Goal: Information Seeking & Learning: Check status

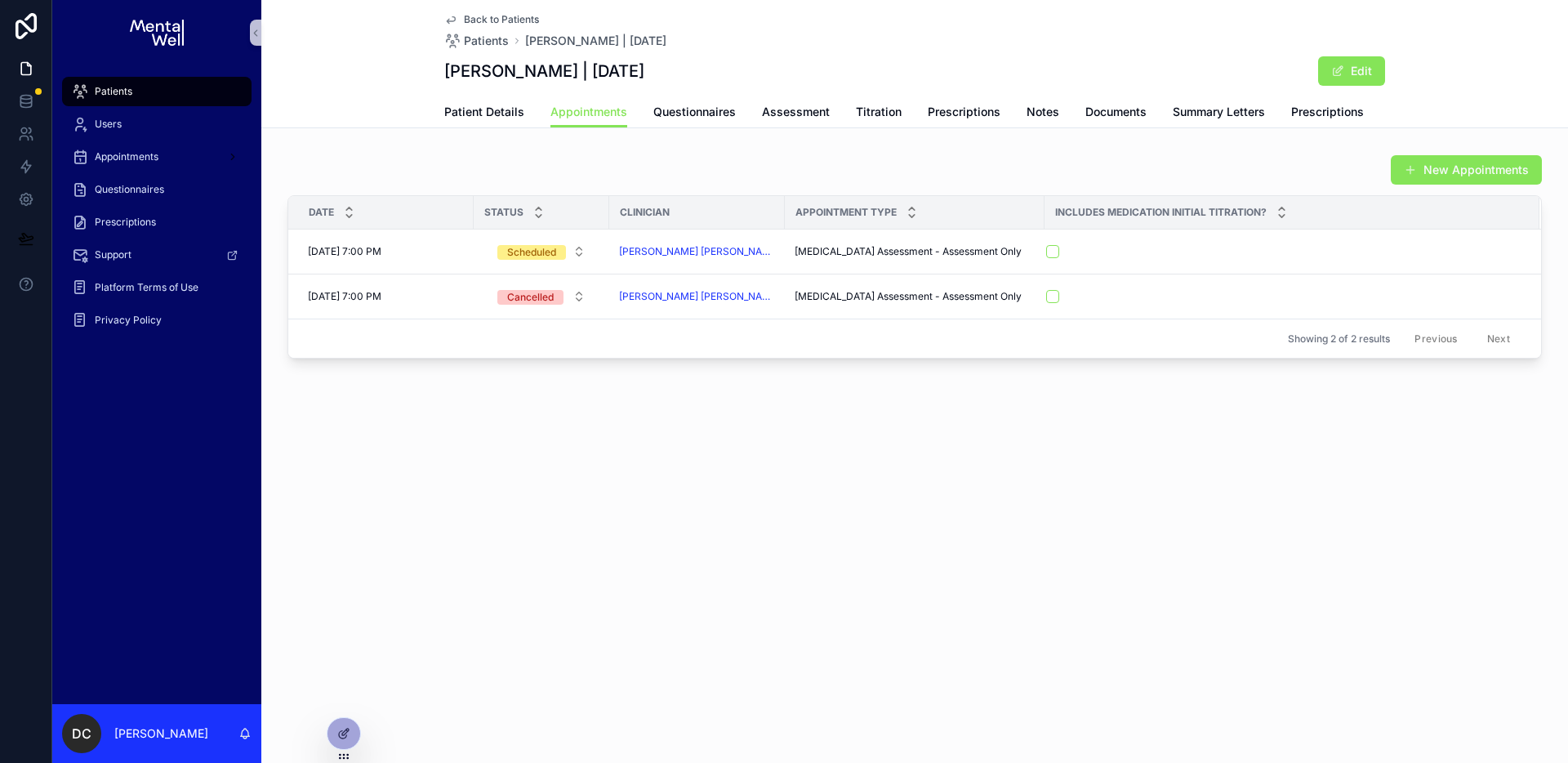
click at [171, 89] on div "Patients" at bounding box center [157, 92] width 170 height 27
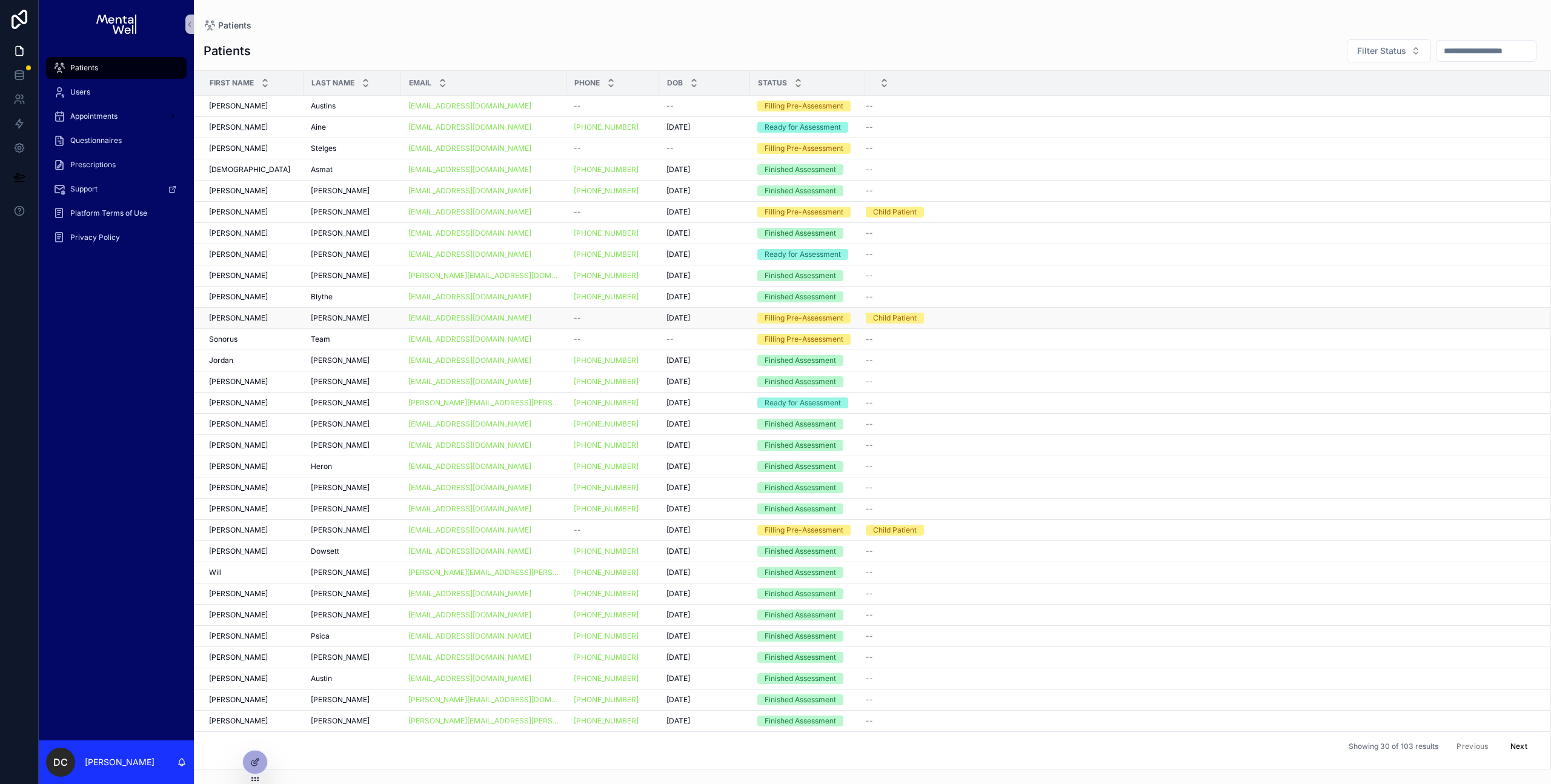
click at [265, 317] on div "[PERSON_NAME]" at bounding box center [253, 318] width 87 height 10
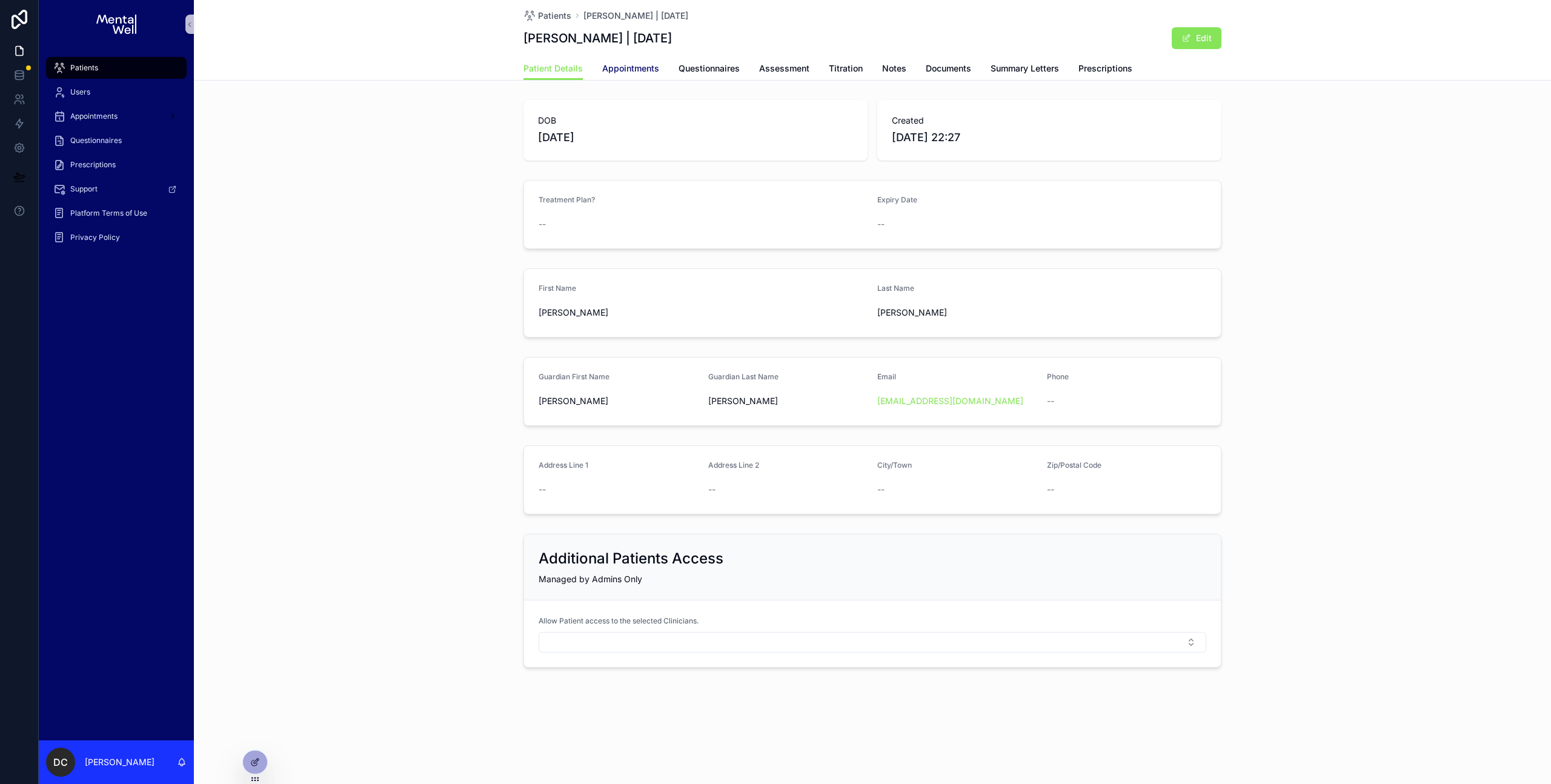
click at [650, 71] on span "Appointments" at bounding box center [630, 68] width 57 height 12
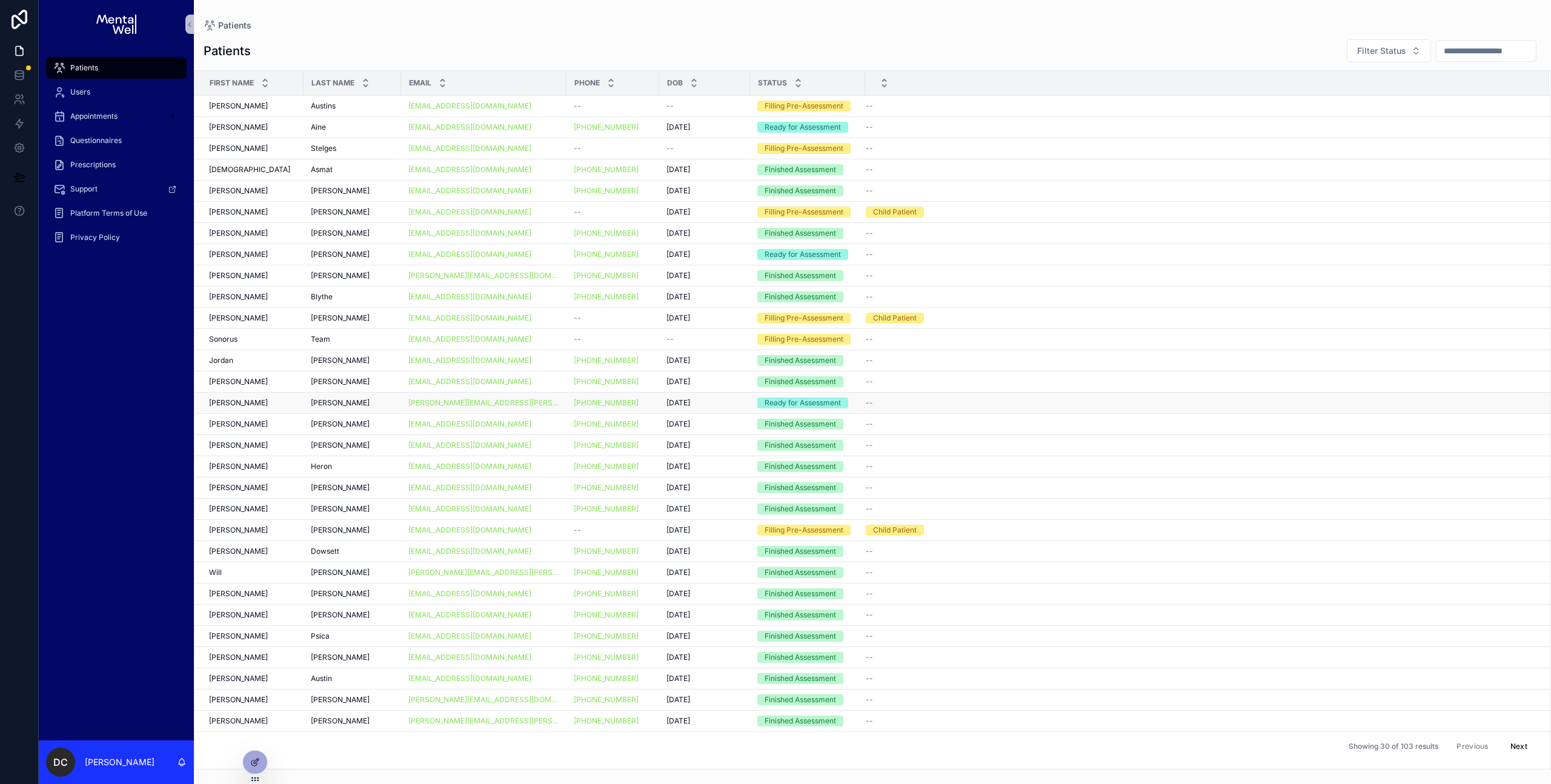
click at [273, 394] on td "[PERSON_NAME] [PERSON_NAME]" at bounding box center [249, 403] width 109 height 21
click at [260, 486] on div "[PERSON_NAME]" at bounding box center [253, 488] width 87 height 10
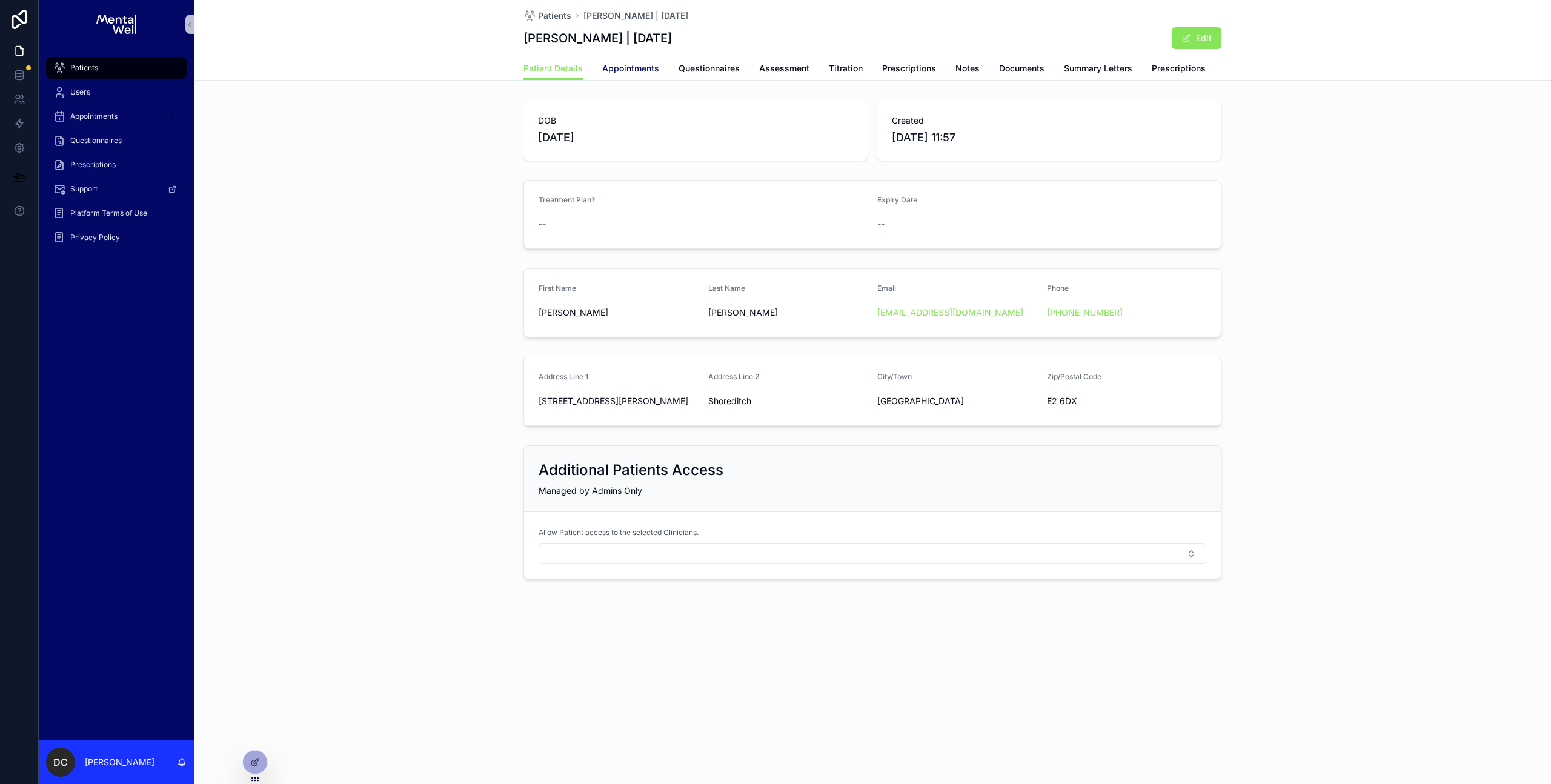
click at [641, 76] on link "Appointments" at bounding box center [630, 70] width 57 height 24
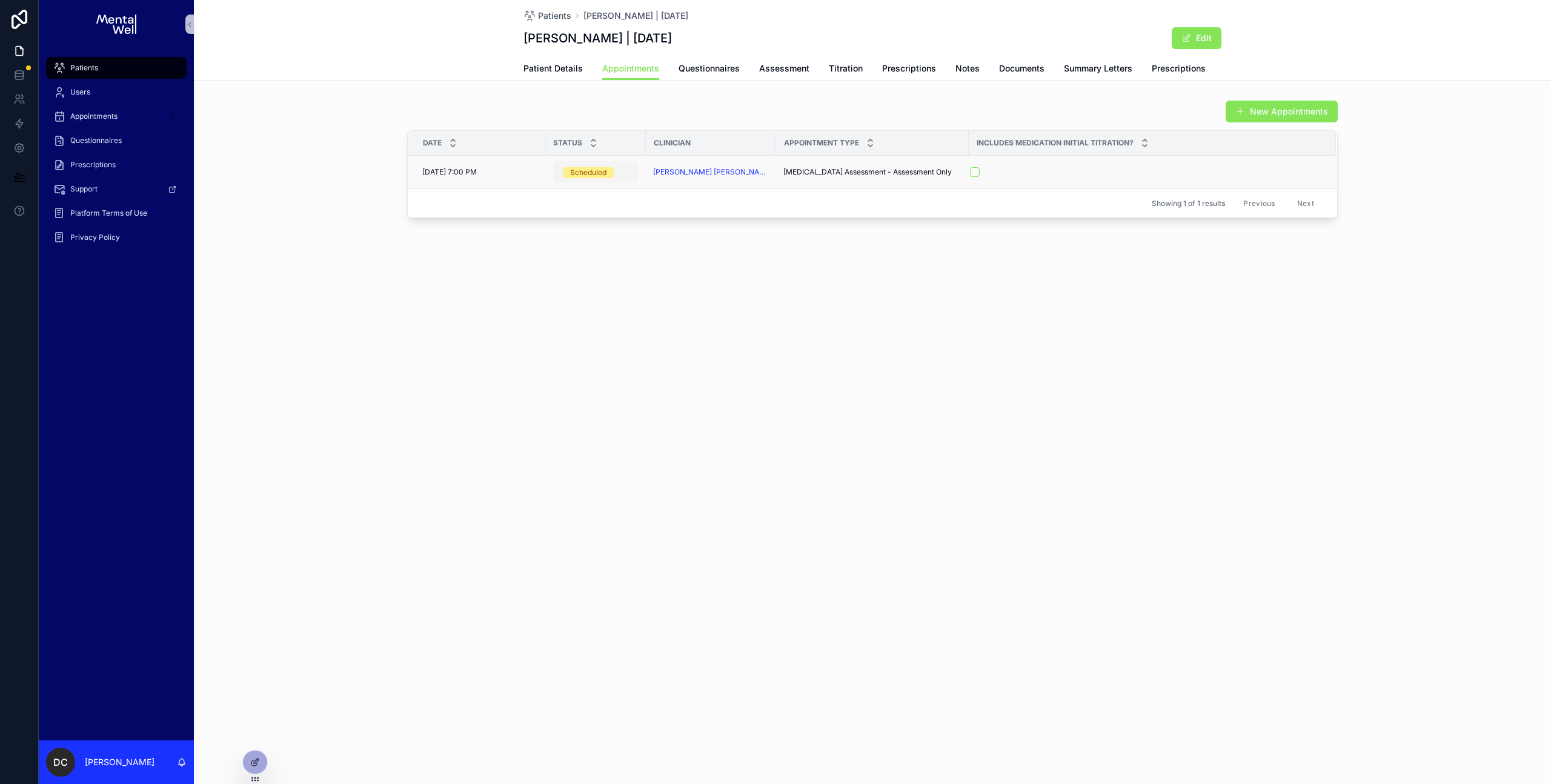
click at [619, 177] on button "Scheduled" at bounding box center [596, 172] width 84 height 22
click at [591, 250] on div "Completed" at bounding box center [596, 256] width 146 height 18
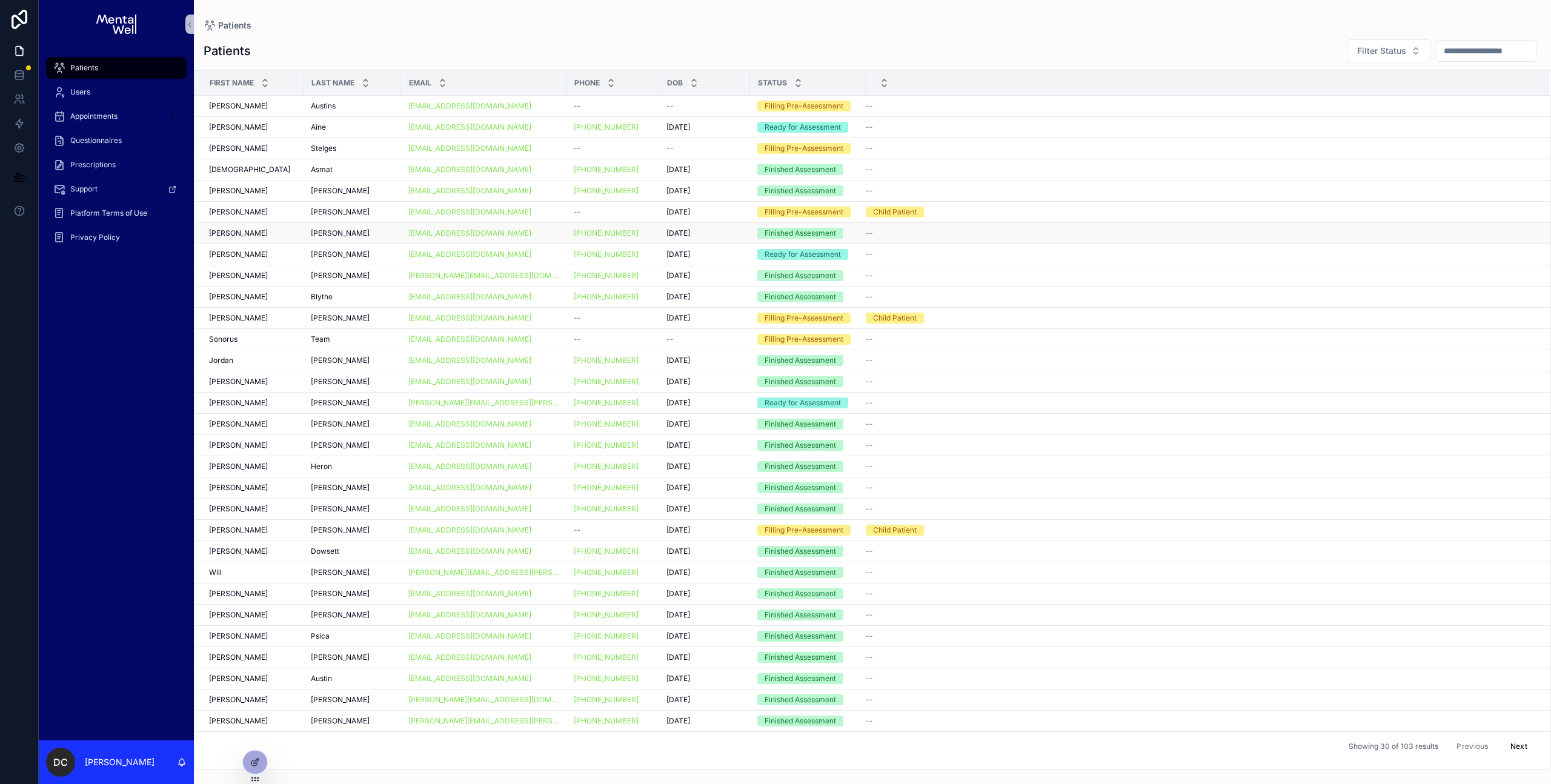
click at [359, 239] on td "[PERSON_NAME] [PERSON_NAME]" at bounding box center [352, 234] width 98 height 21
click at [358, 234] on div "[PERSON_NAME] [PERSON_NAME]" at bounding box center [353, 233] width 83 height 10
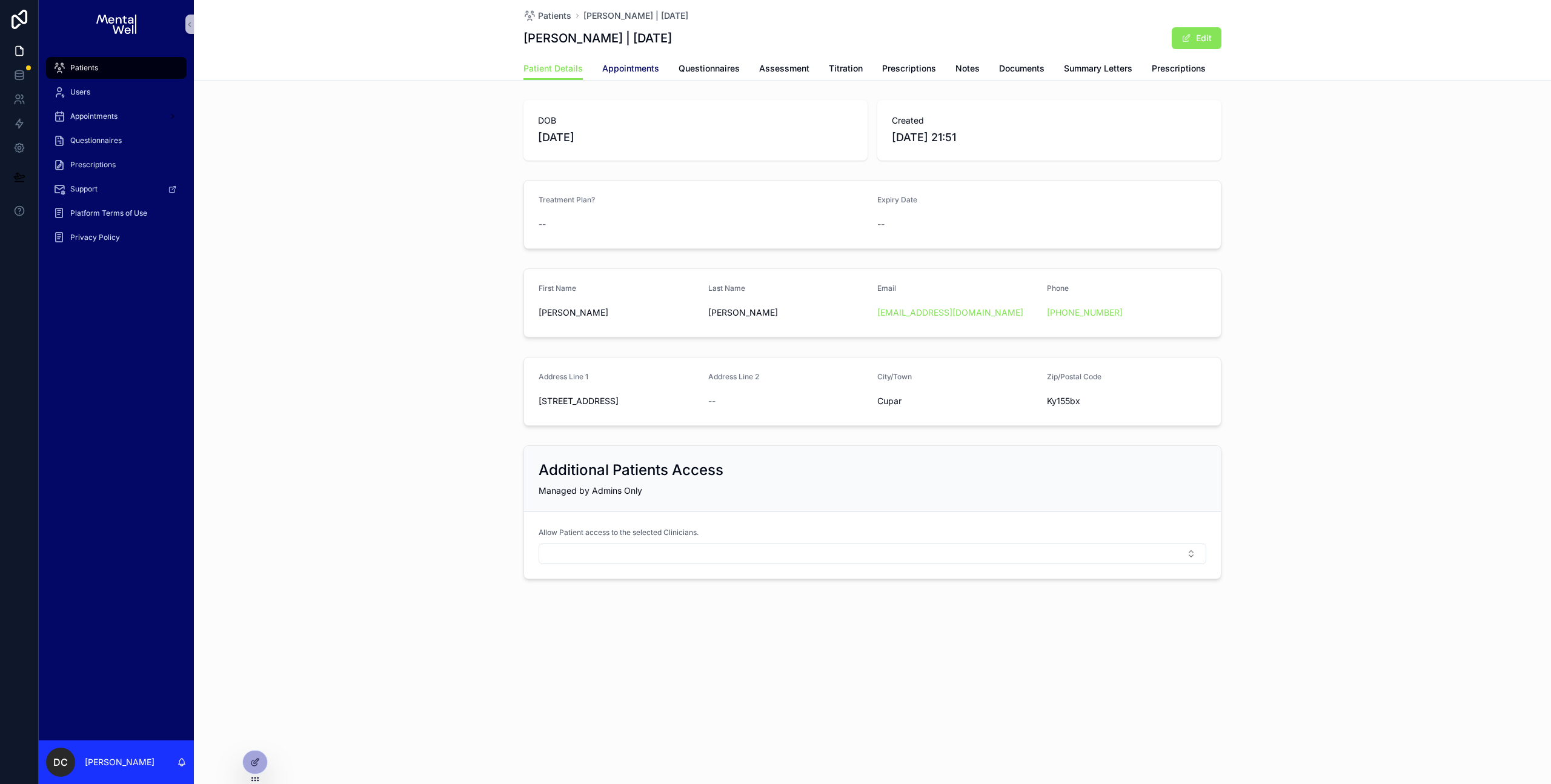
click at [629, 72] on span "Appointments" at bounding box center [630, 68] width 57 height 12
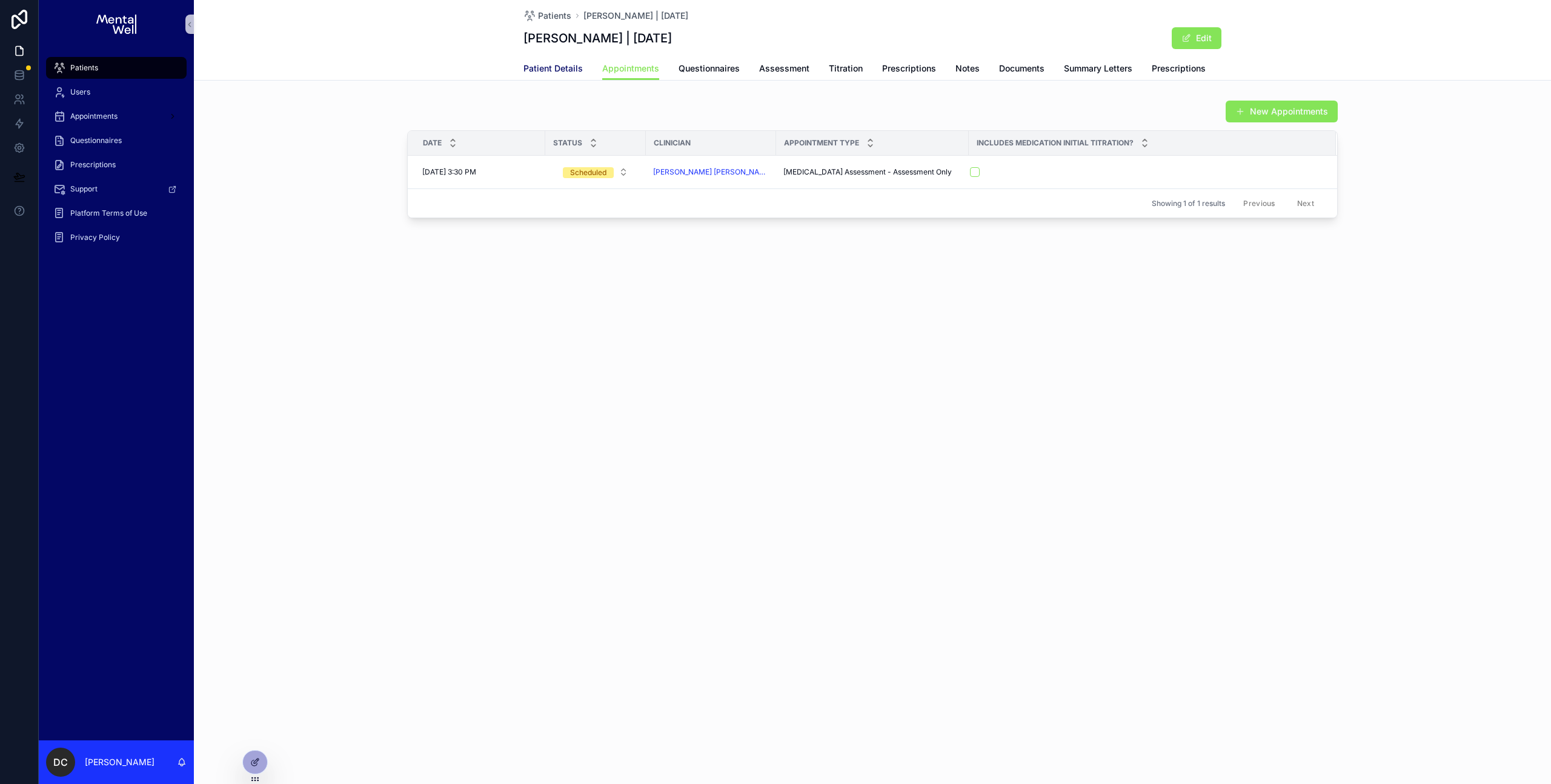
click at [571, 72] on span "Patient Details" at bounding box center [553, 68] width 59 height 12
drag, startPoint x: 938, startPoint y: 182, endPoint x: 932, endPoint y: 182, distance: 6.0
click at [936, 182] on td "[MEDICAL_DATA] Assessment - Assessment Only [MEDICAL_DATA] Assessment - Assessm…" at bounding box center [873, 172] width 193 height 33
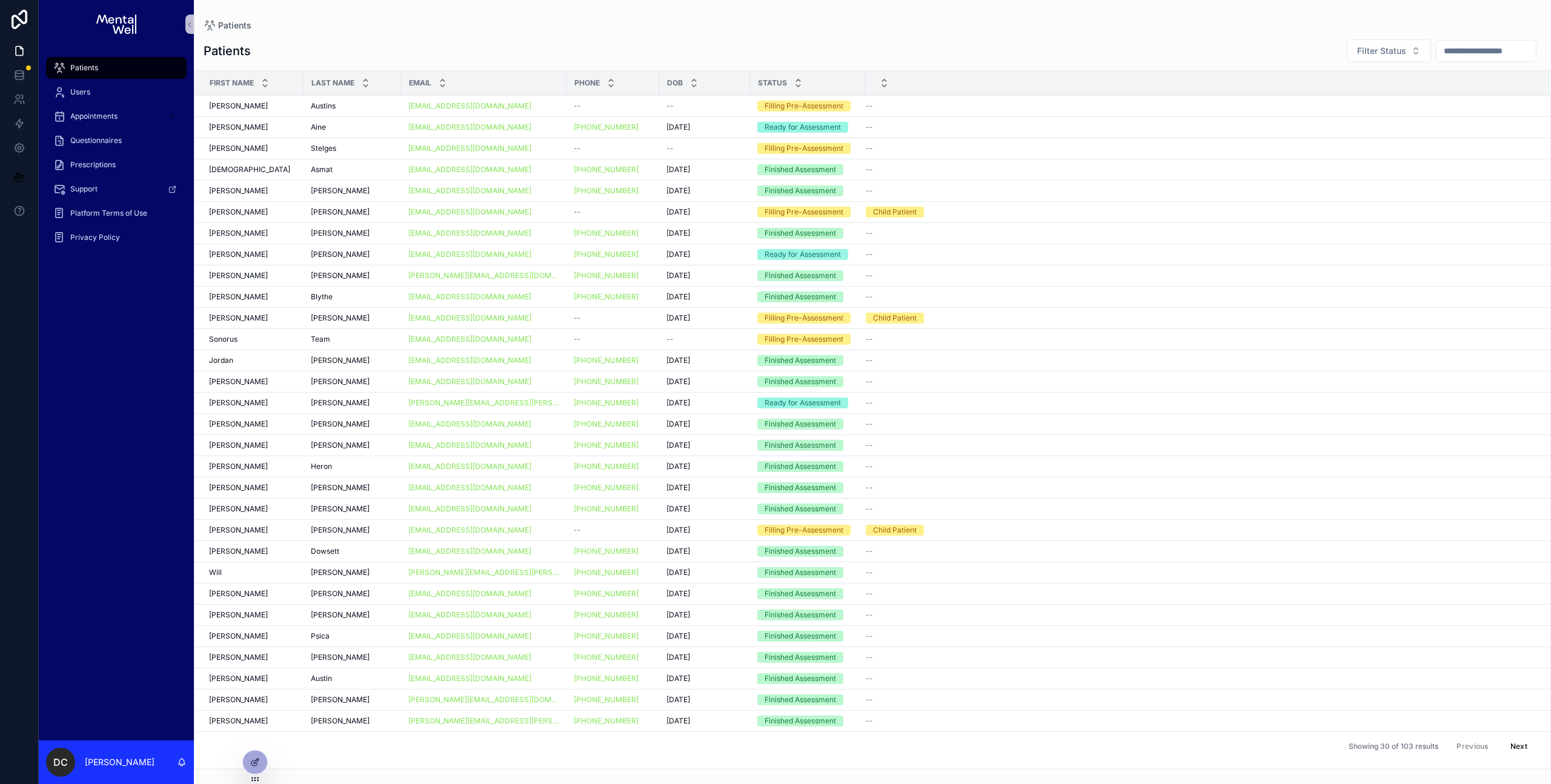
click at [879, 85] on div "scrollable content" at bounding box center [1207, 83] width 683 height 23
click at [111, 118] on span "Appointments" at bounding box center [94, 116] width 47 height 10
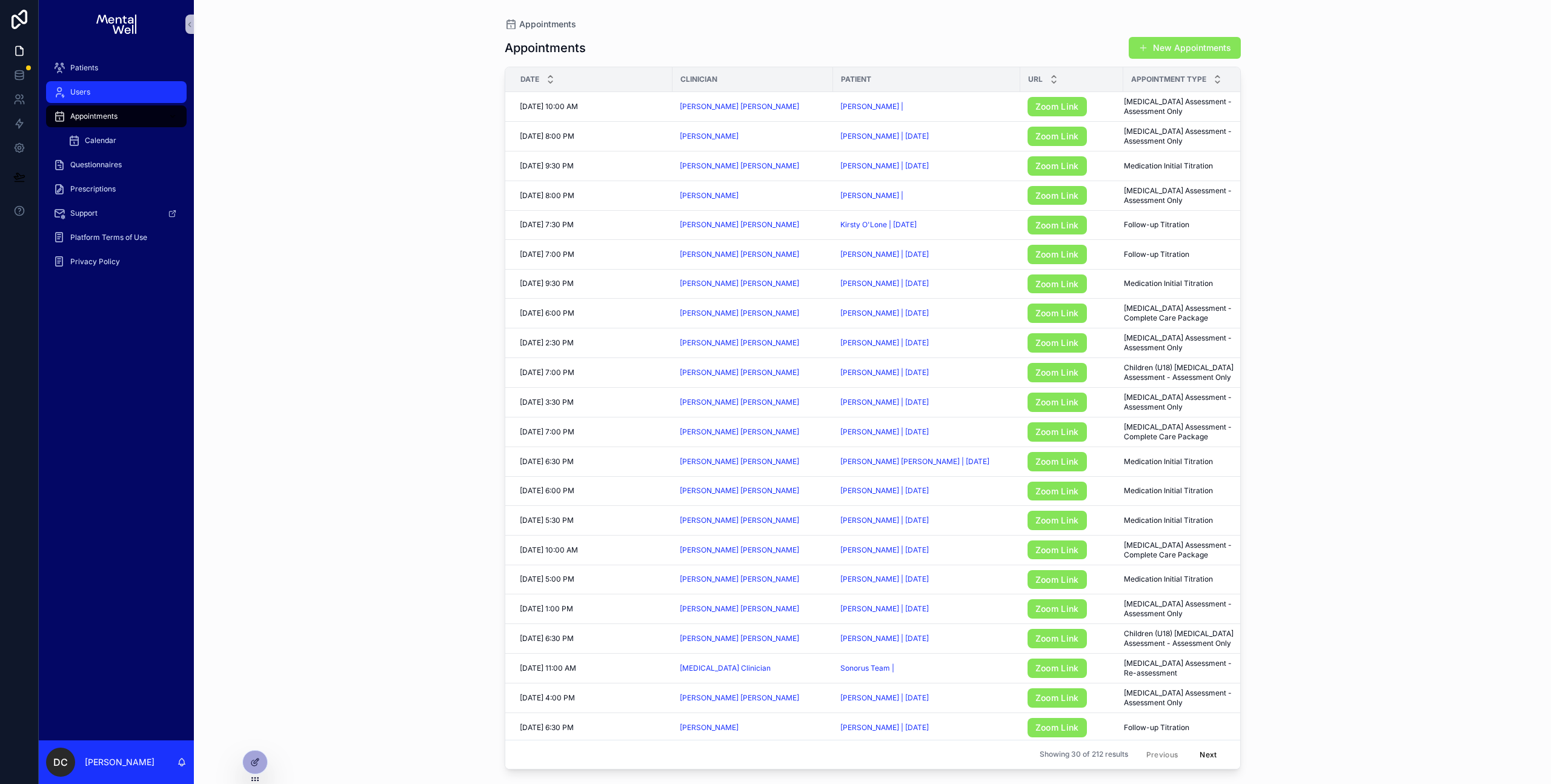
click at [128, 92] on div "Users" at bounding box center [116, 92] width 126 height 20
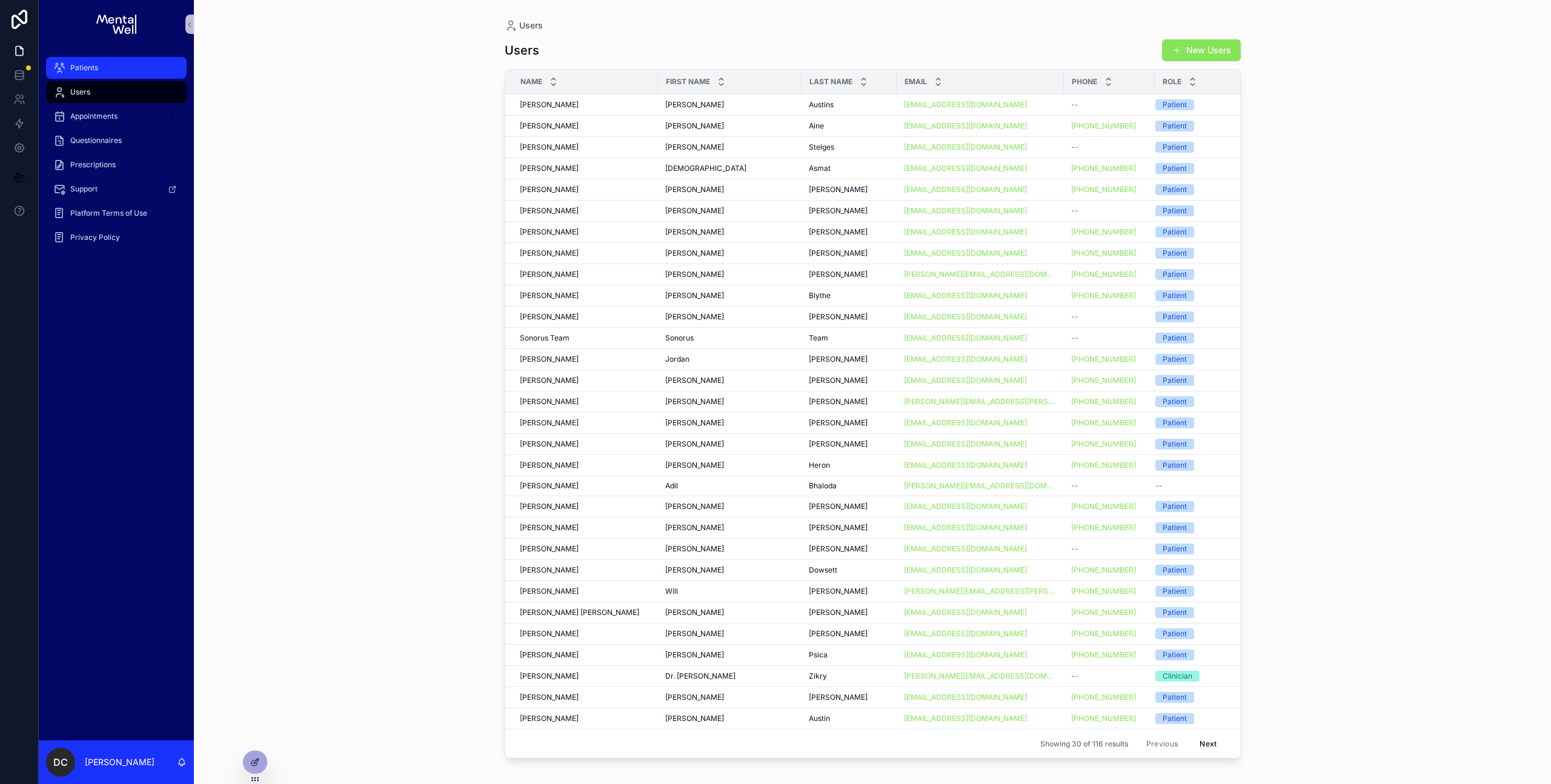
click at [123, 71] on div "Patients" at bounding box center [116, 68] width 126 height 20
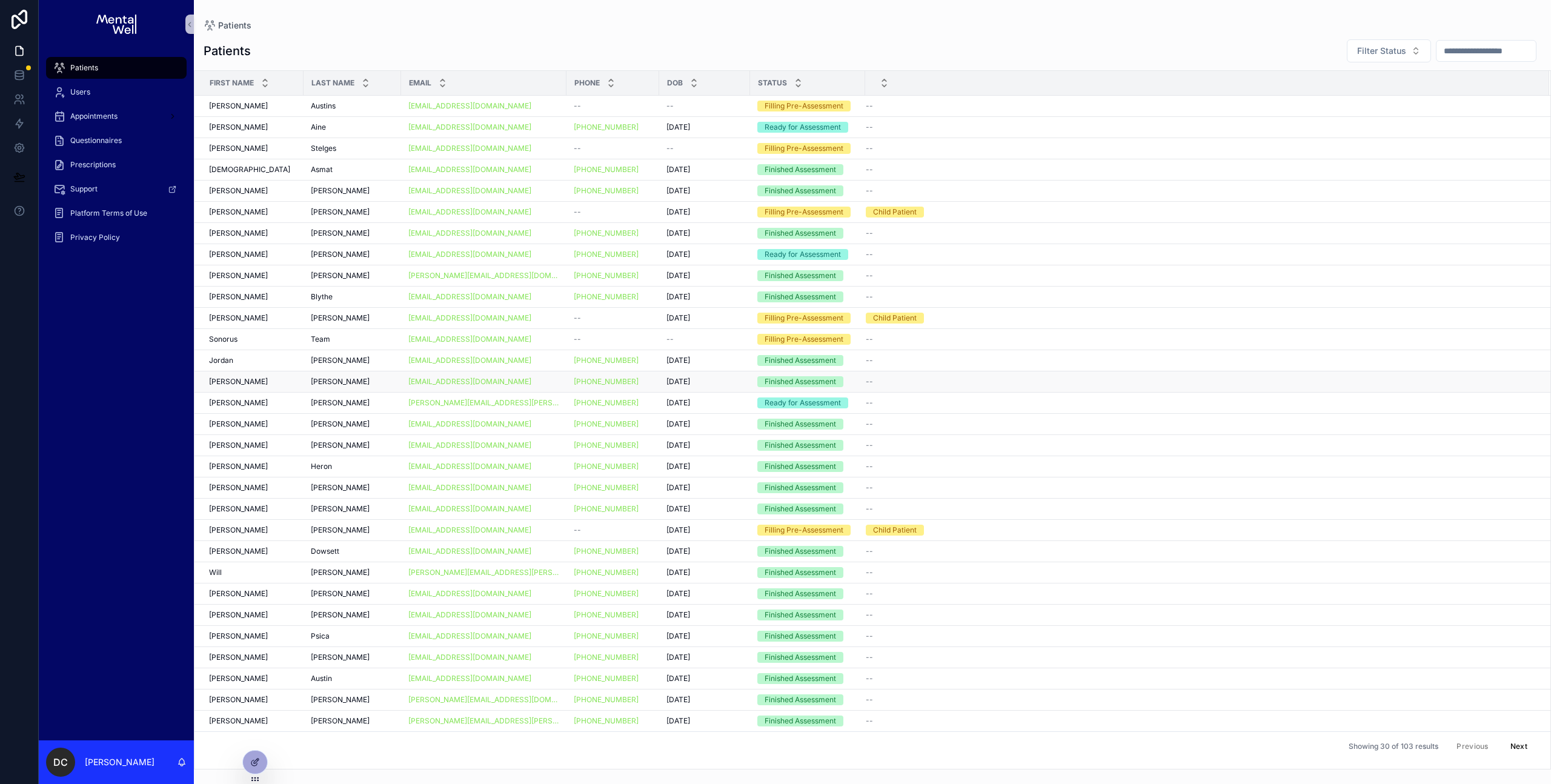
click at [272, 380] on div "[PERSON_NAME] [PERSON_NAME]" at bounding box center [253, 381] width 87 height 10
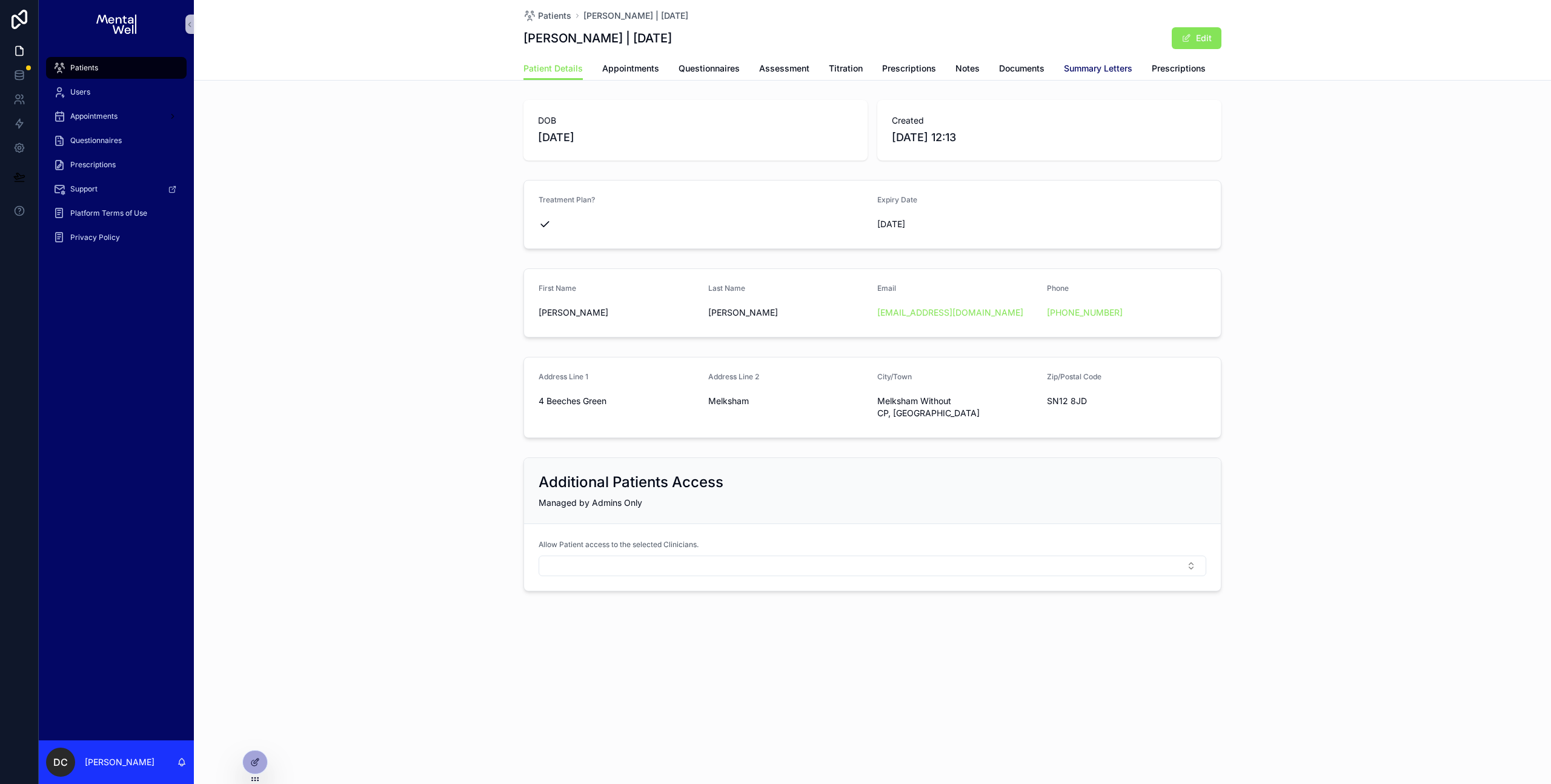
click at [1068, 72] on span "Summary Letters" at bounding box center [1098, 68] width 68 height 12
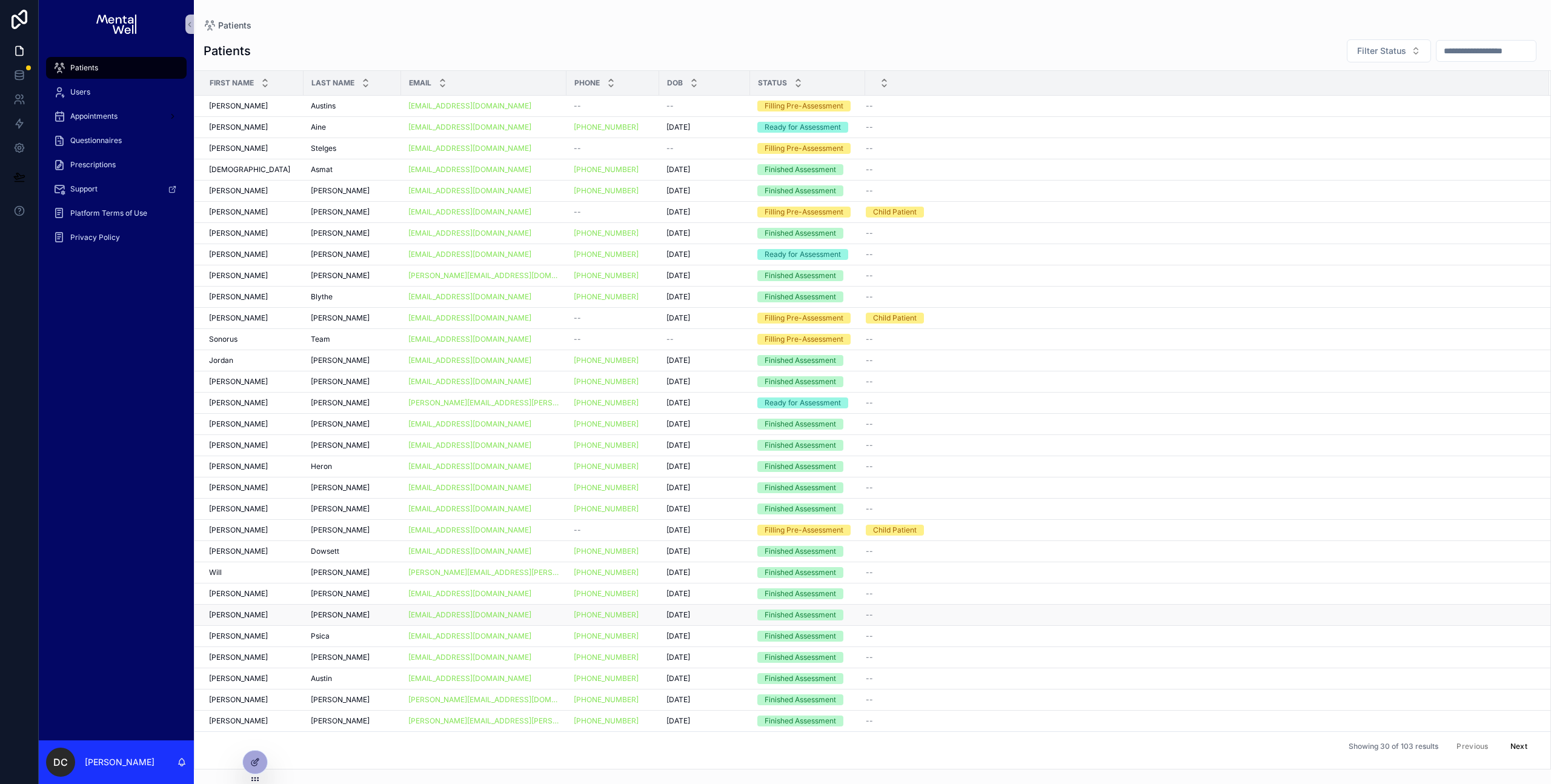
click at [256, 565] on div "[PERSON_NAME]" at bounding box center [253, 615] width 87 height 10
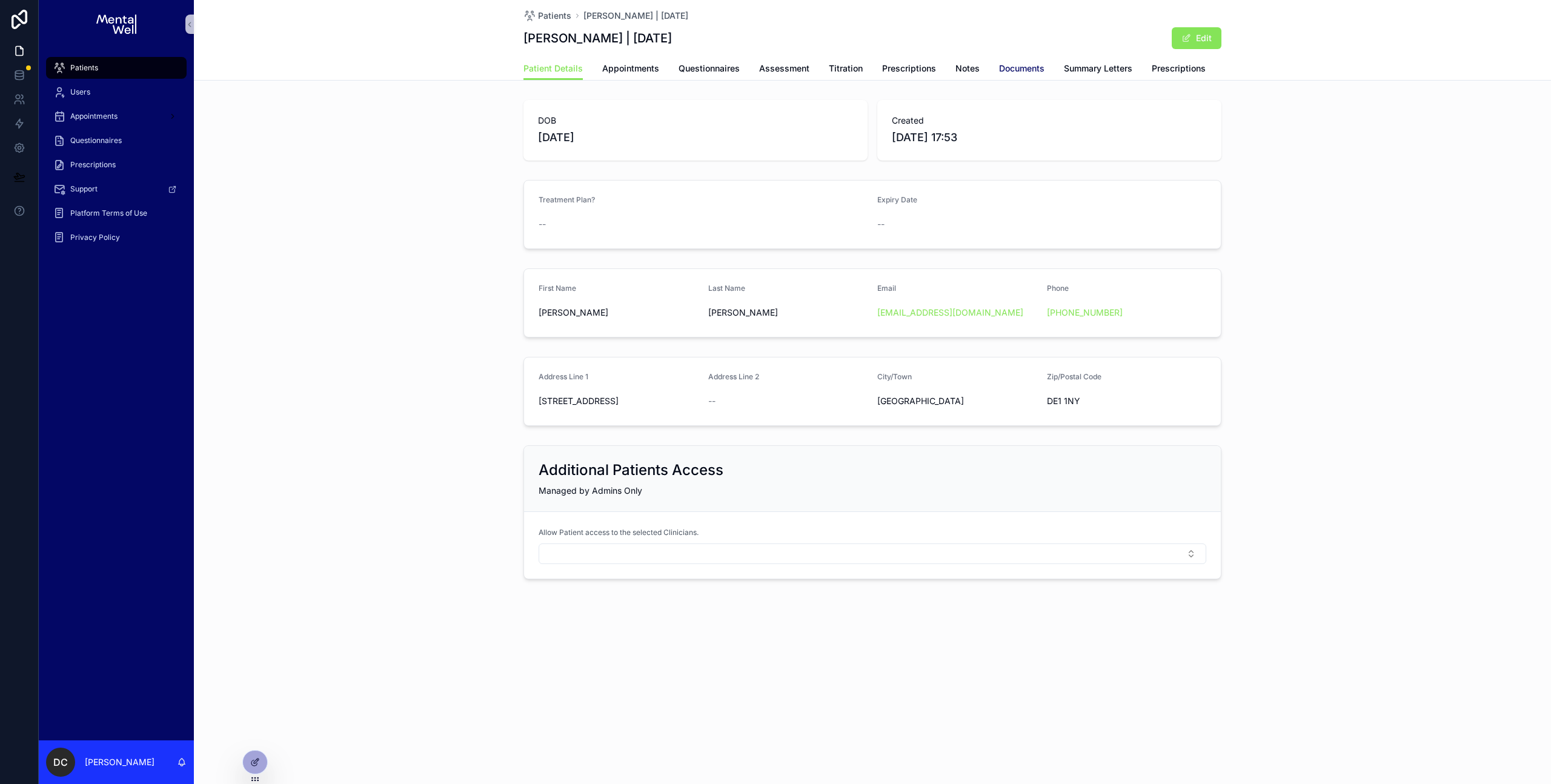
click at [1023, 72] on span "Documents" at bounding box center [1022, 68] width 46 height 12
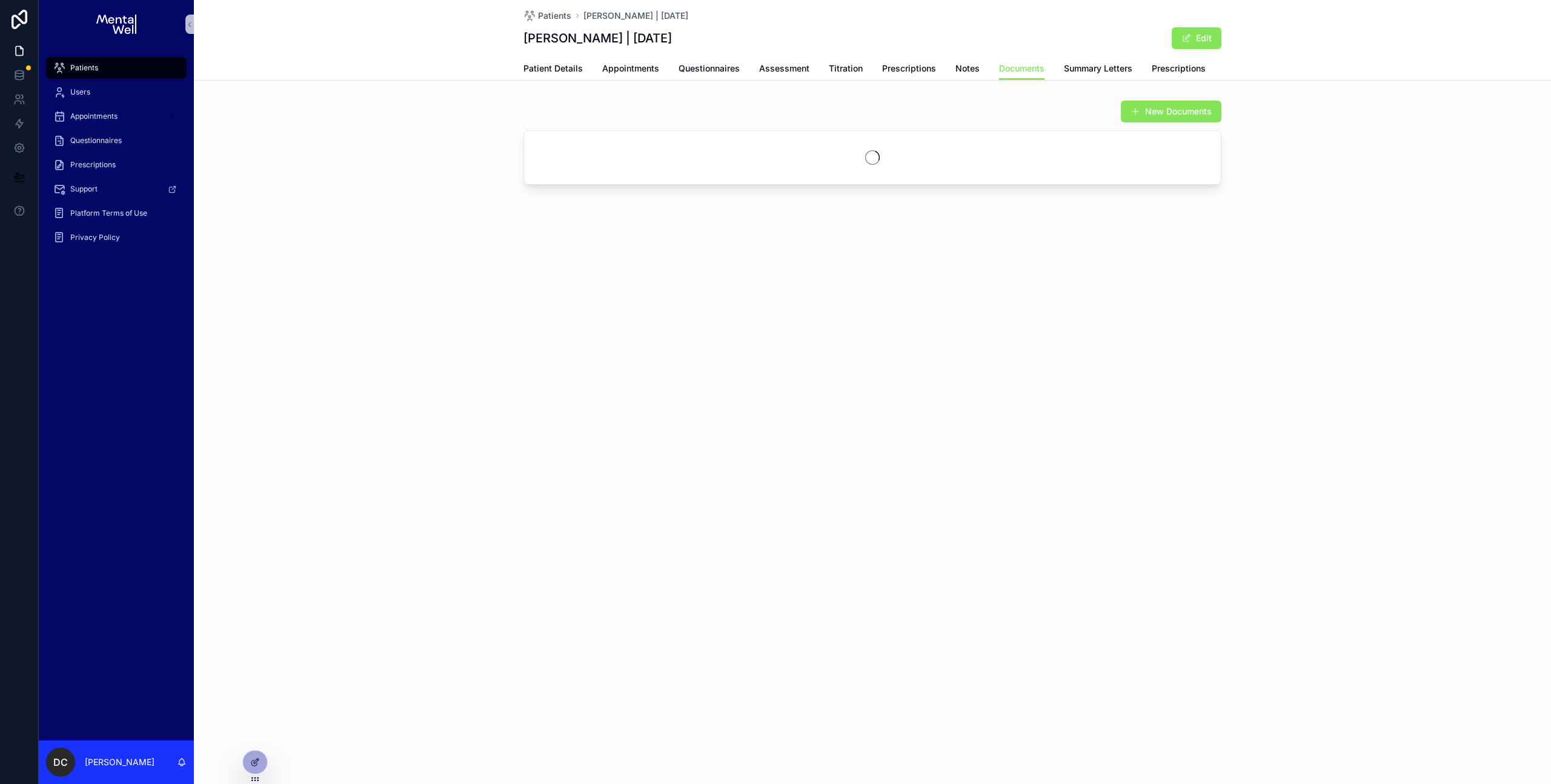
click at [1100, 55] on div "Patients [PERSON_NAME] | [DATE] [PERSON_NAME] | [DATE] Edit" at bounding box center [872, 28] width 698 height 57
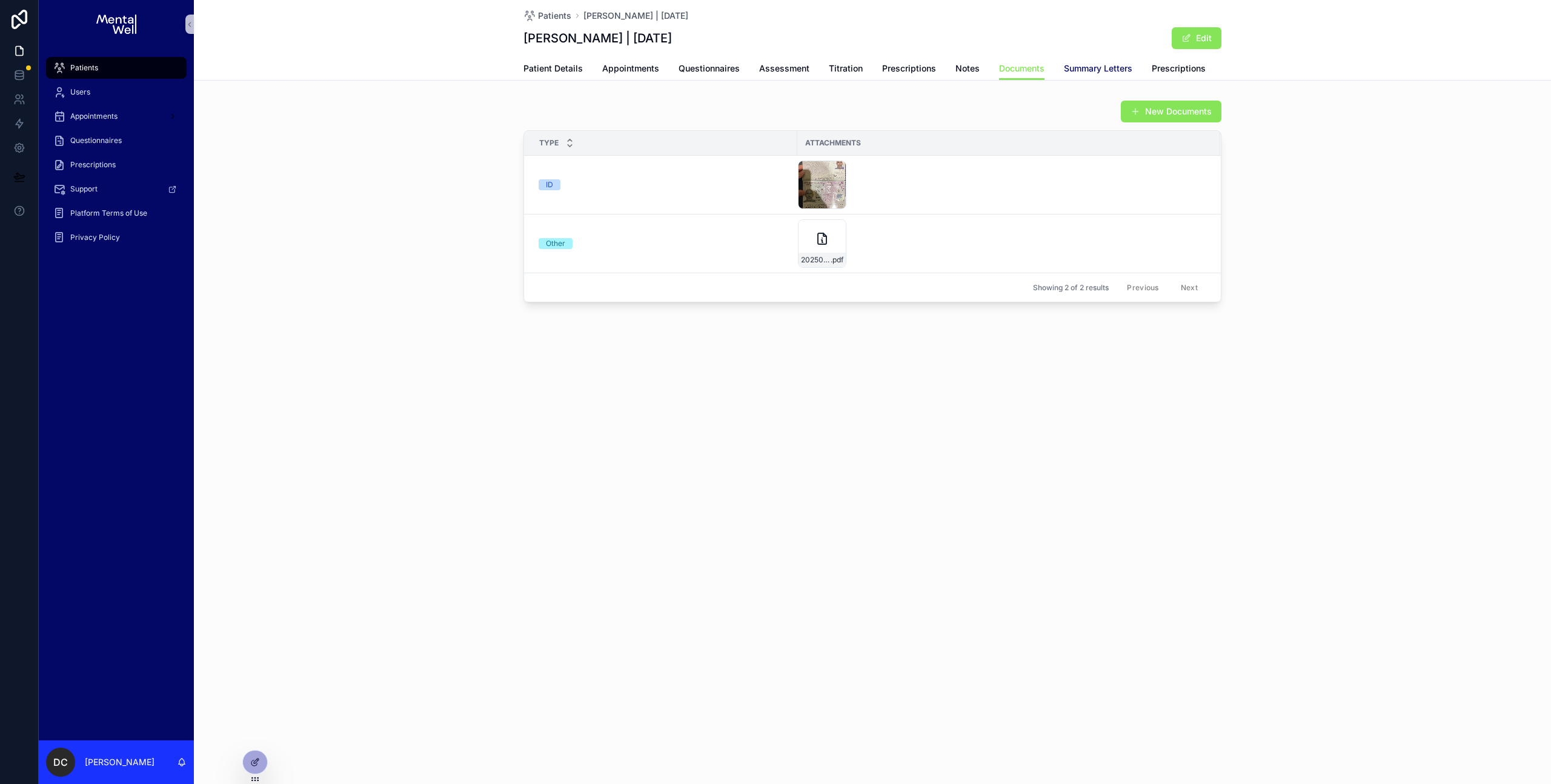
click at [1098, 64] on span "Summary Letters" at bounding box center [1098, 68] width 68 height 12
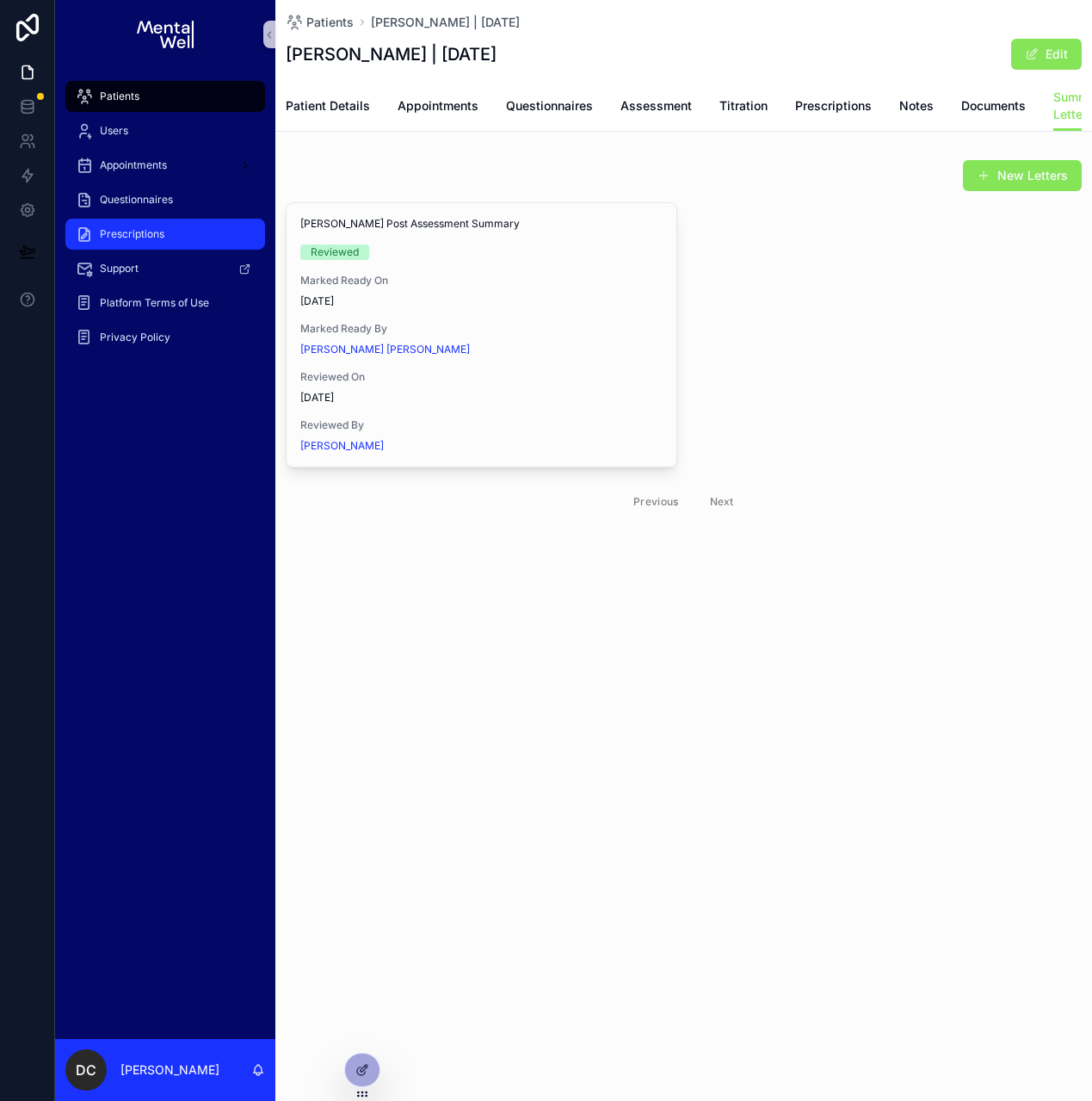
click at [154, 224] on div "Prescriptions" at bounding box center [165, 234] width 179 height 28
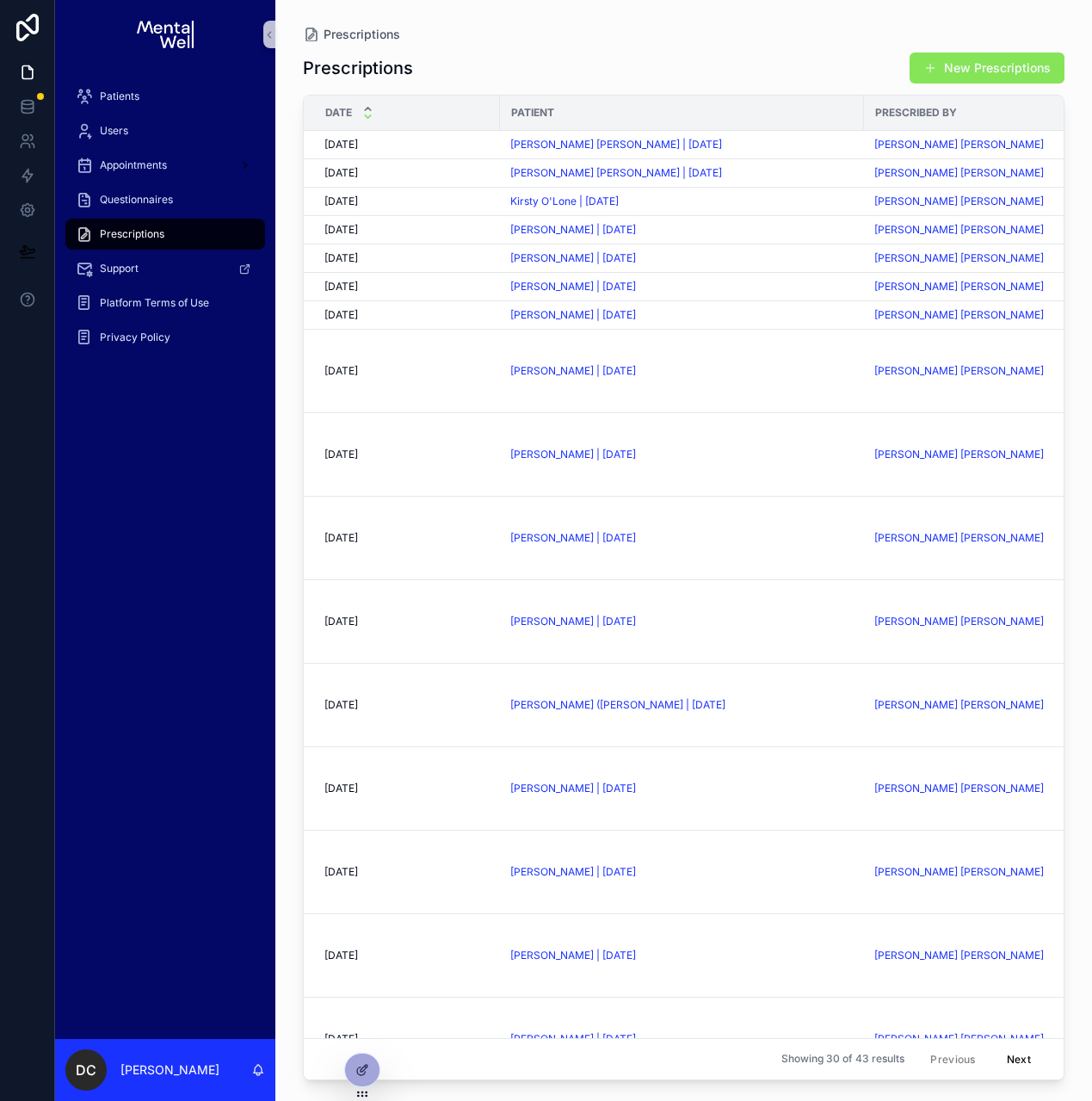
click at [368, 119] on icon "scrollable content" at bounding box center [367, 116] width 11 height 11
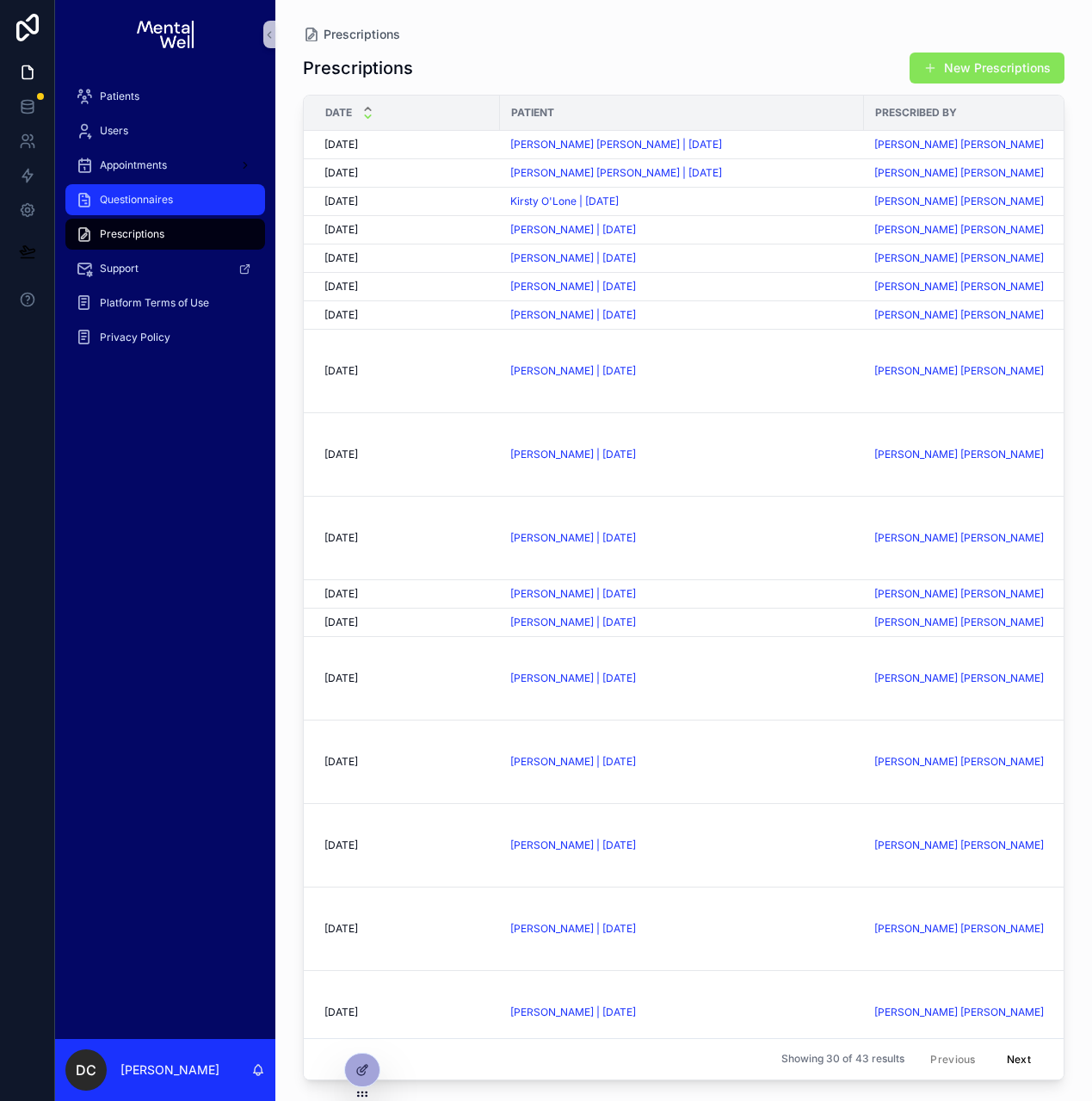
click at [149, 207] on div "Questionnaires" at bounding box center [165, 200] width 179 height 28
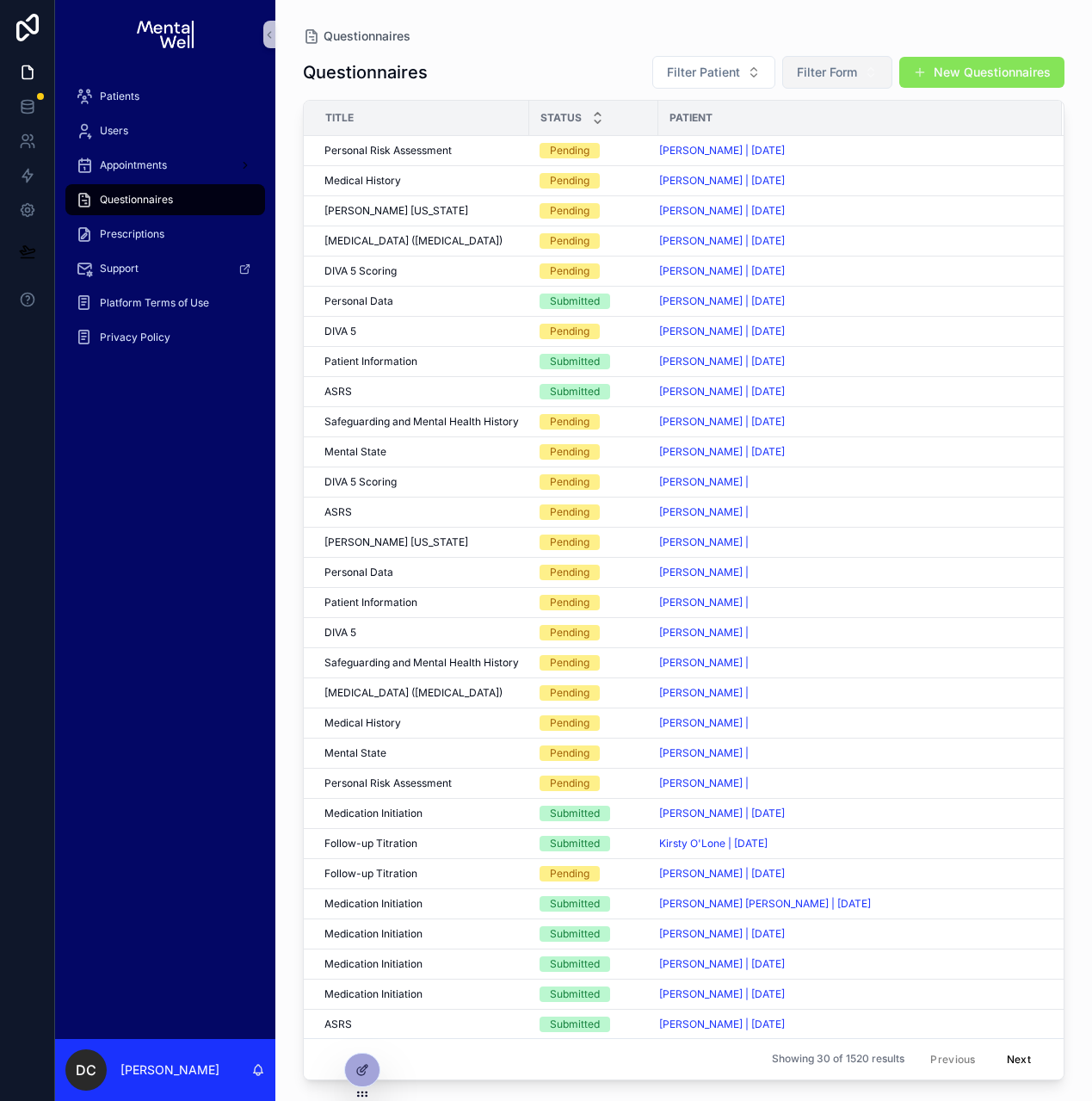
click at [847, 72] on span "Filter Form" at bounding box center [827, 72] width 60 height 17
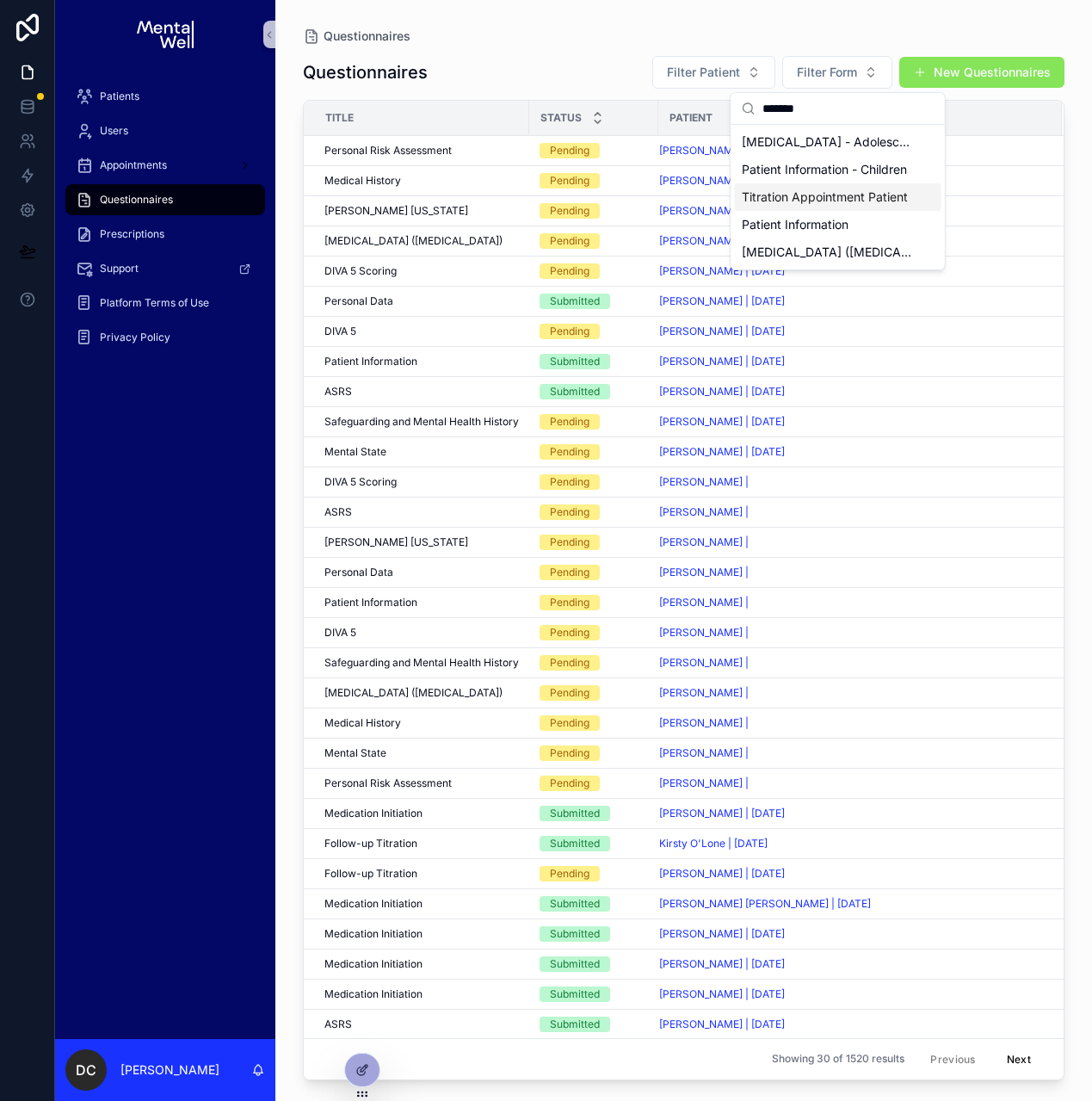
type input "*******"
click at [831, 198] on span "Titration Appointment Patient" at bounding box center [825, 196] width 166 height 17
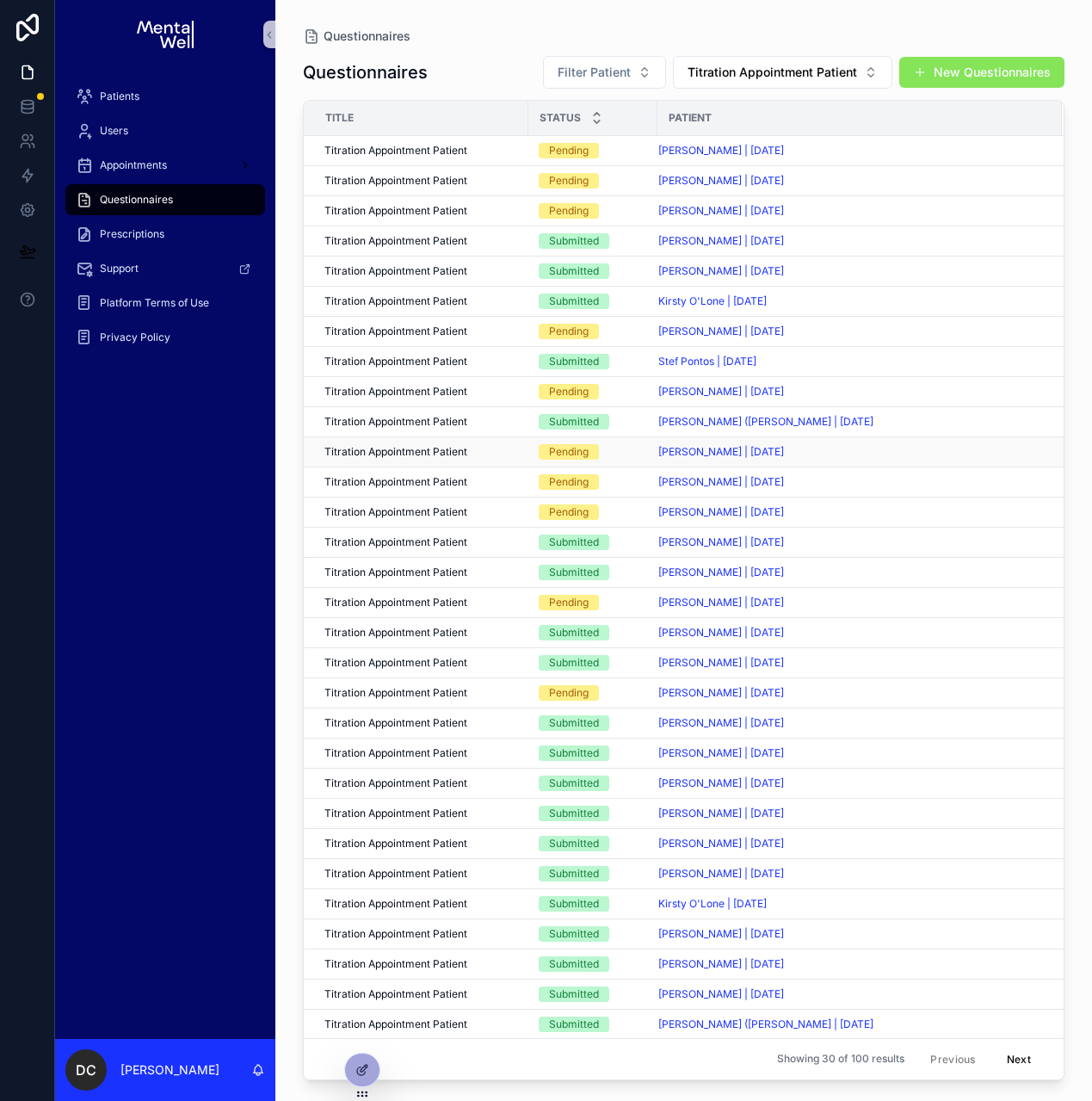
scroll to position [1, 0]
click at [1018, 803] on button "Next" at bounding box center [1019, 1059] width 48 height 27
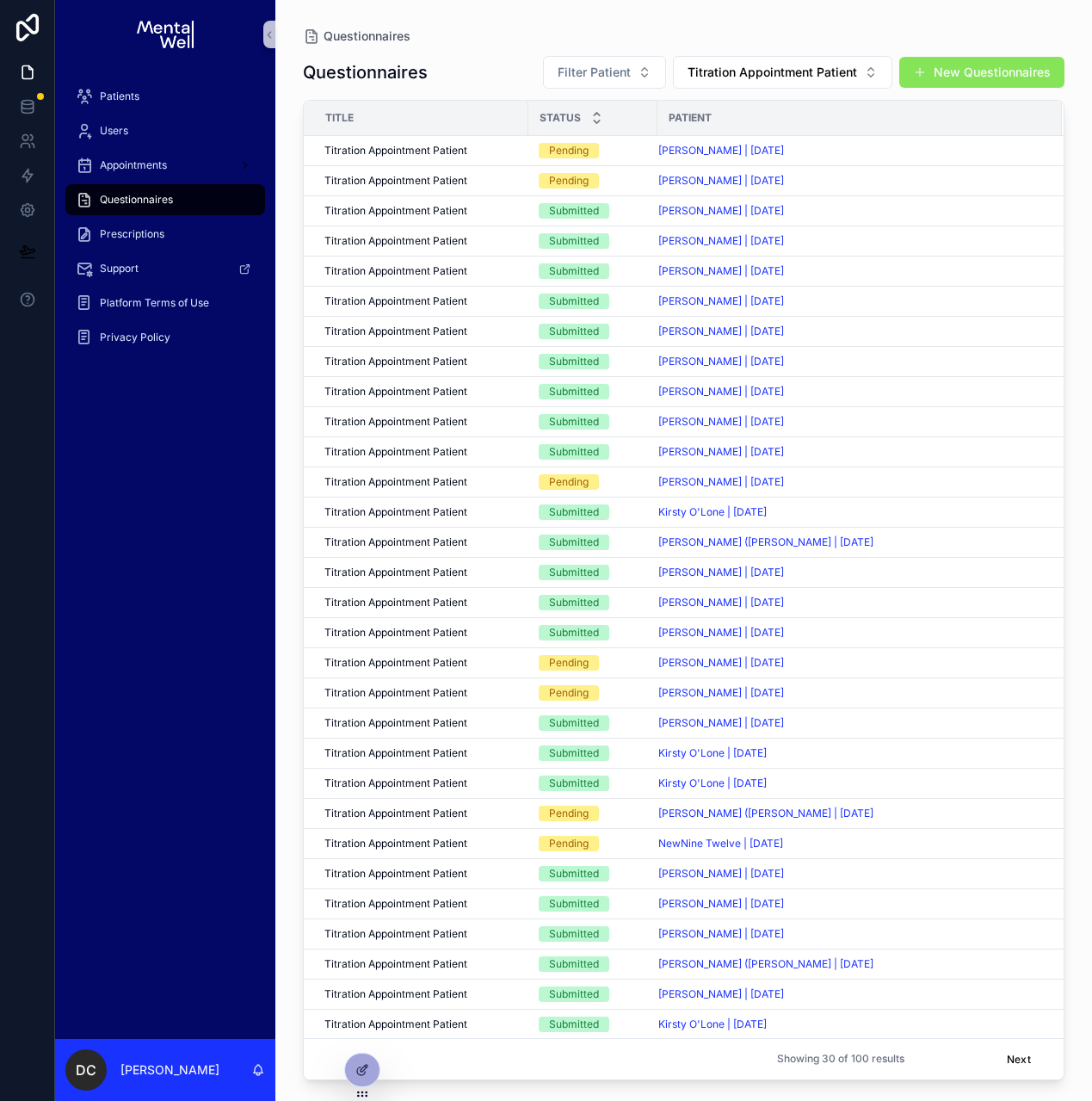
click at [954, 803] on button "Previous" at bounding box center [952, 1059] width 69 height 27
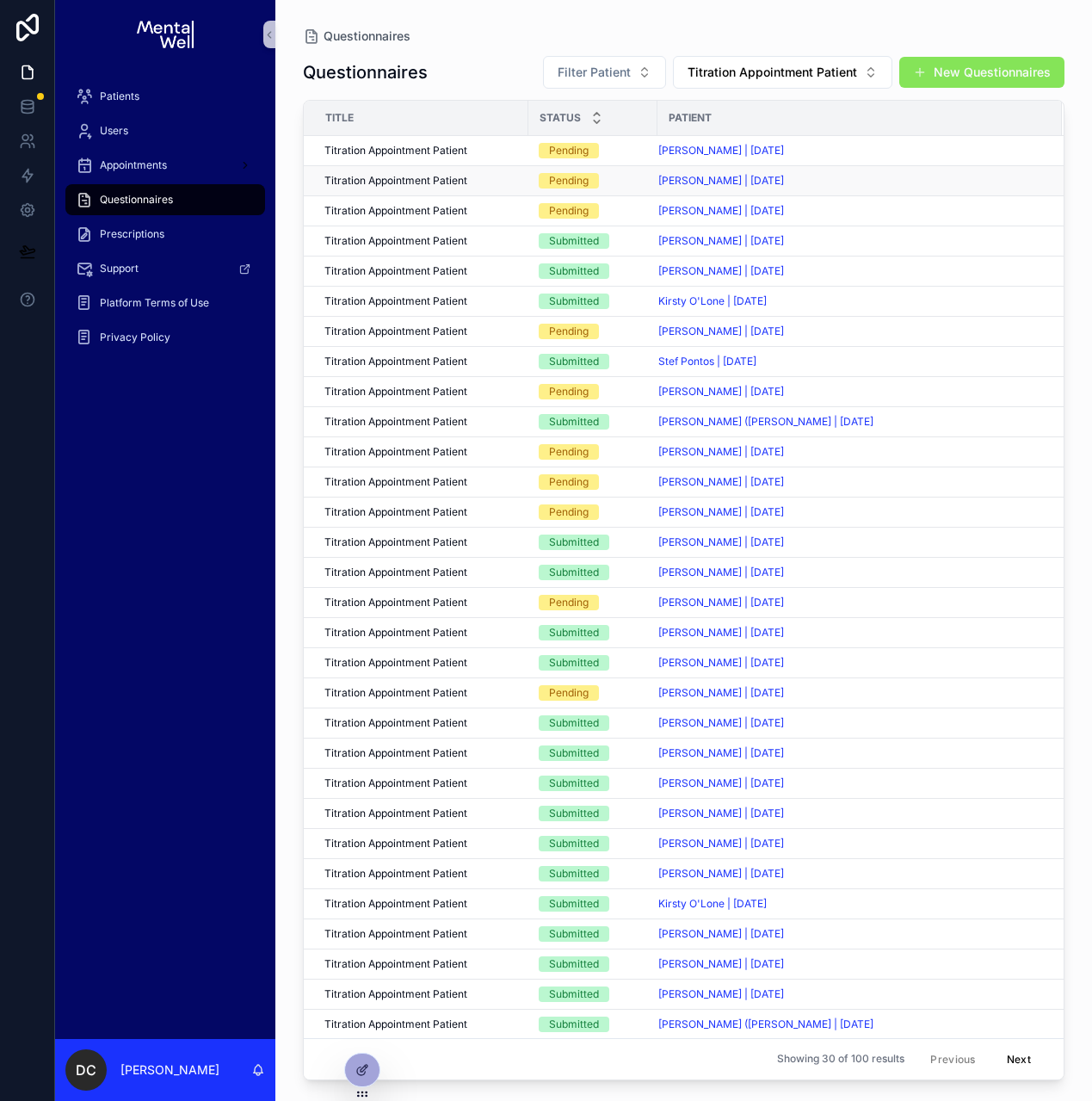
click at [639, 182] on div "Pending" at bounding box center [593, 180] width 108 height 15
click at [141, 102] on div "Patients" at bounding box center [165, 97] width 179 height 28
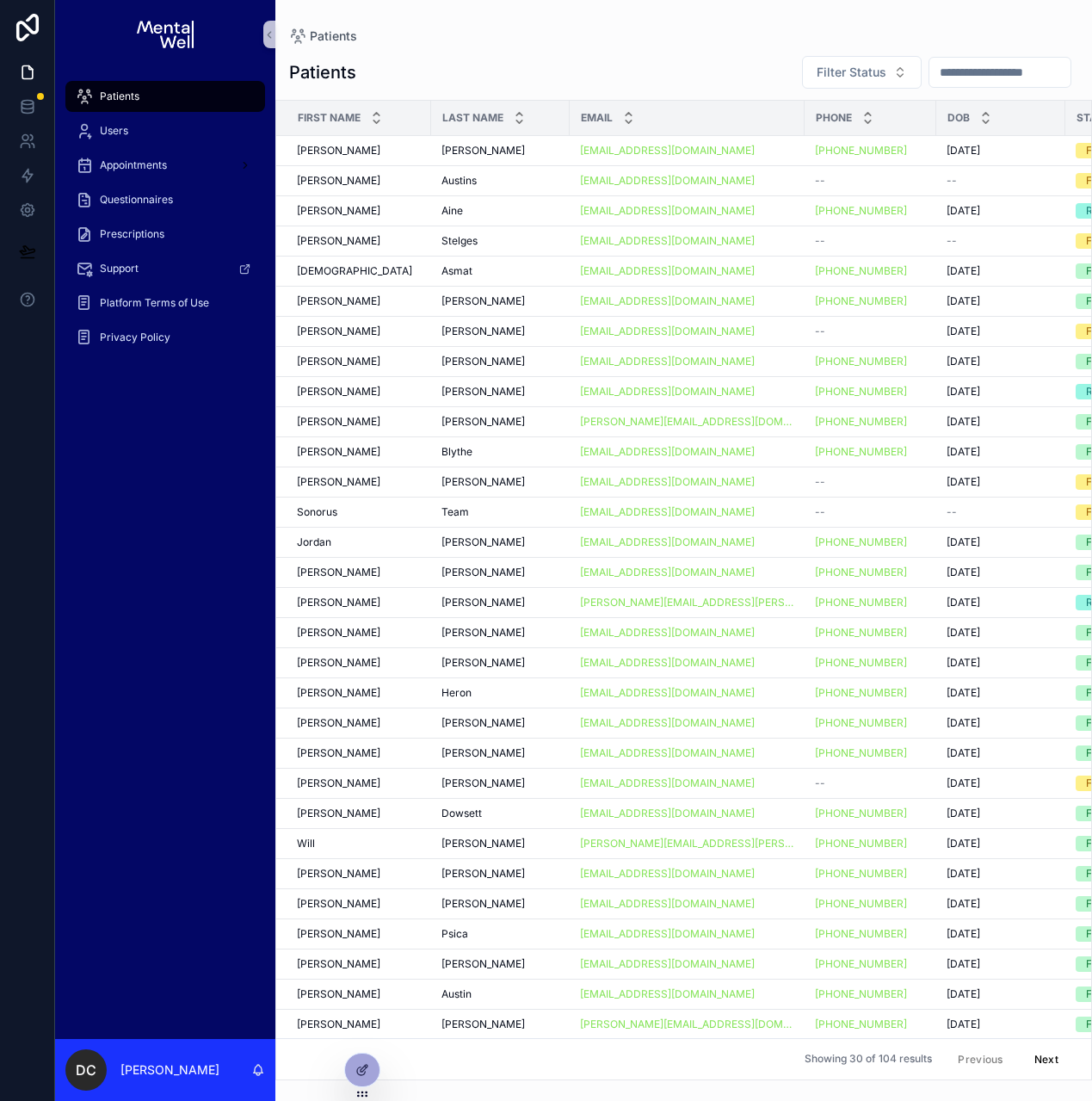
click at [965, 81] on input "scrollable content" at bounding box center [1000, 72] width 141 height 24
type input "*****"
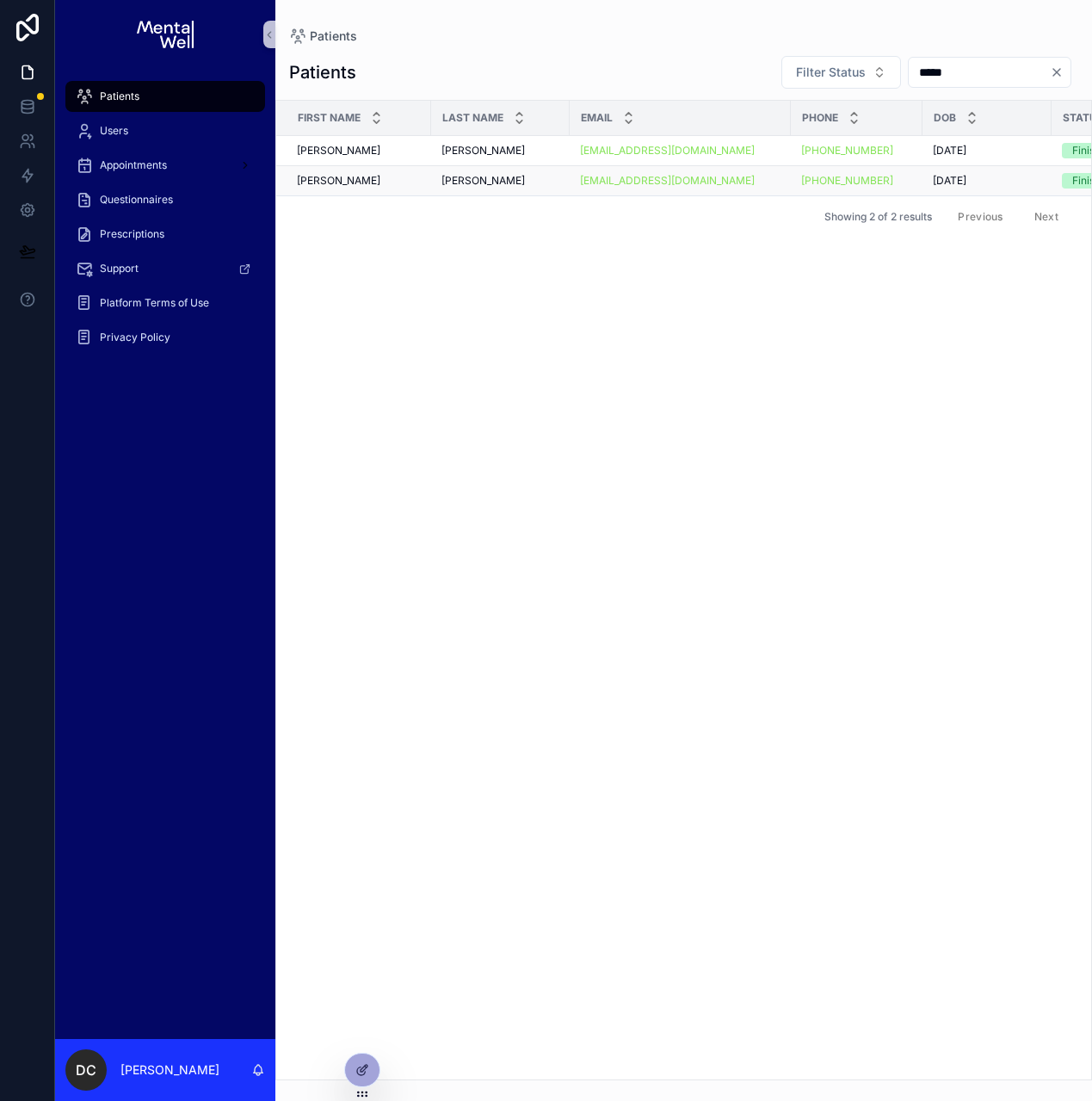
click at [491, 185] on div "[PERSON_NAME] [PERSON_NAME]" at bounding box center [501, 181] width 118 height 14
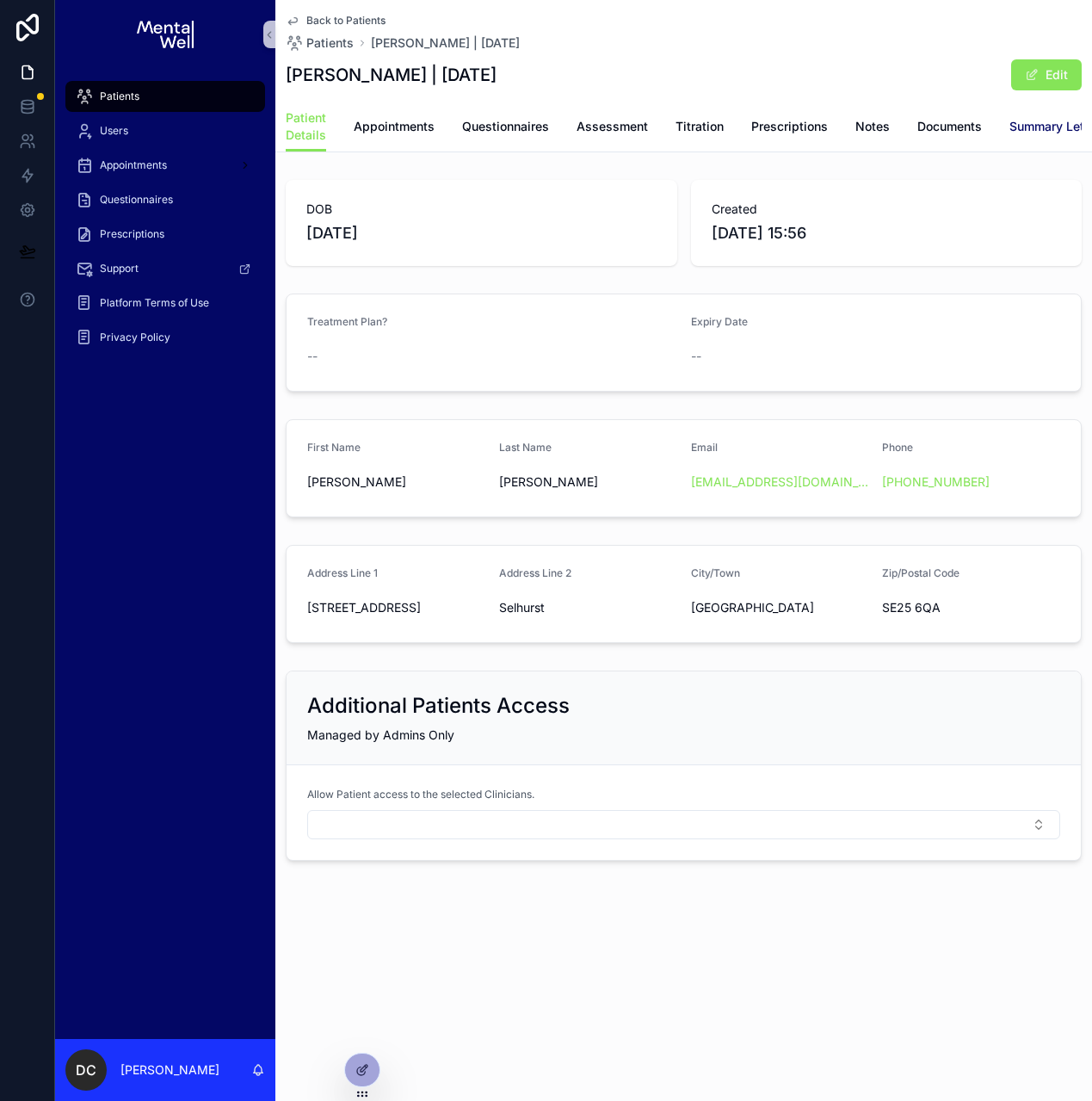
click at [1018, 120] on span "Summary Letters" at bounding box center [1058, 126] width 97 height 17
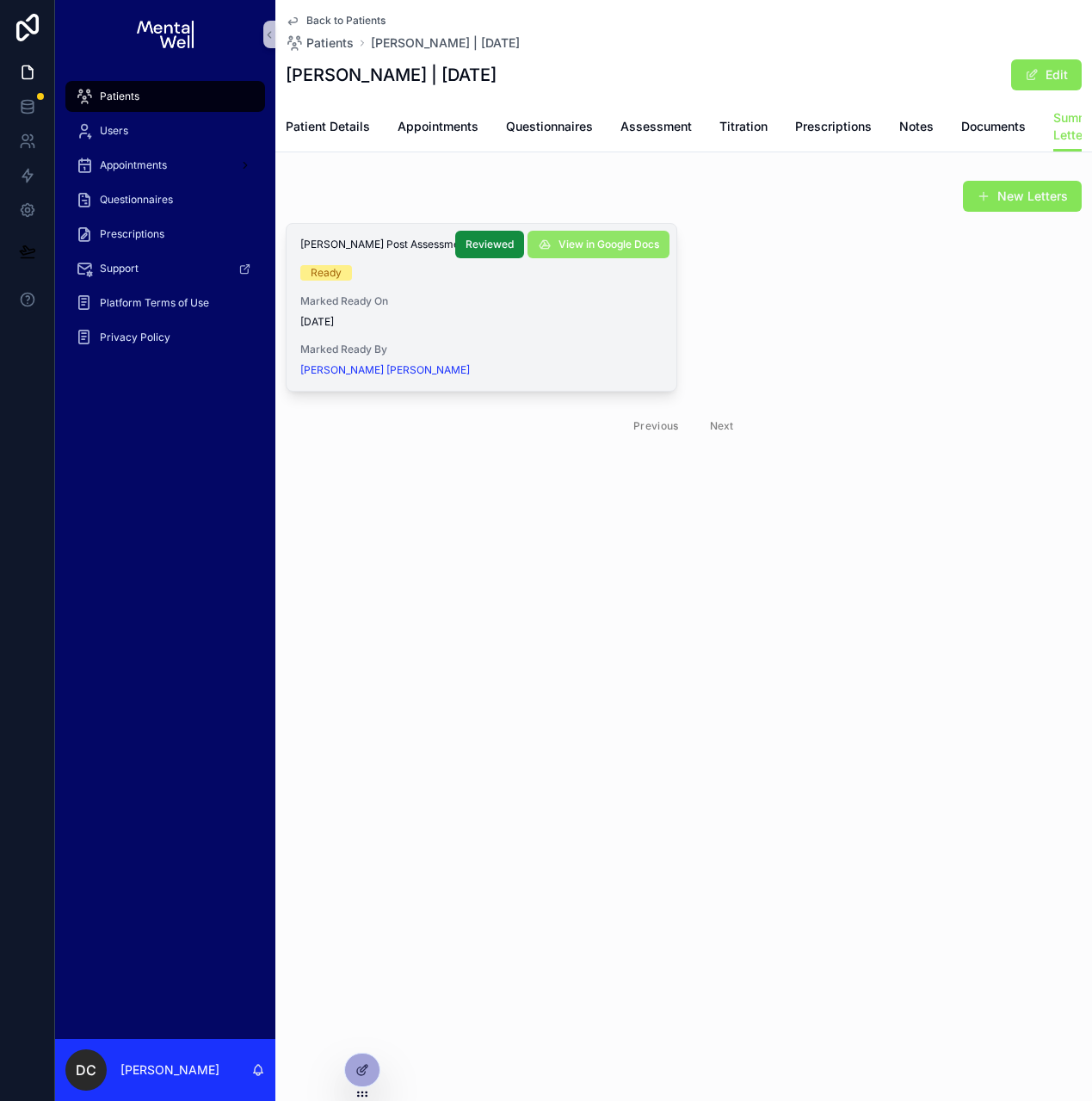
click at [595, 251] on span "View in Google Docs" at bounding box center [609, 245] width 101 height 14
click at [171, 194] on span "Questionnaires" at bounding box center [136, 200] width 73 height 14
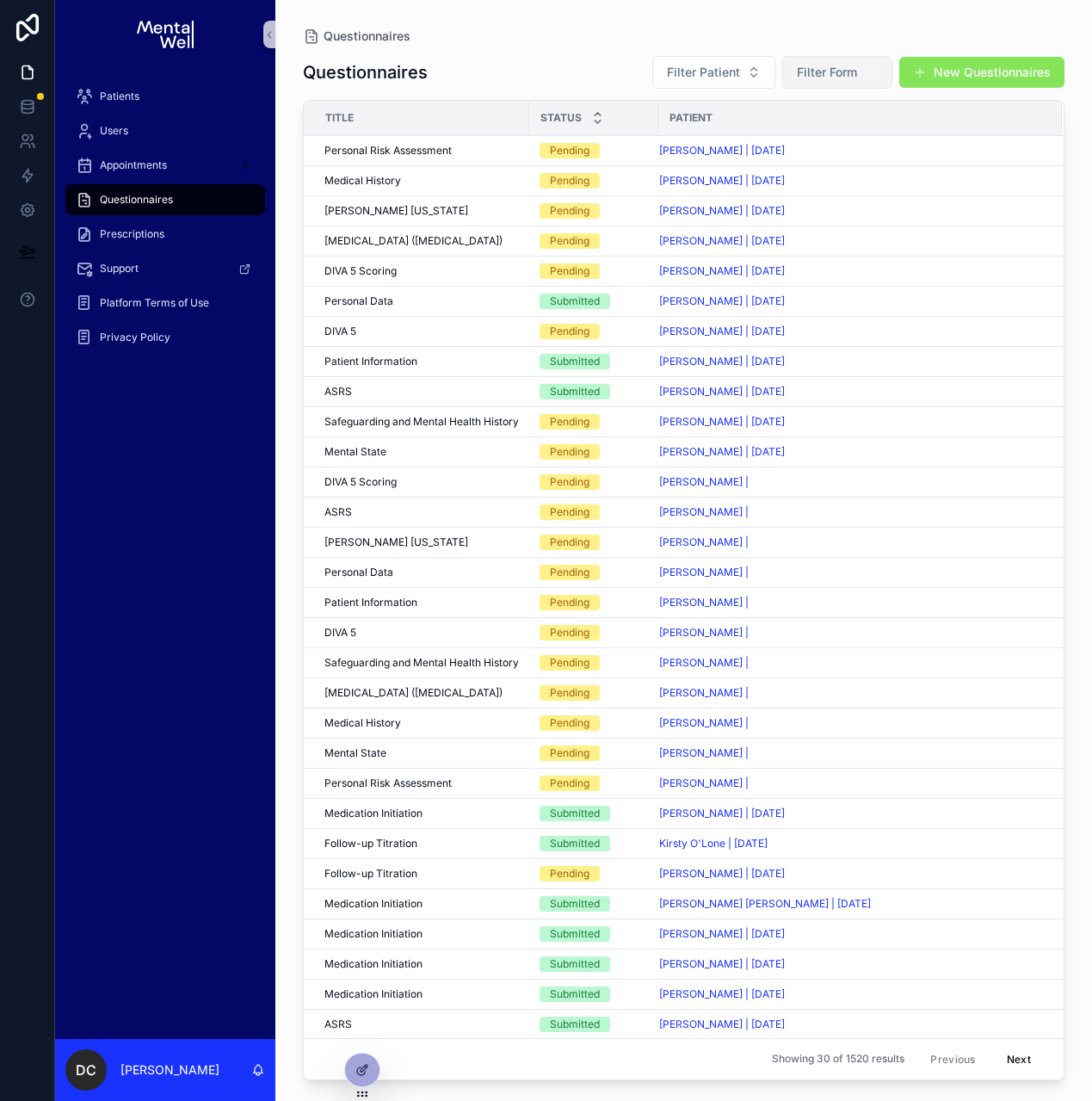
click at [857, 82] on button "Filter Form" at bounding box center [837, 72] width 110 height 33
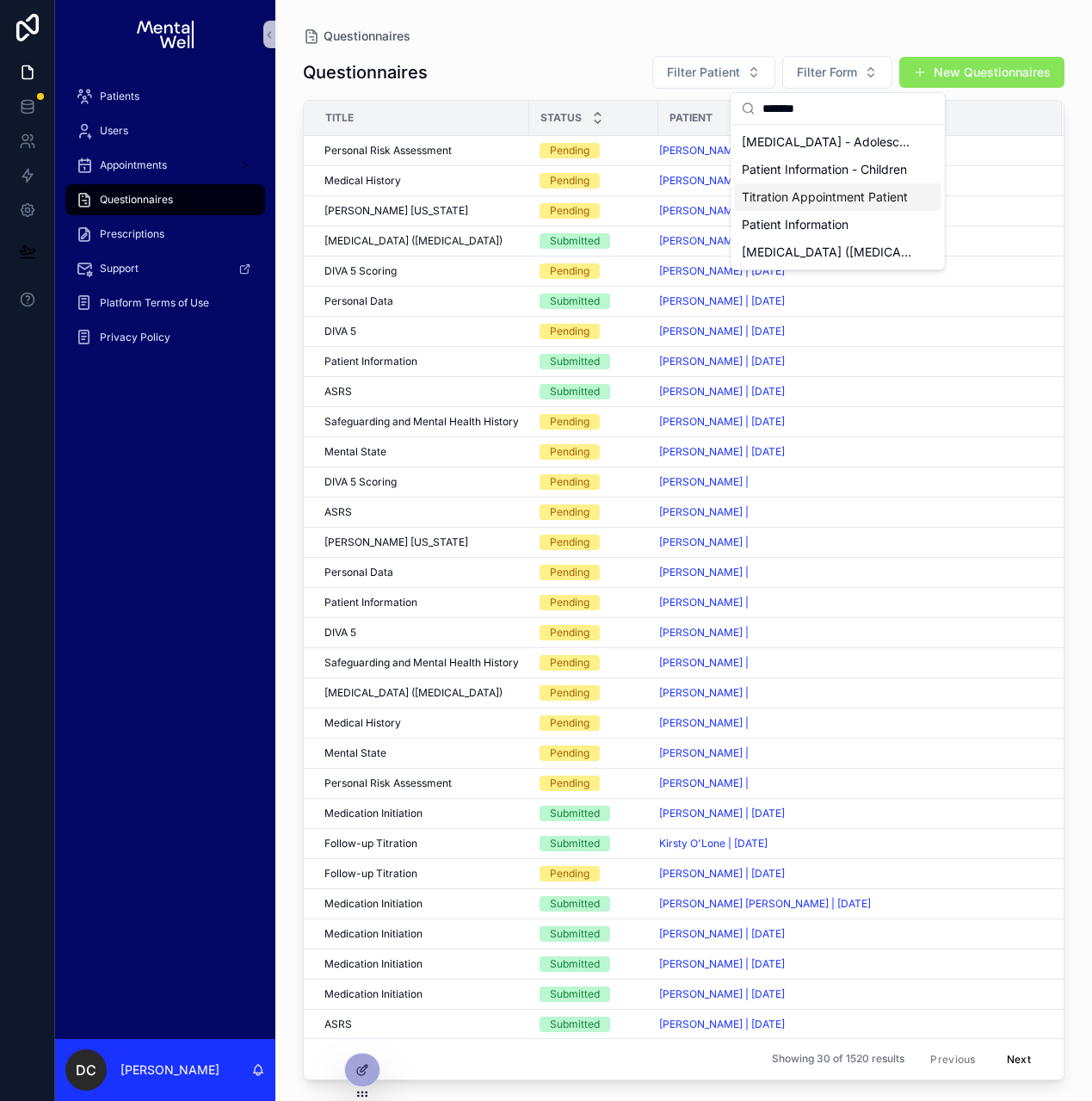
type input "*******"
click at [845, 197] on span "Titration Appointment Patient" at bounding box center [825, 196] width 166 height 17
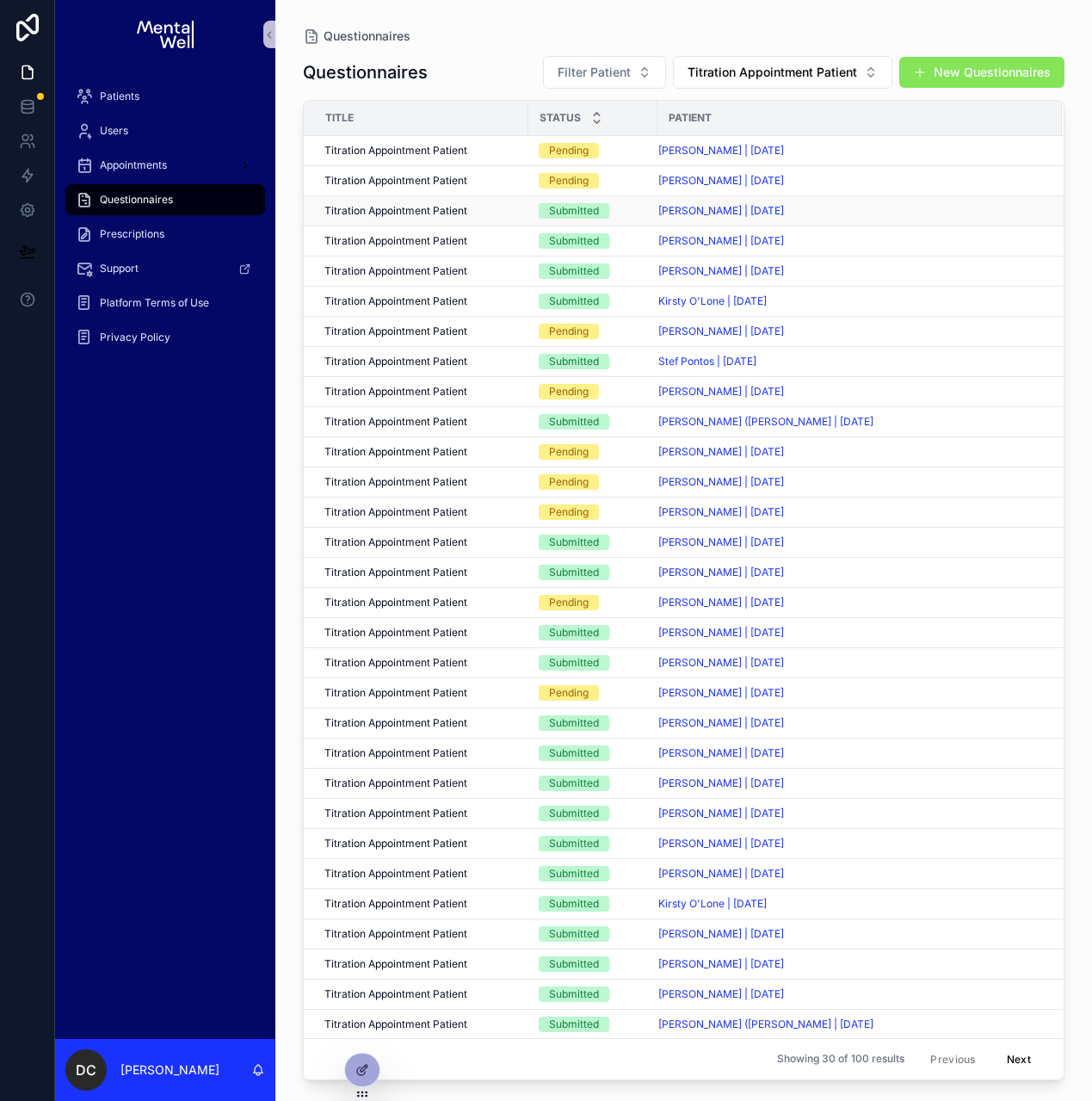
click at [649, 212] on td "Submitted" at bounding box center [592, 210] width 129 height 30
click at [669, 212] on span "[PERSON_NAME] | [DATE]" at bounding box center [721, 211] width 126 height 14
click at [432, 209] on span "Titration Appointment Patient" at bounding box center [395, 211] width 143 height 14
click at [193, 104] on div "Patients" at bounding box center [165, 97] width 179 height 28
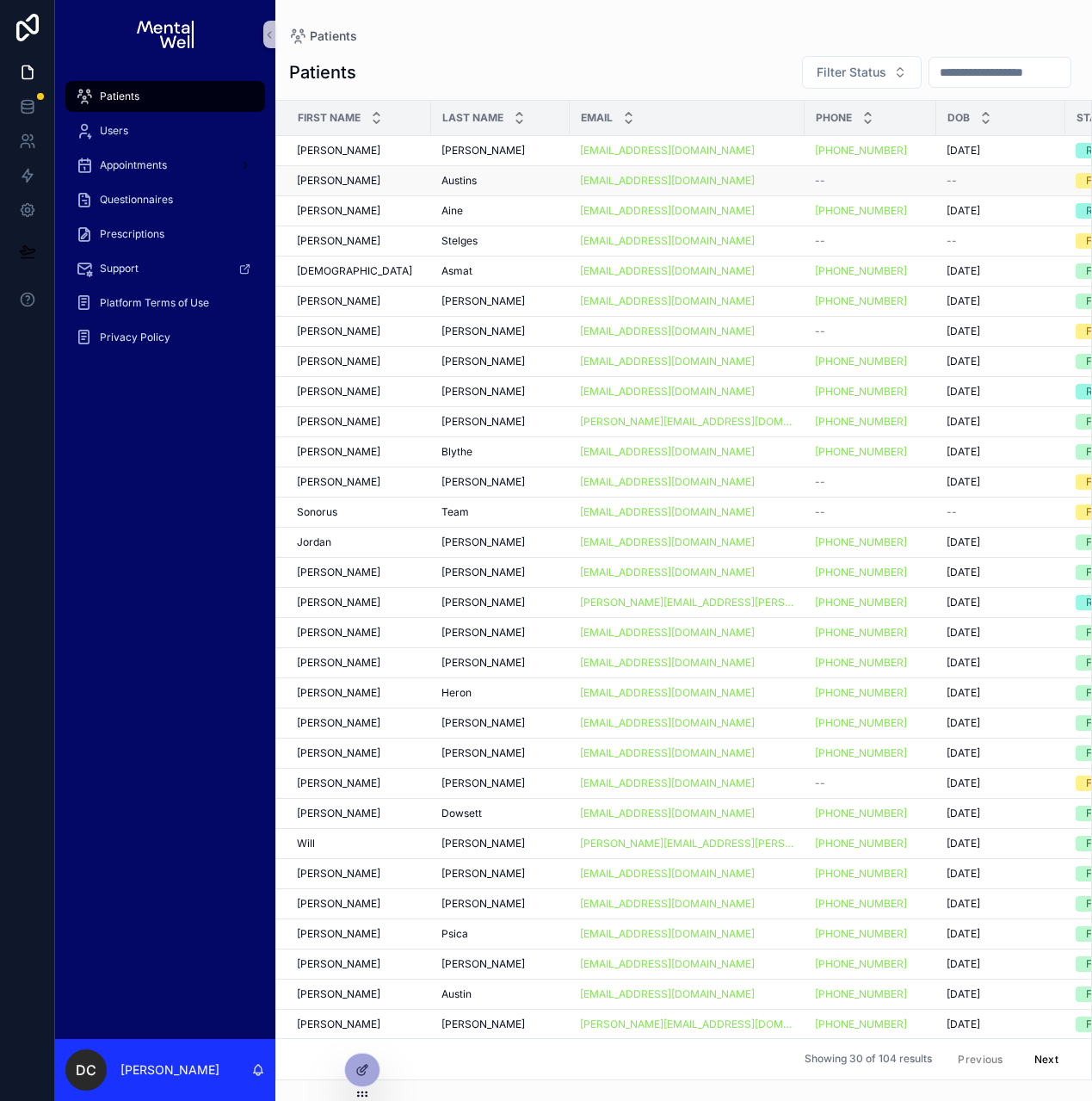
click at [380, 182] on div "[PERSON_NAME]" at bounding box center [359, 181] width 124 height 14
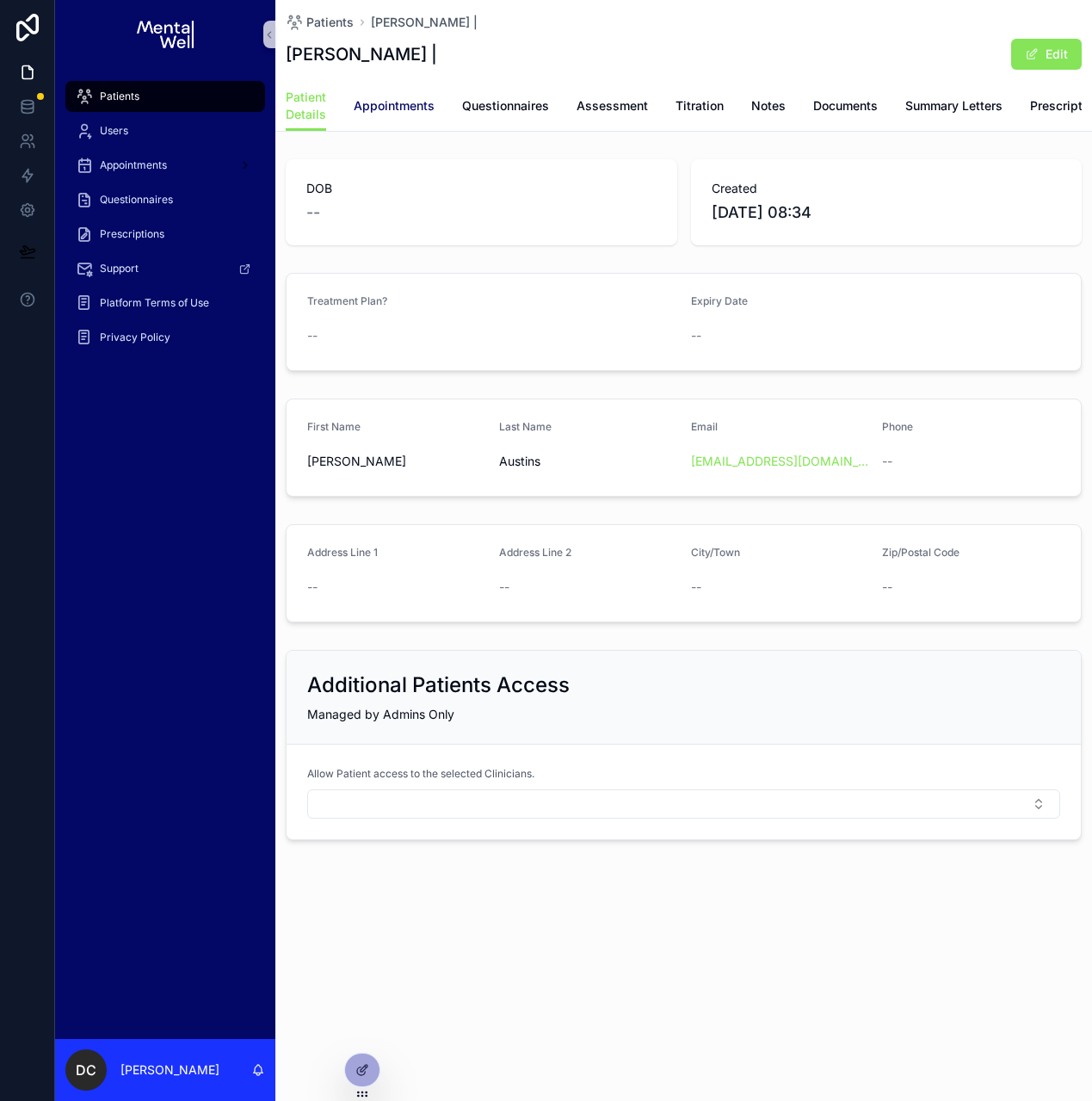
click at [387, 100] on span "Appointments" at bounding box center [394, 105] width 81 height 17
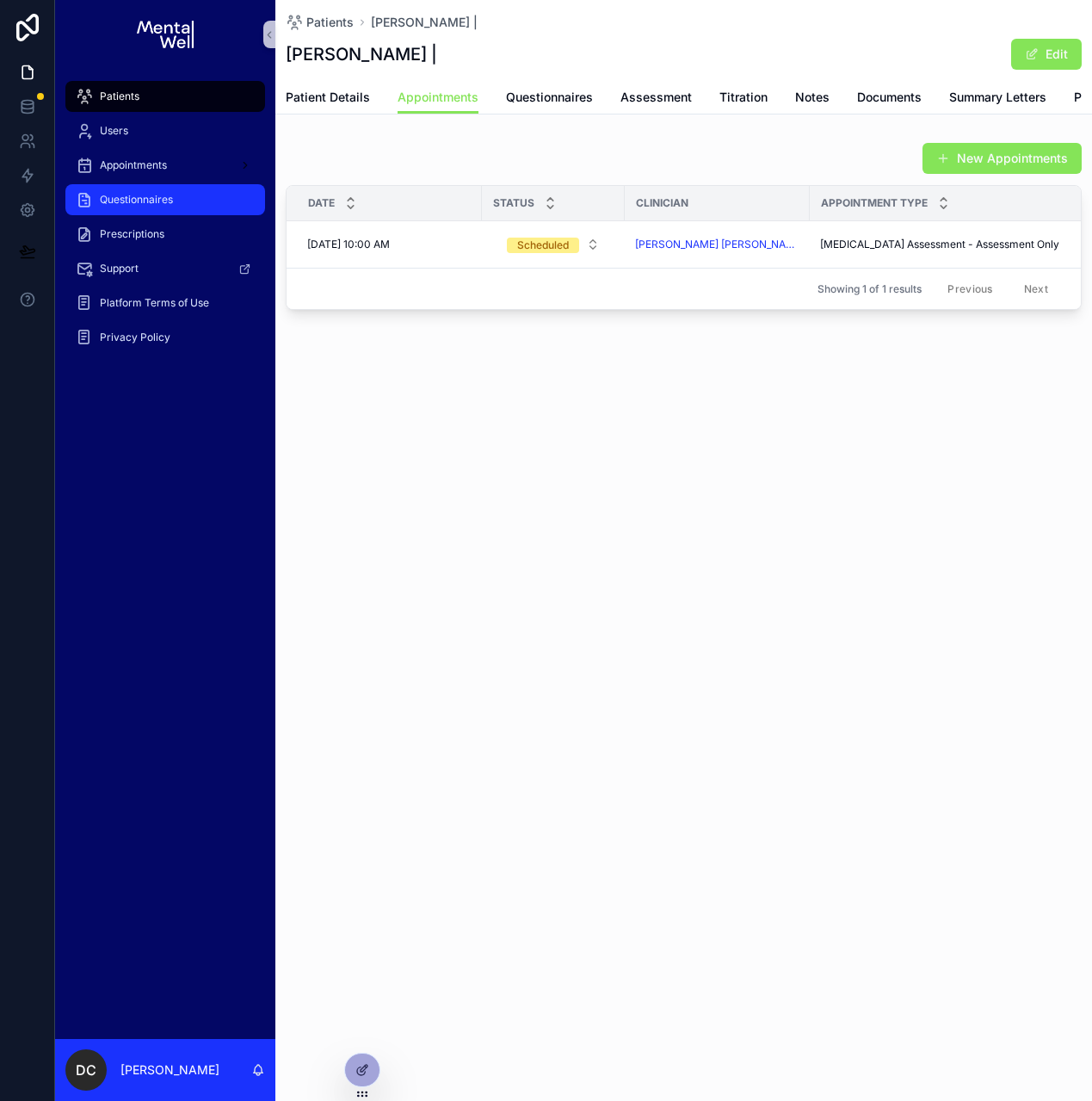
click at [140, 200] on span "Questionnaires" at bounding box center [136, 200] width 73 height 14
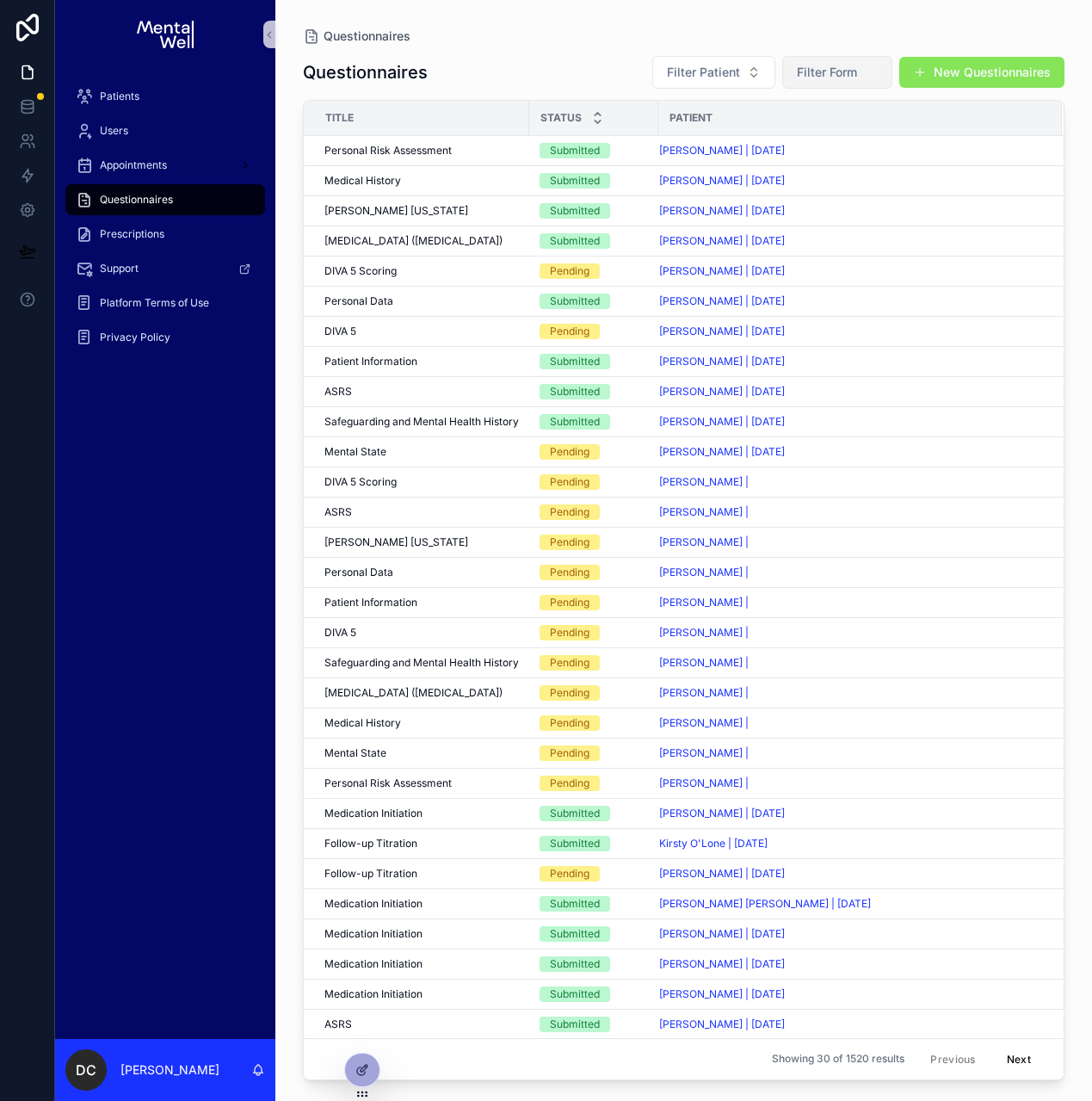
click at [831, 64] on span "Filter Form" at bounding box center [827, 72] width 60 height 17
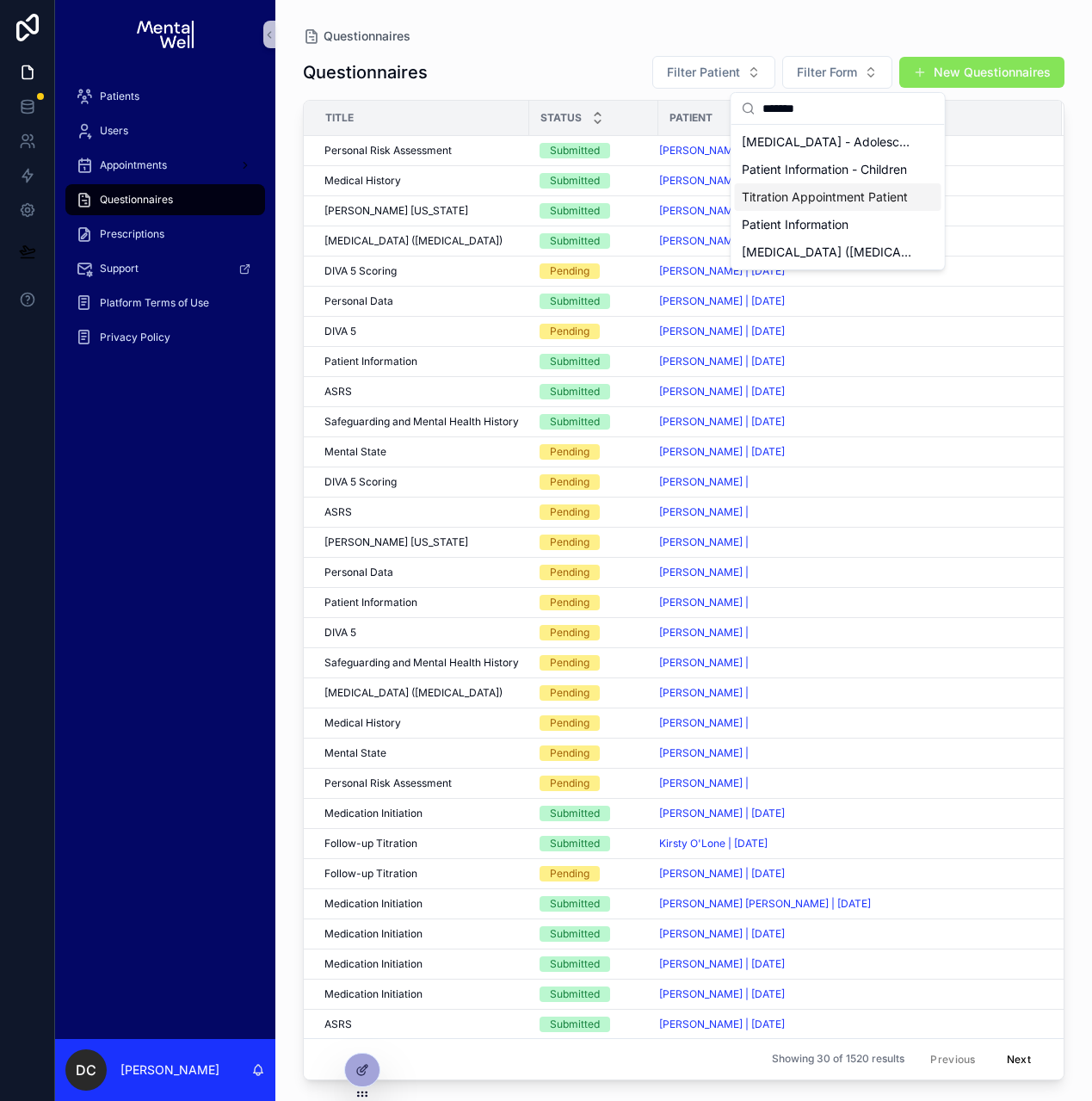
type input "*******"
click at [869, 187] on div "Titration Appointment Patient" at bounding box center [838, 197] width 207 height 28
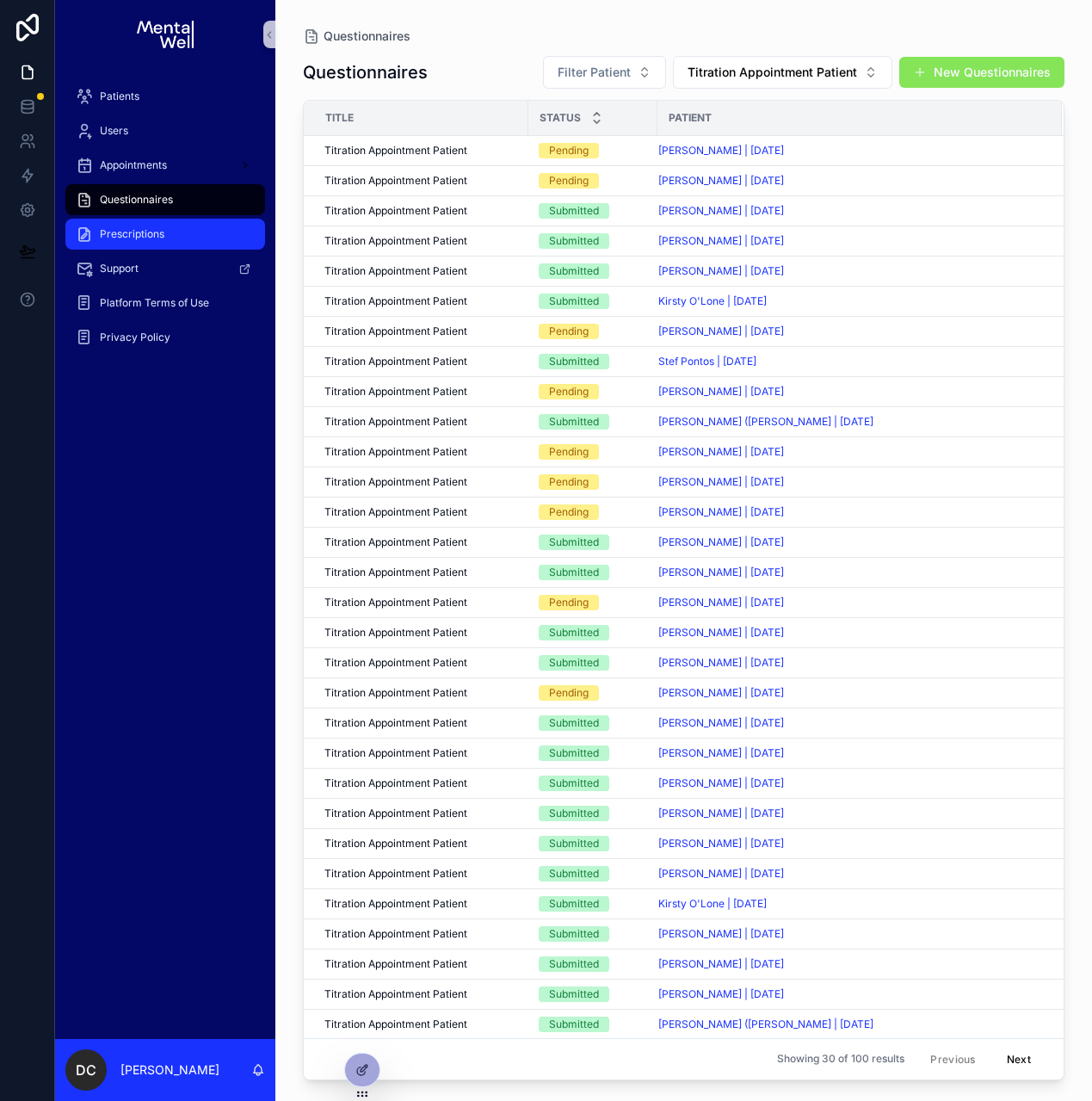
click at [152, 226] on div "Prescriptions" at bounding box center [165, 234] width 179 height 28
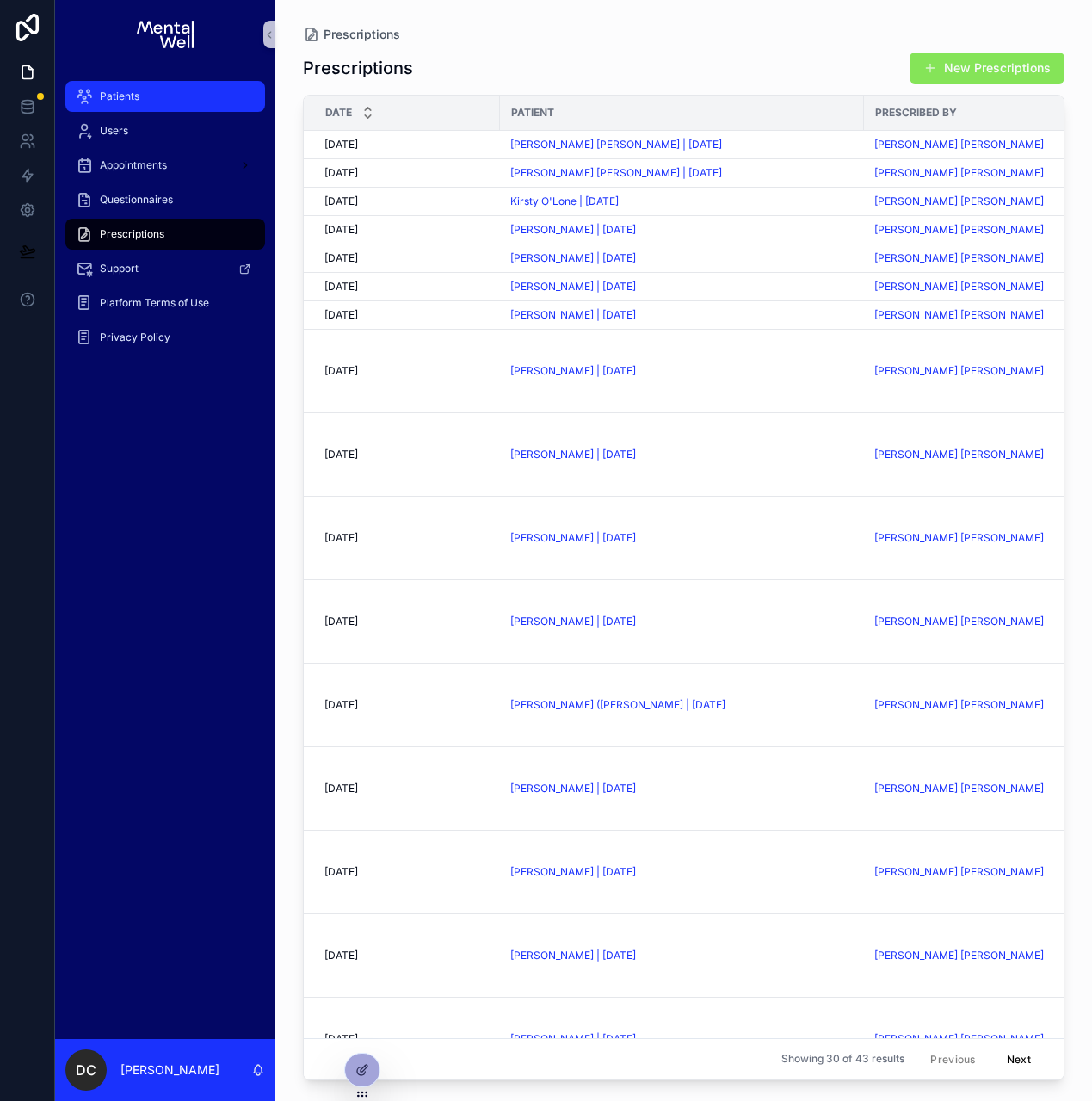
click at [112, 84] on div "Patients" at bounding box center [165, 97] width 179 height 28
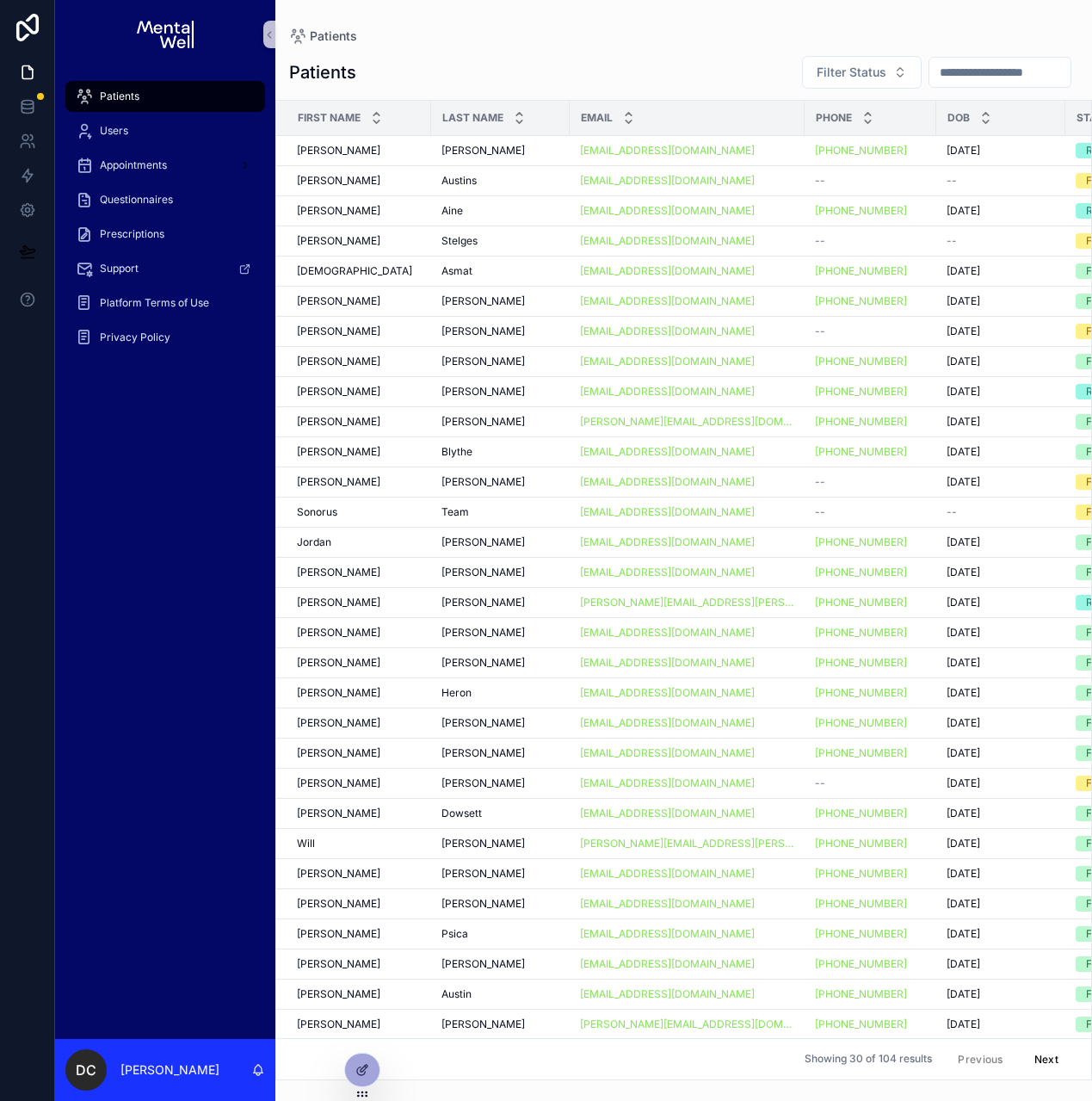
click at [985, 79] on input "scrollable content" at bounding box center [1000, 72] width 141 height 24
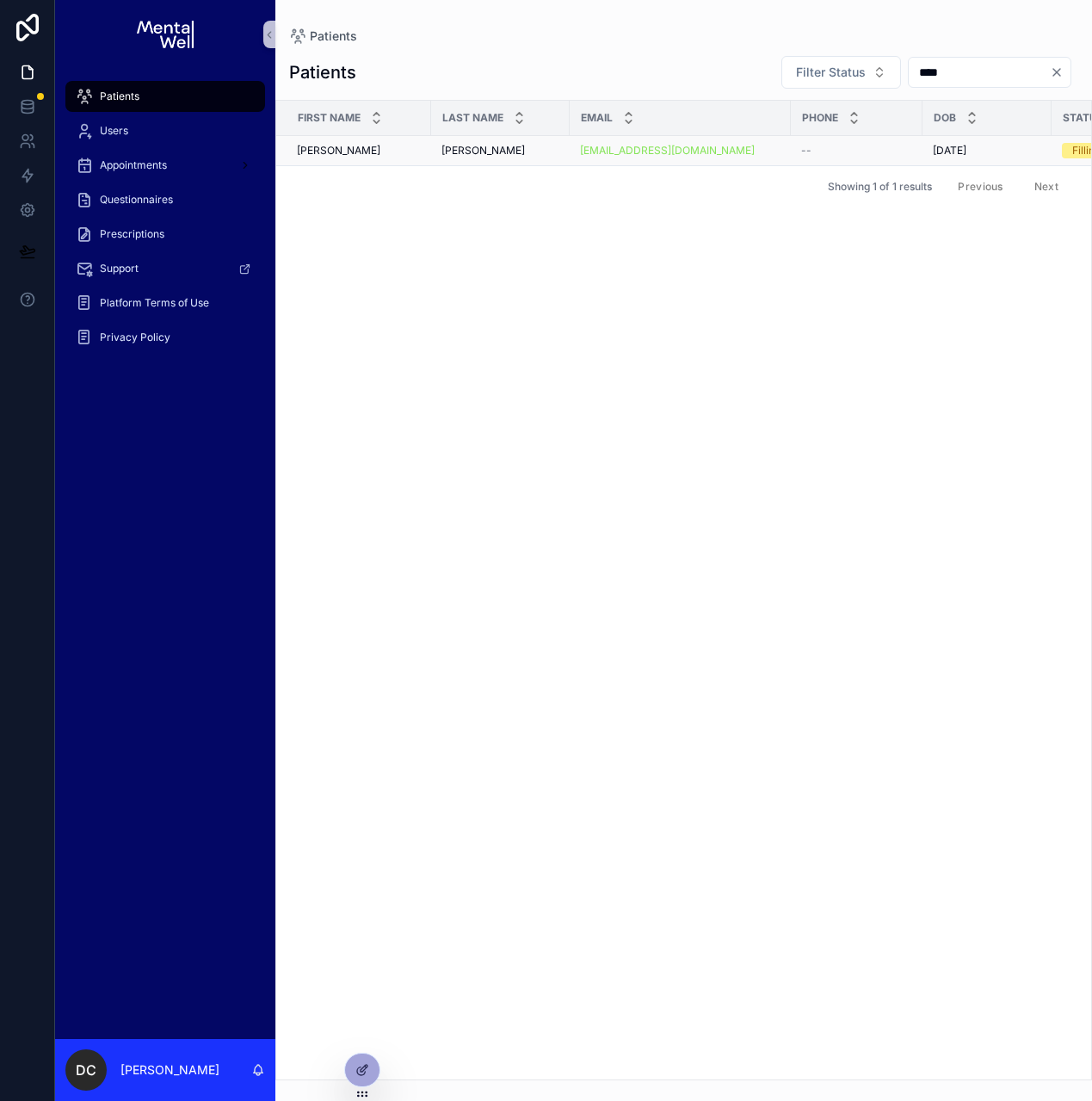
type input "****"
click at [481, 151] on div "[PERSON_NAME]" at bounding box center [501, 151] width 118 height 14
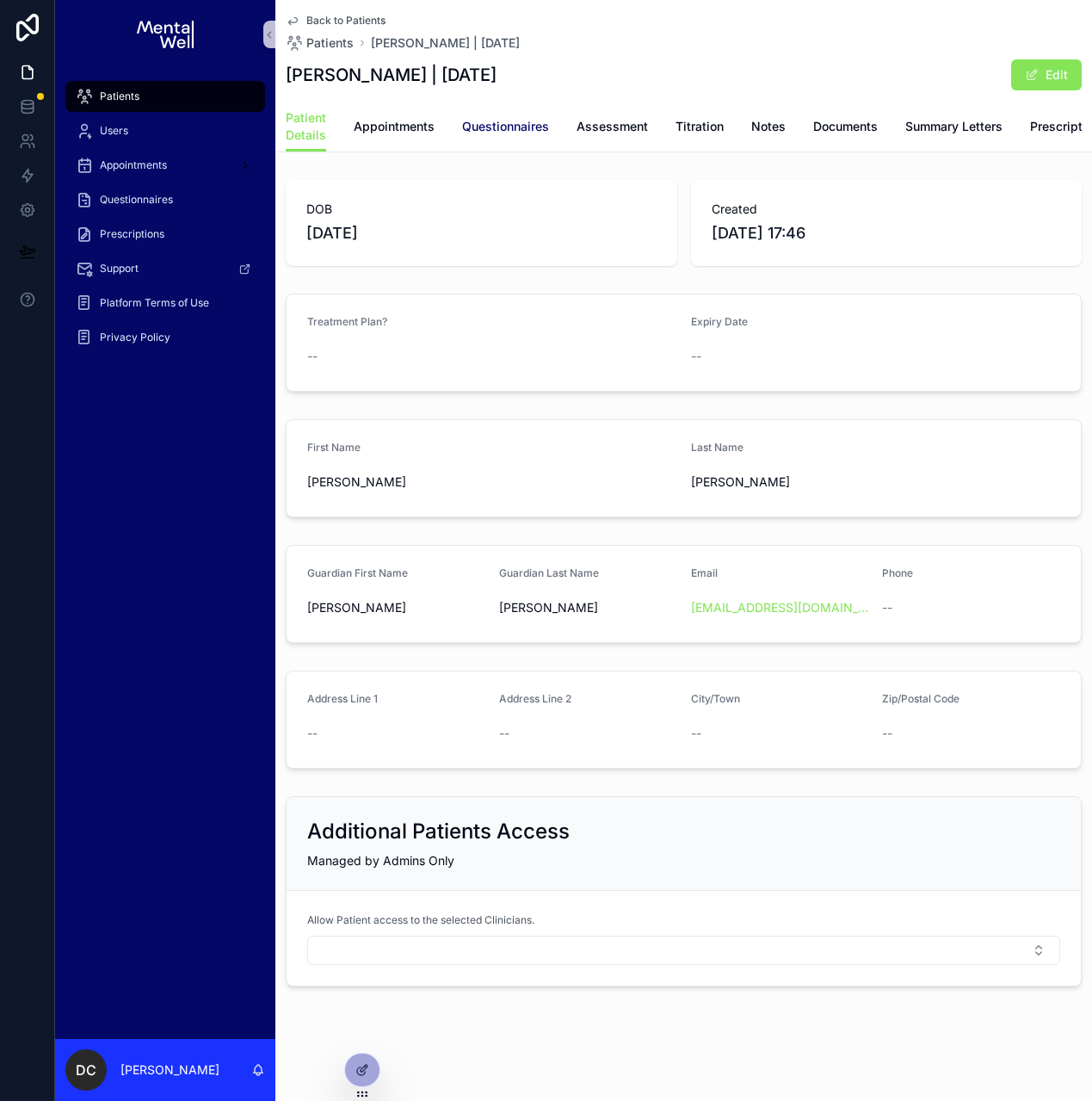
click at [473, 121] on span "Questionnaires" at bounding box center [505, 126] width 87 height 17
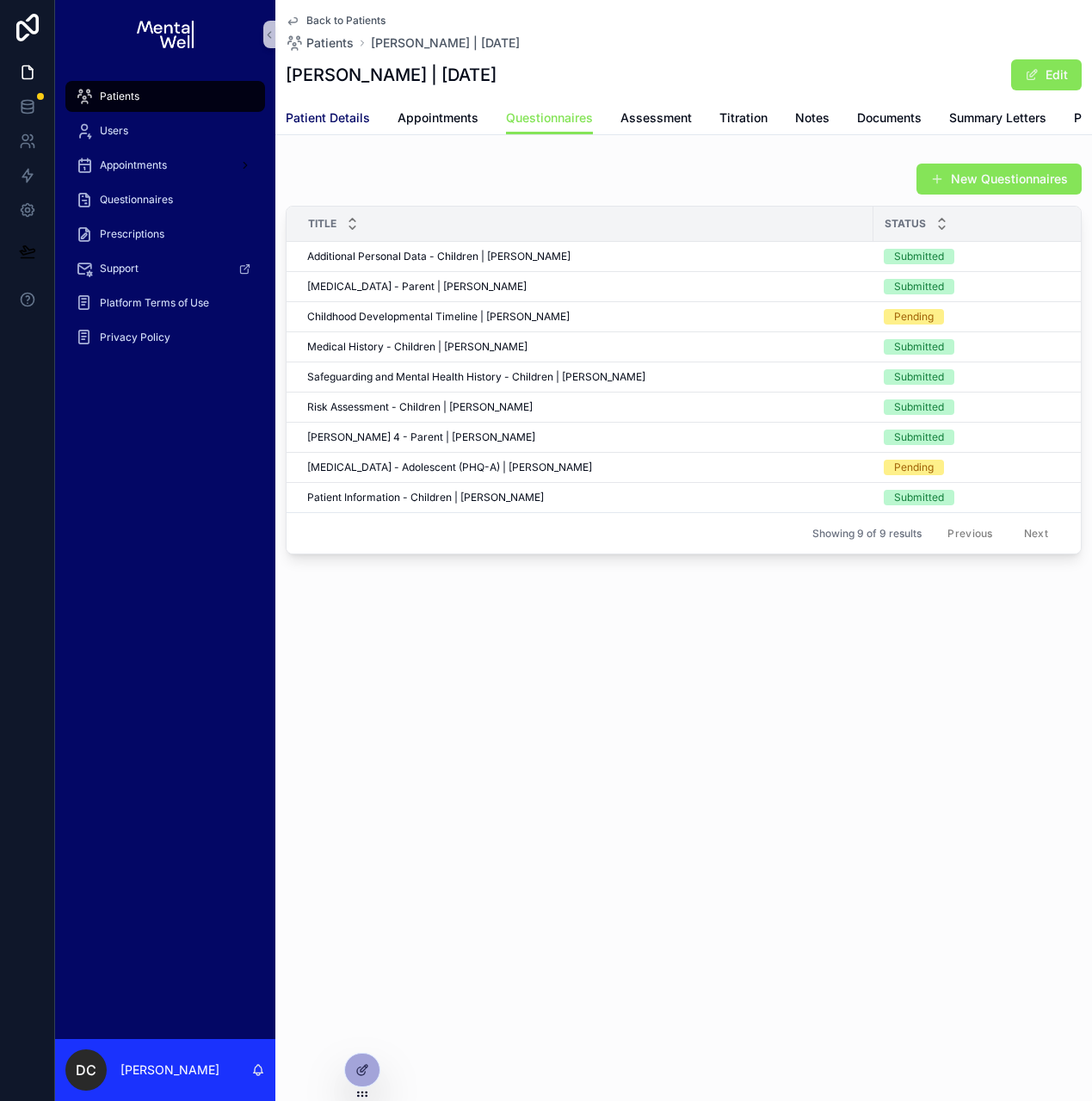
click at [326, 113] on span "Patient Details" at bounding box center [328, 117] width 84 height 17
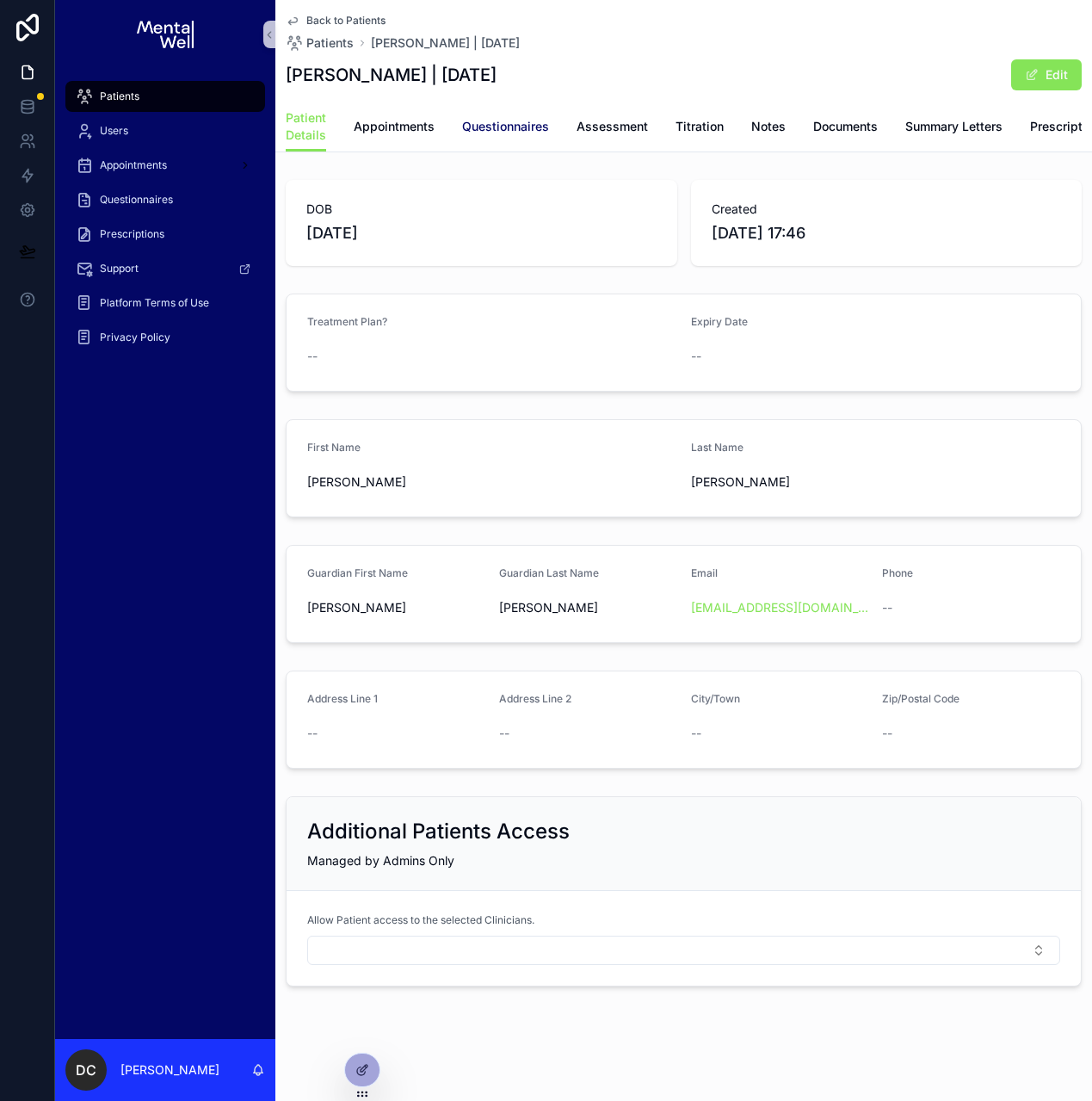
click at [486, 127] on span "Questionnaires" at bounding box center [505, 126] width 87 height 17
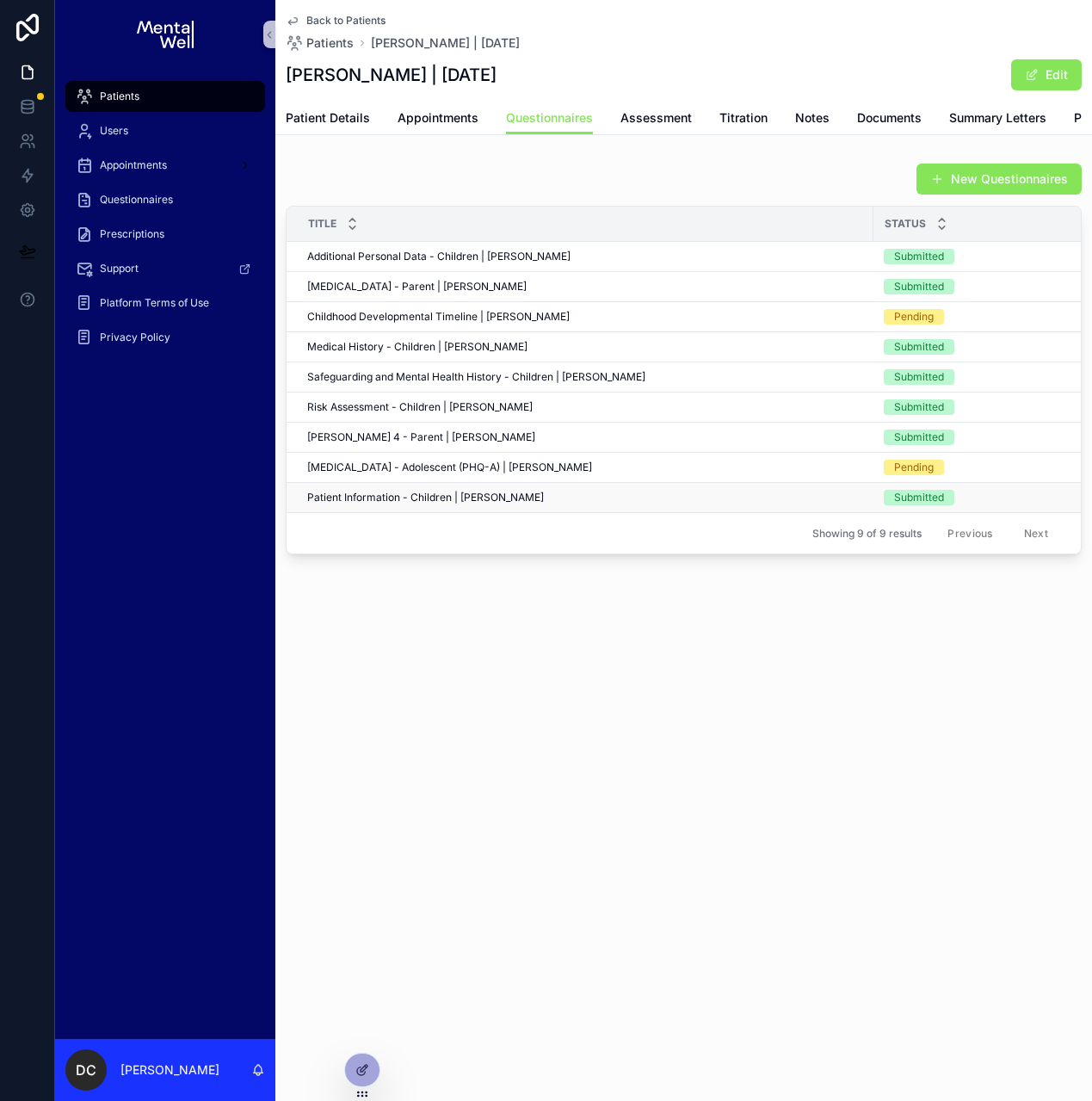
click at [481, 504] on span "Patient Information - Children | [PERSON_NAME]" at bounding box center [425, 498] width 237 height 14
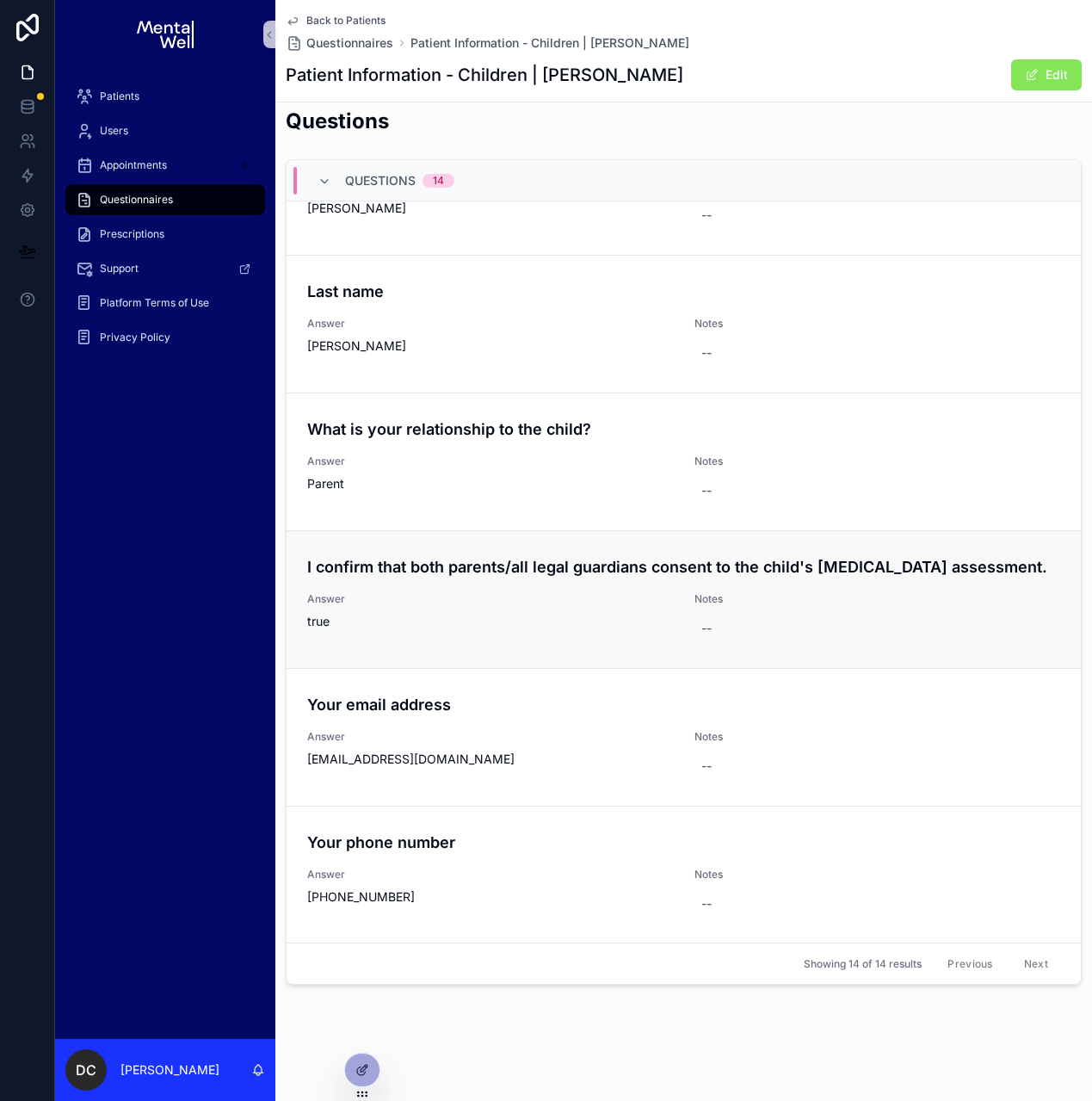
scroll to position [416, 0]
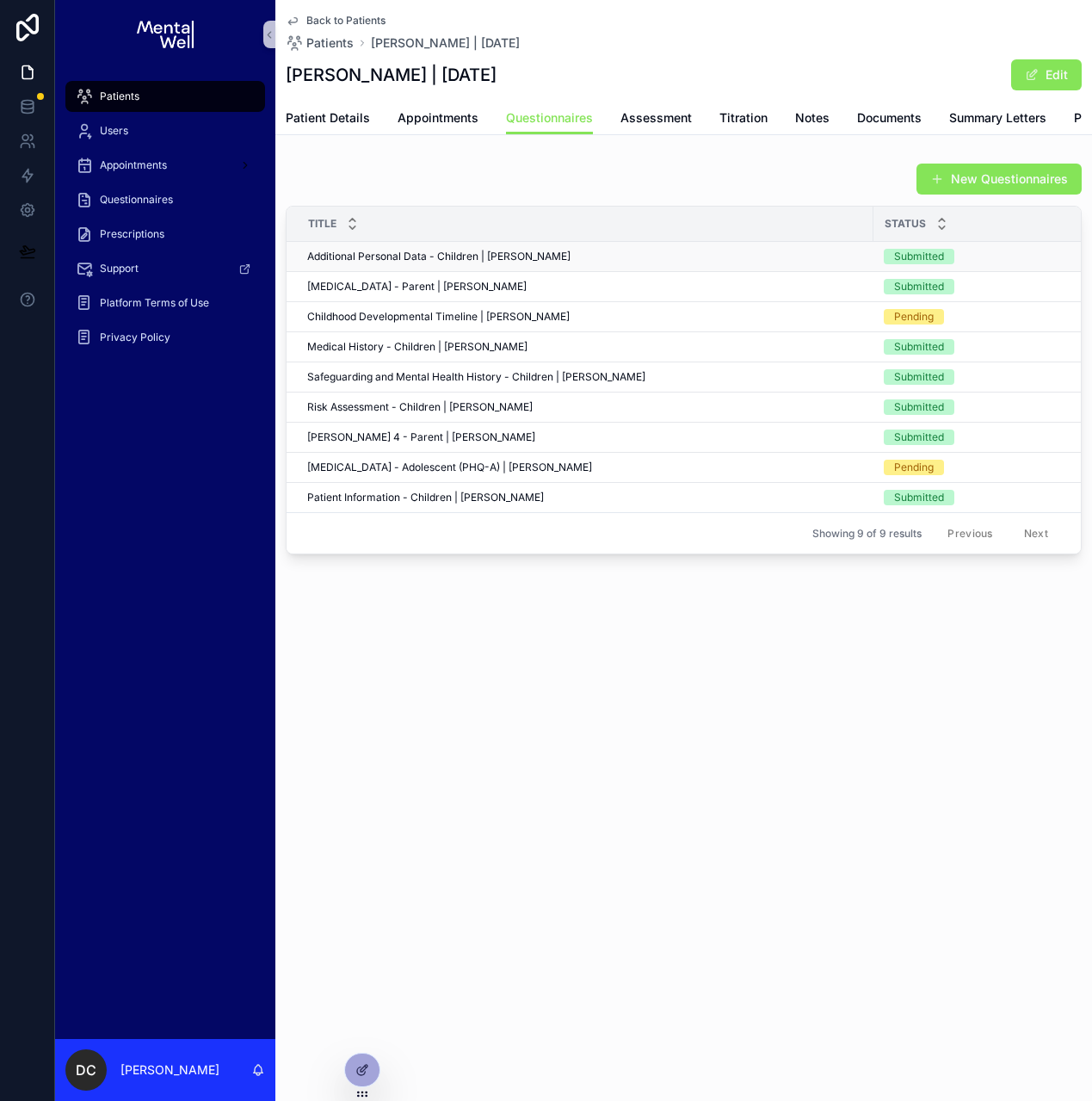
click at [480, 263] on span "Additional Personal Data - Children | [PERSON_NAME]" at bounding box center [438, 257] width 263 height 14
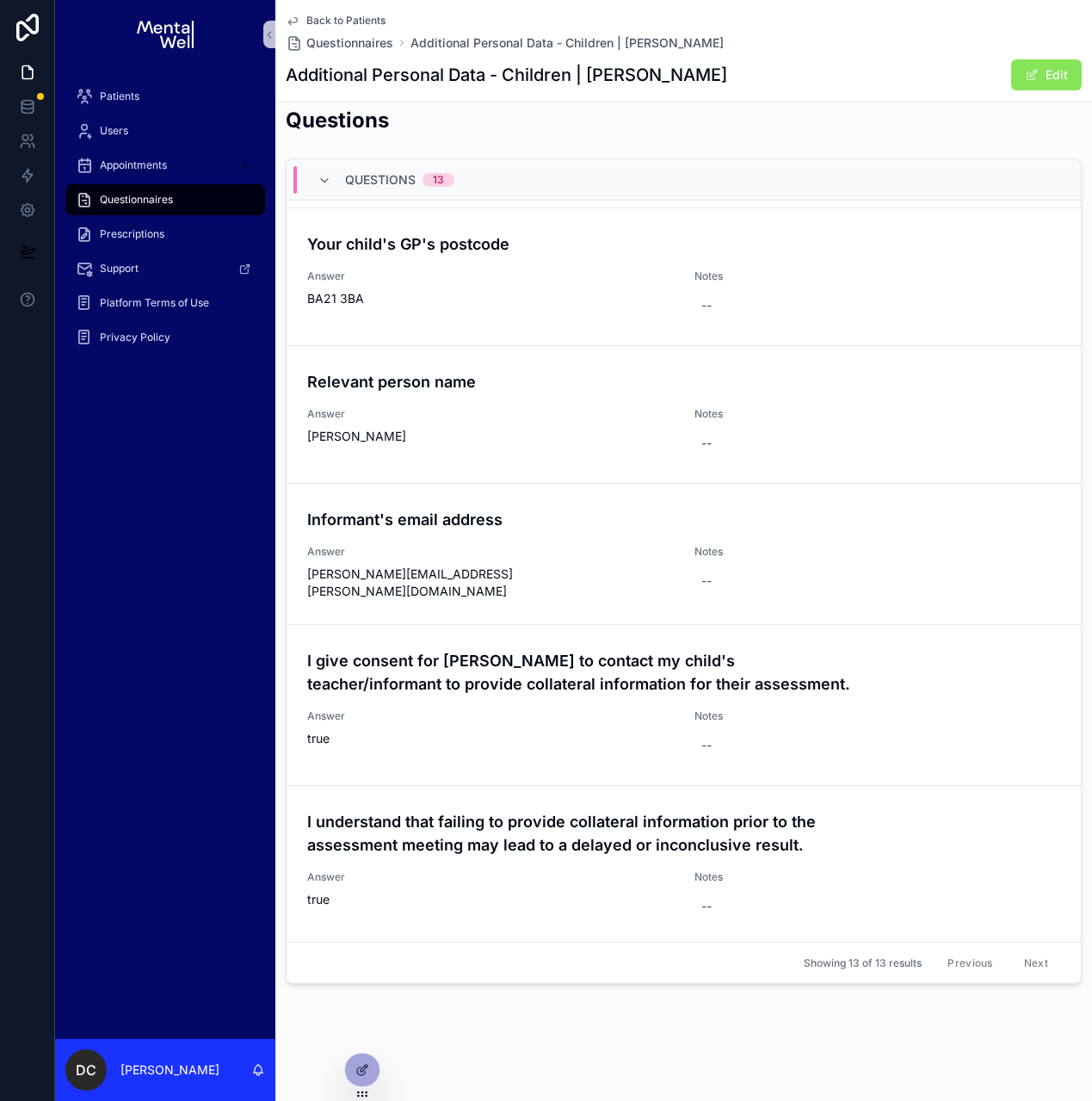
scroll to position [416, 0]
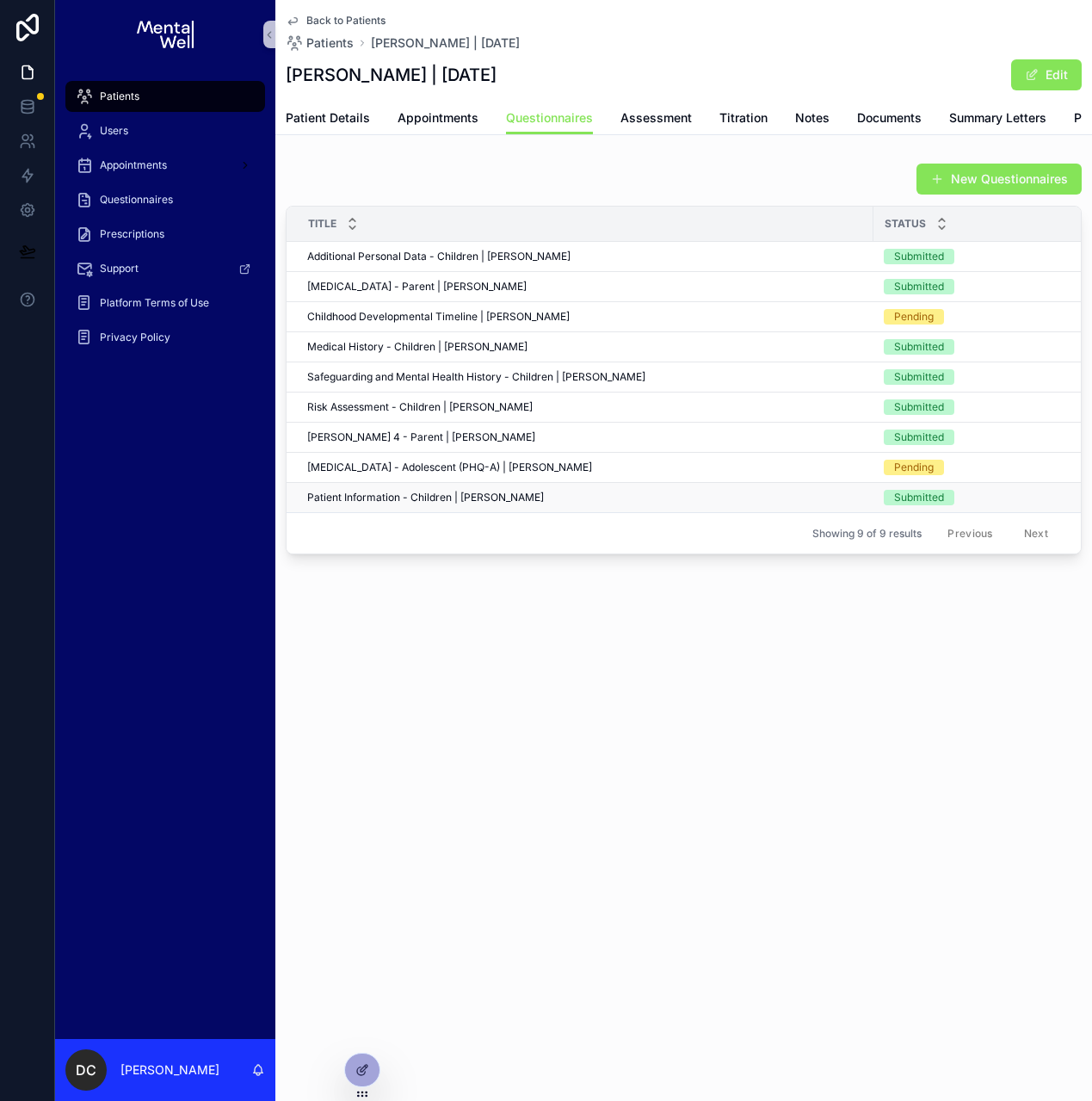
click at [454, 504] on span "Patient Information - Children | [PERSON_NAME]" at bounding box center [425, 498] width 237 height 14
click at [422, 263] on span "Additional Personal Data - Children | [PERSON_NAME]" at bounding box center [438, 257] width 263 height 14
click at [332, 17] on span "Back to Patients" at bounding box center [345, 21] width 79 height 14
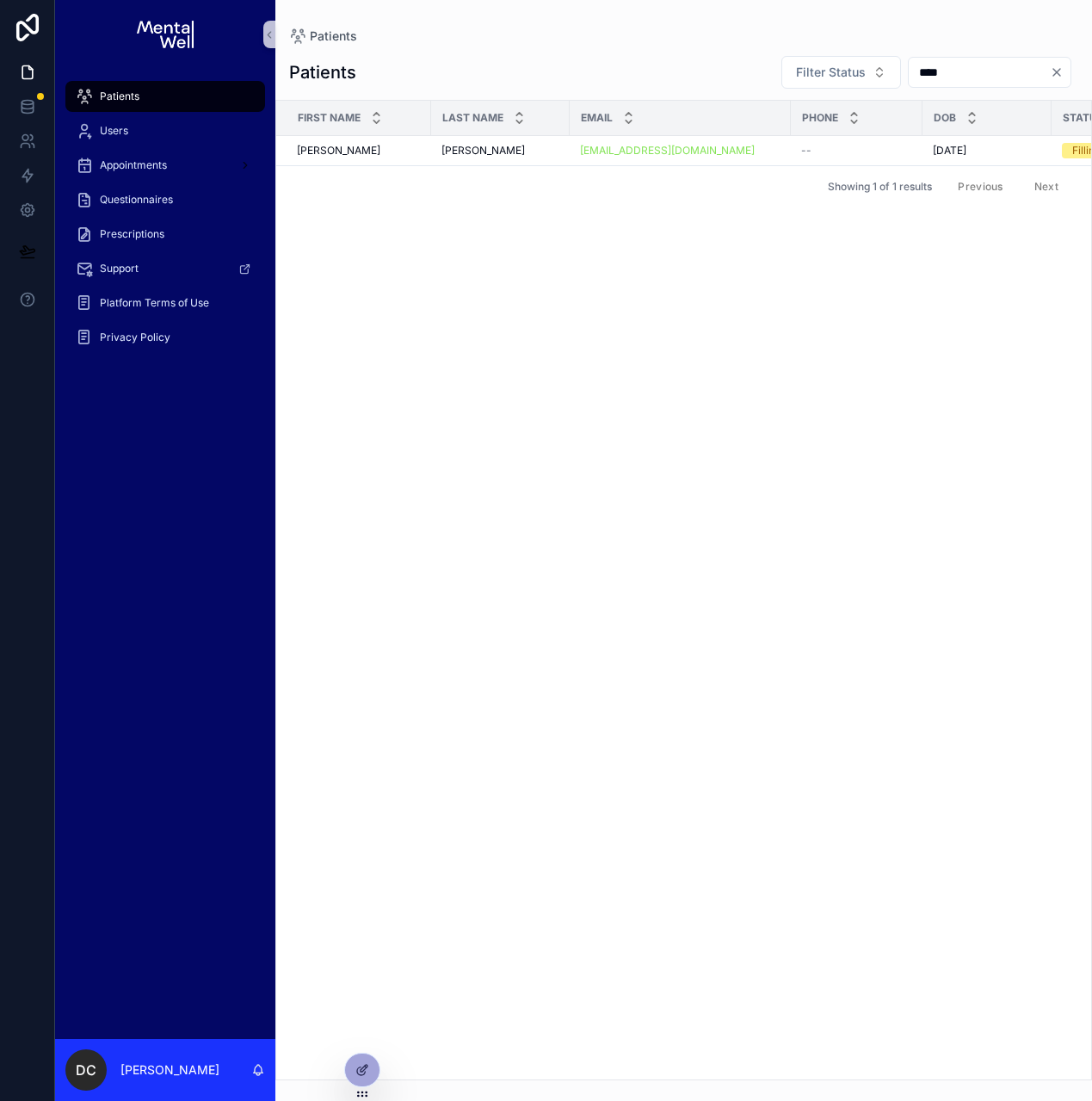
click at [1052, 72] on icon "Clear" at bounding box center [1057, 72] width 14 height 14
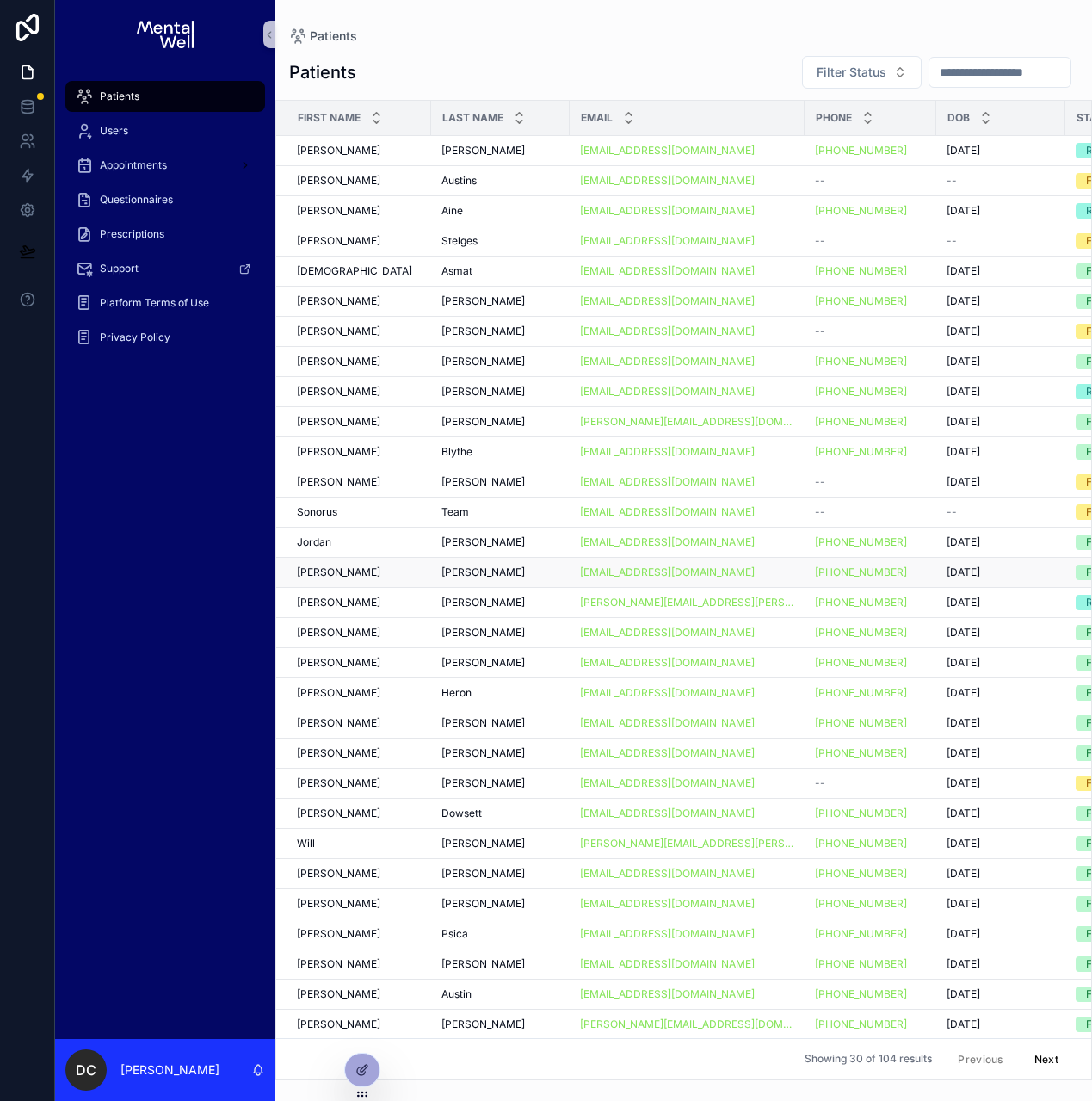
click at [378, 568] on div "[PERSON_NAME] [PERSON_NAME]" at bounding box center [359, 572] width 124 height 14
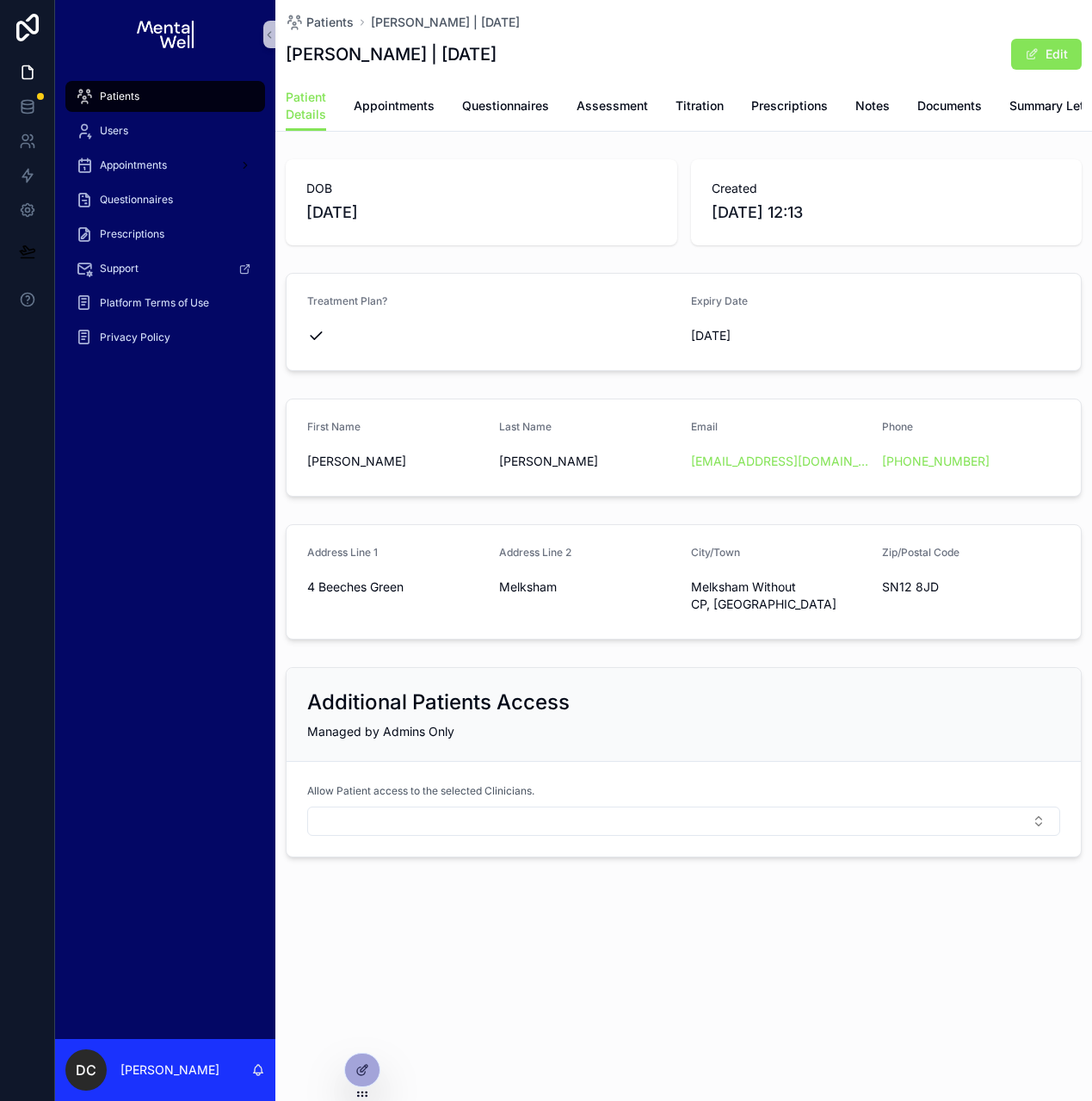
click at [320, 344] on icon "scrollable content" at bounding box center [315, 335] width 17 height 17
click at [505, 106] on span "Questionnaires" at bounding box center [505, 105] width 87 height 17
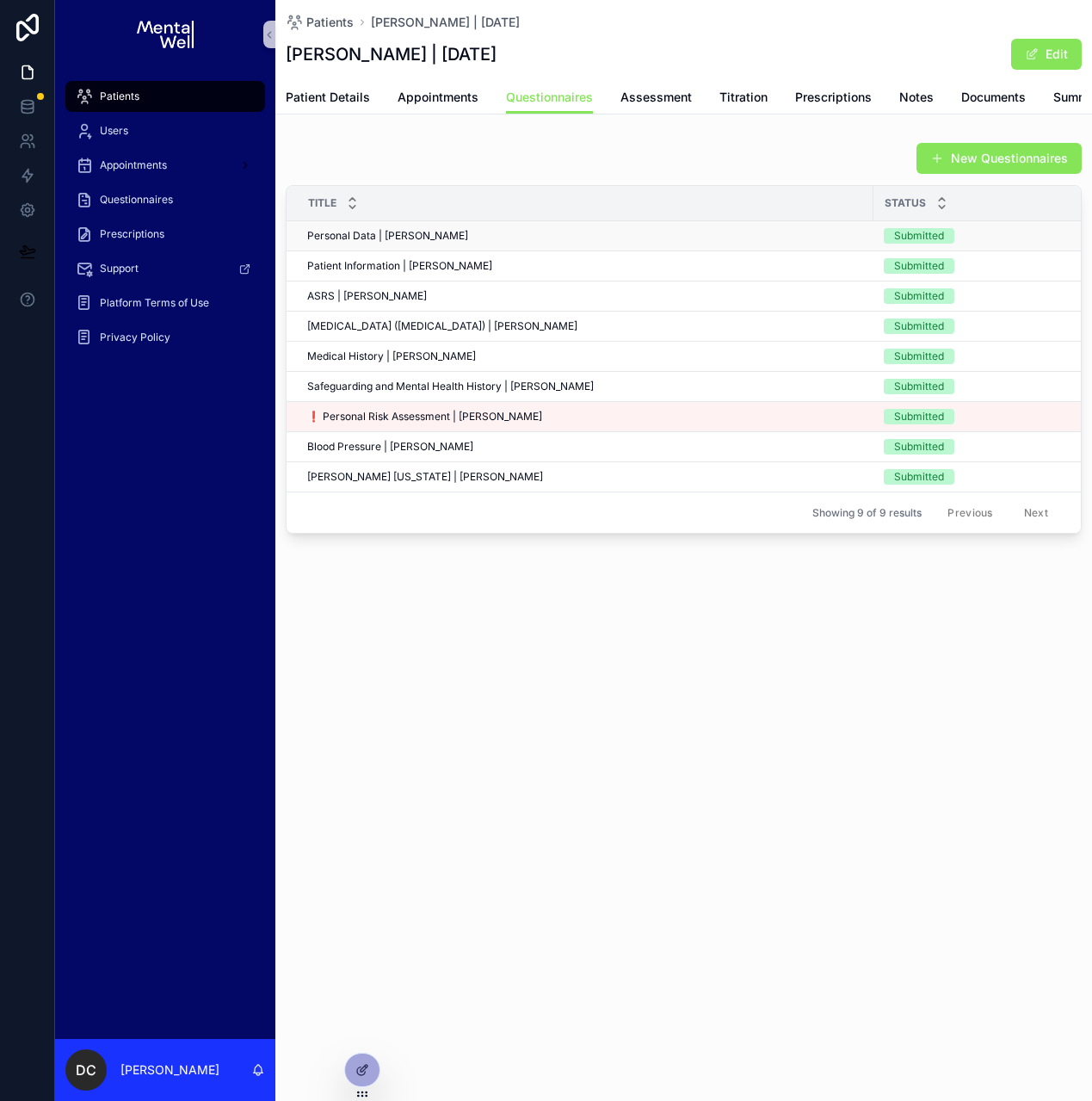
click at [448, 243] on div "Personal Data | [PERSON_NAME] Personal Data | [PERSON_NAME]" at bounding box center [585, 236] width 556 height 14
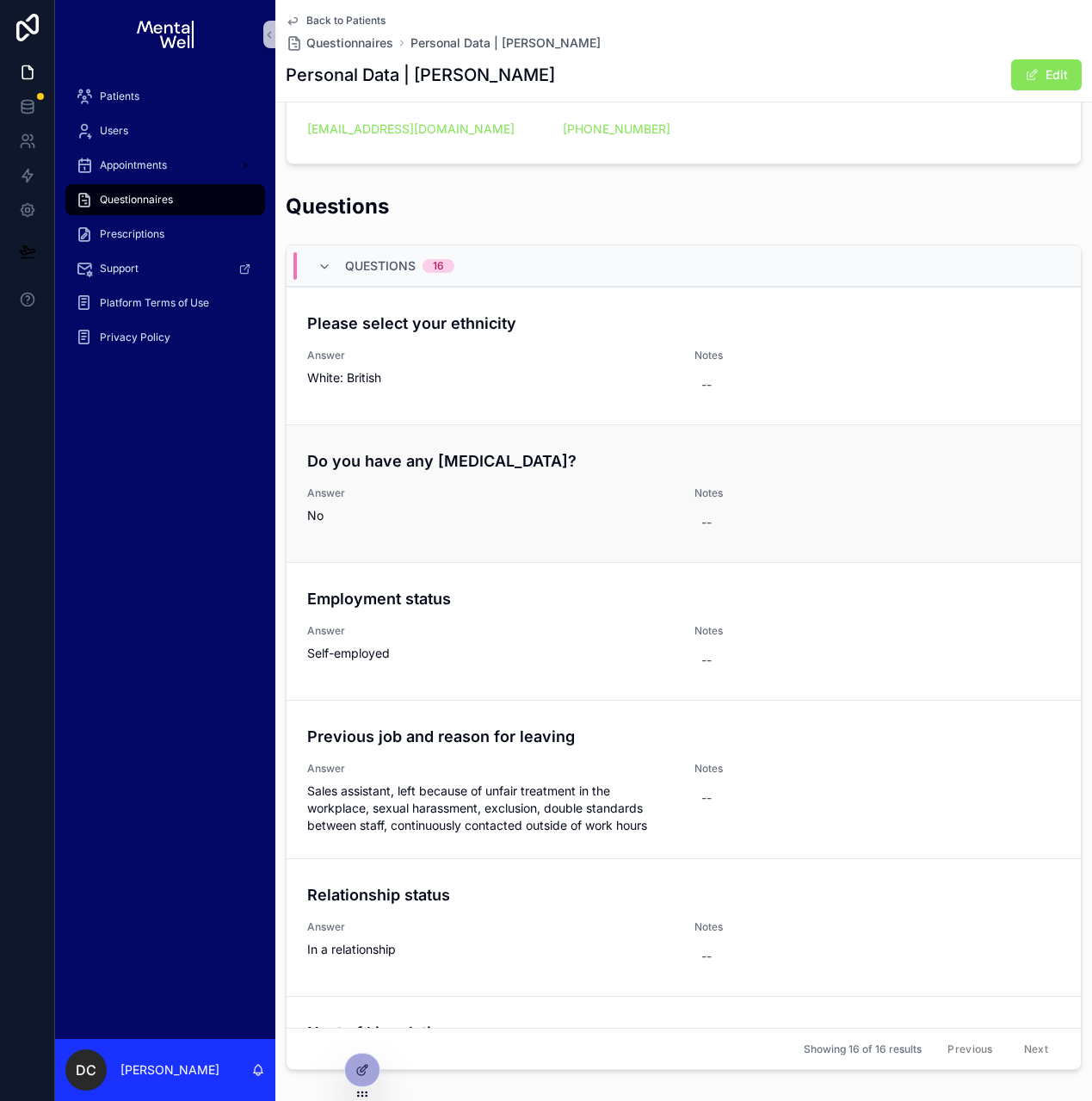
scroll to position [284, 0]
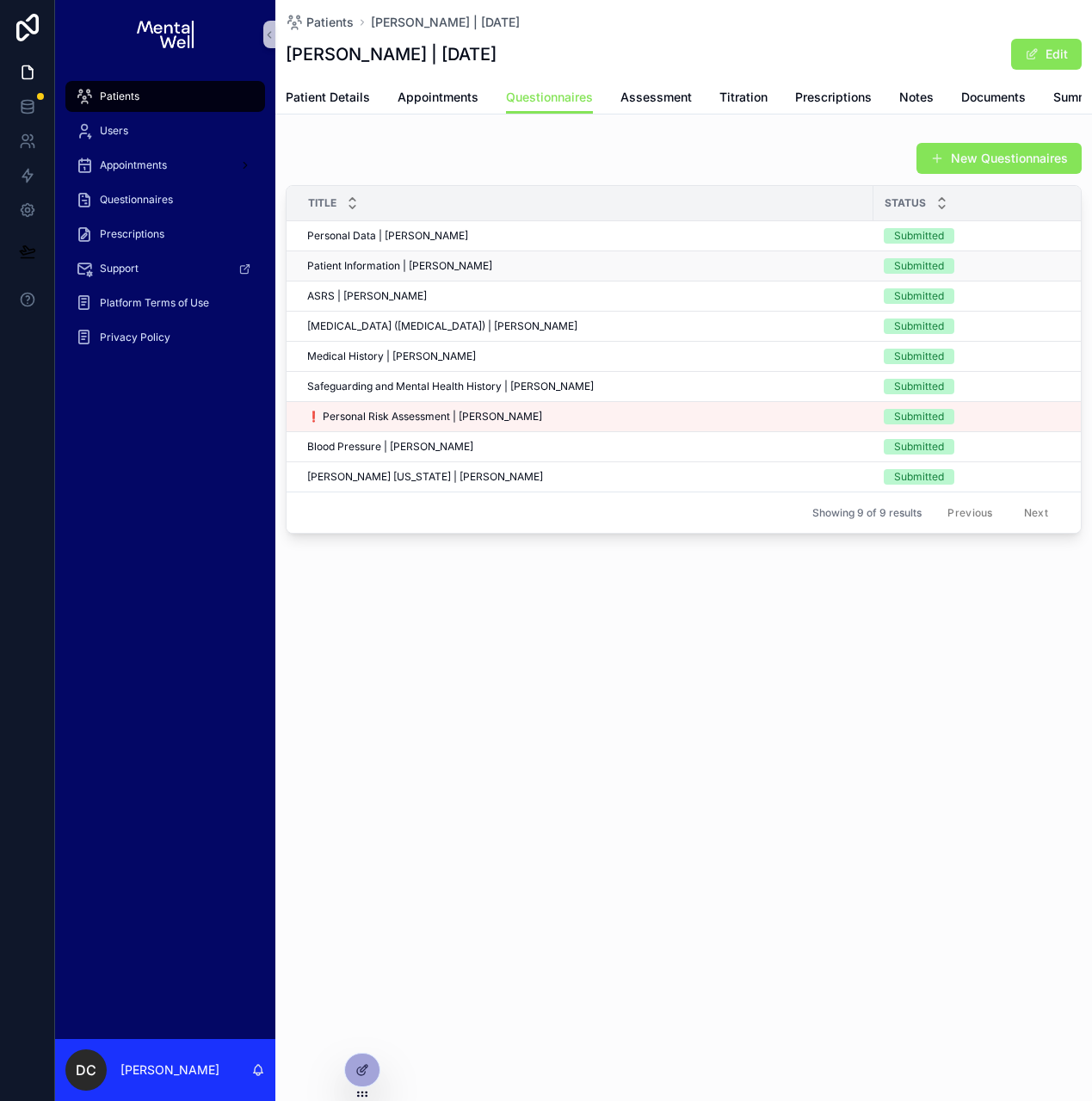
click at [466, 281] on td "Patient Information | [PERSON_NAME] Patient Information | [PERSON_NAME]" at bounding box center [580, 266] width 587 height 30
click at [469, 273] on div "Patient Information | [PERSON_NAME] Patient Information | [PERSON_NAME]" at bounding box center [585, 266] width 556 height 14
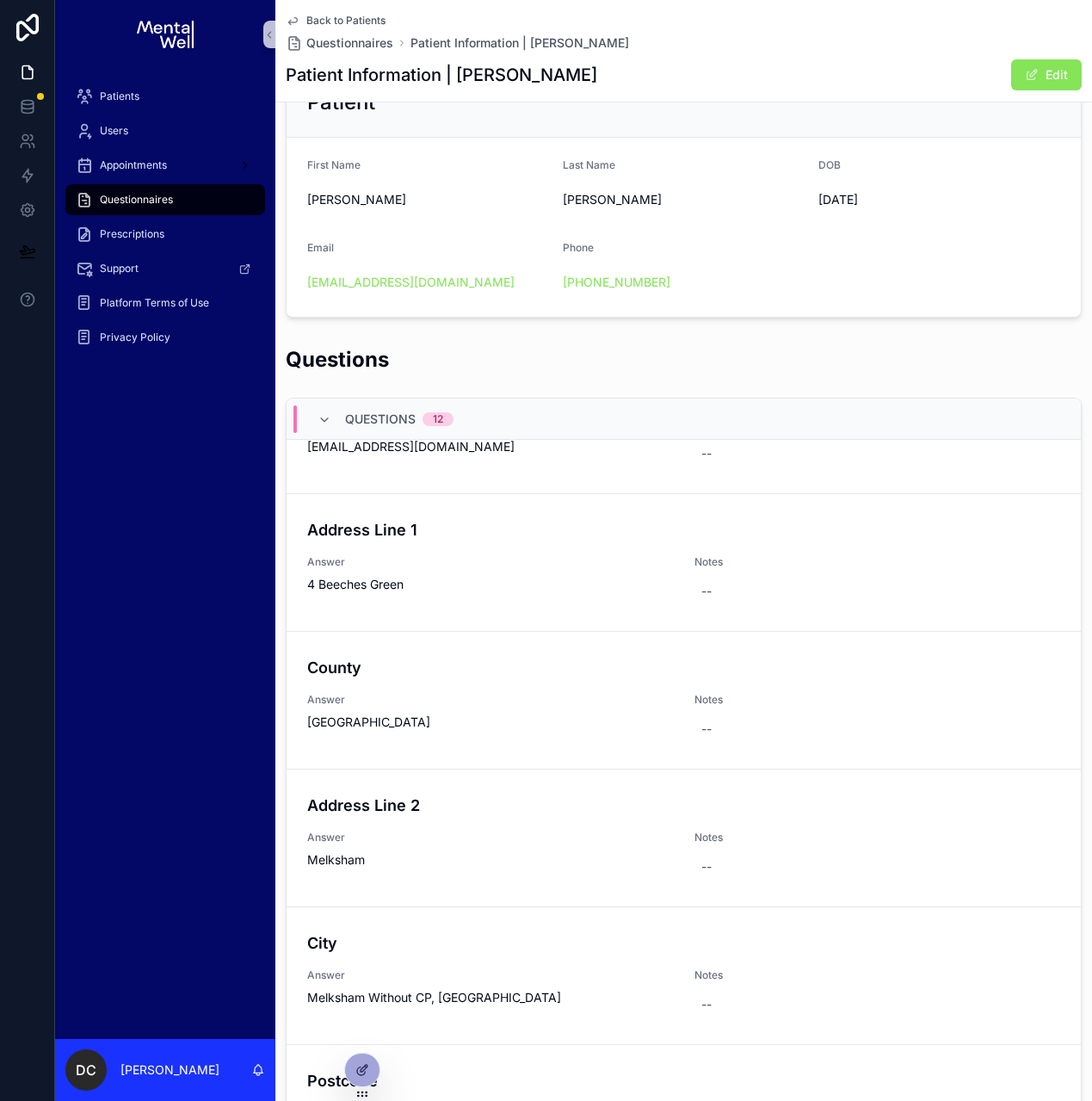
scroll to position [911, 0]
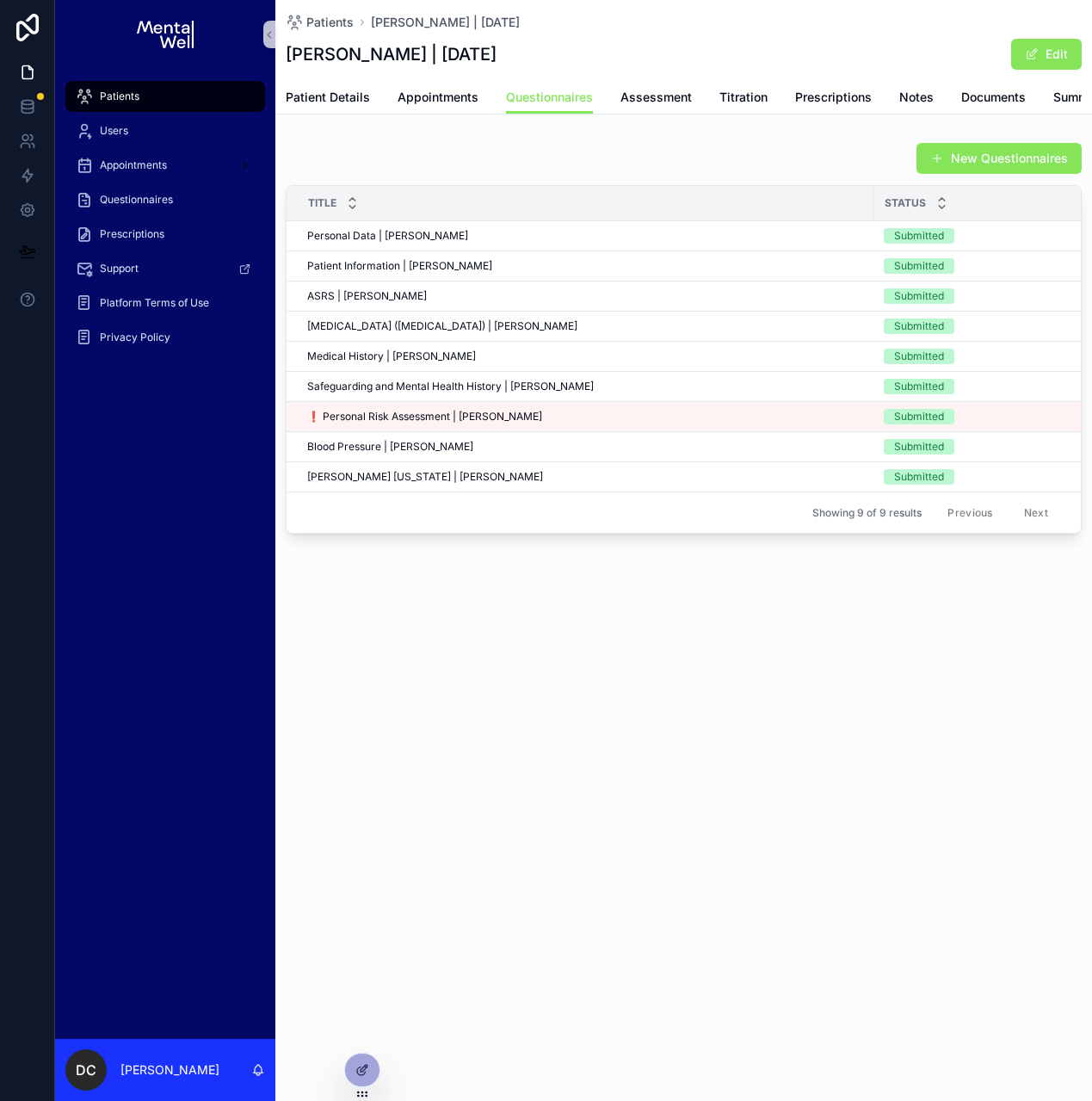
click at [160, 94] on div "Patients" at bounding box center [165, 97] width 179 height 28
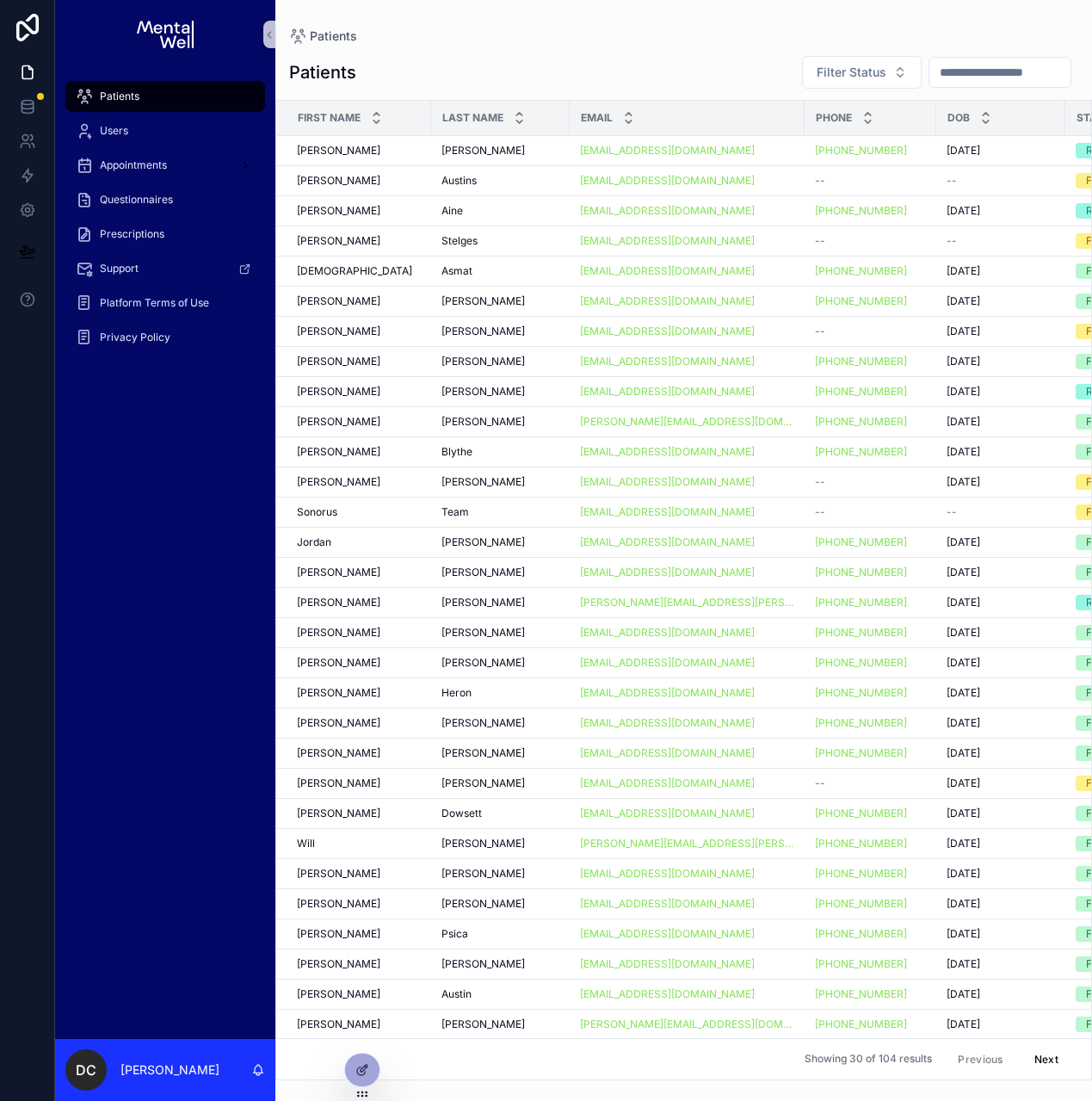
click at [957, 73] on input "scrollable content" at bounding box center [1000, 72] width 141 height 24
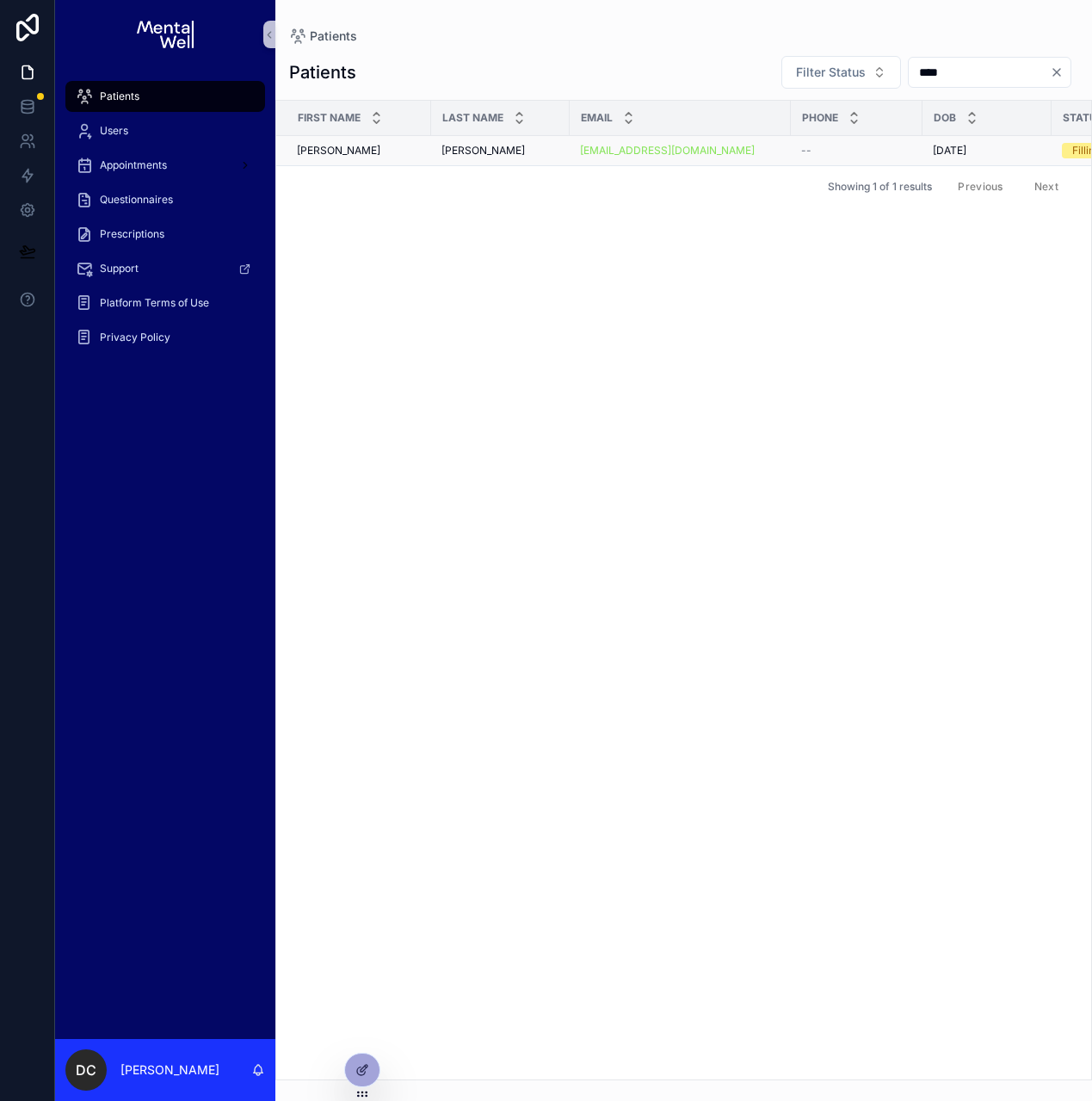
type input "****"
click at [432, 164] on td "[PERSON_NAME]" at bounding box center [500, 151] width 139 height 30
click at [412, 159] on td "[PERSON_NAME]" at bounding box center [353, 151] width 155 height 30
click at [423, 158] on td "[PERSON_NAME]" at bounding box center [353, 151] width 155 height 30
click at [442, 158] on td "[PERSON_NAME]" at bounding box center [500, 151] width 139 height 30
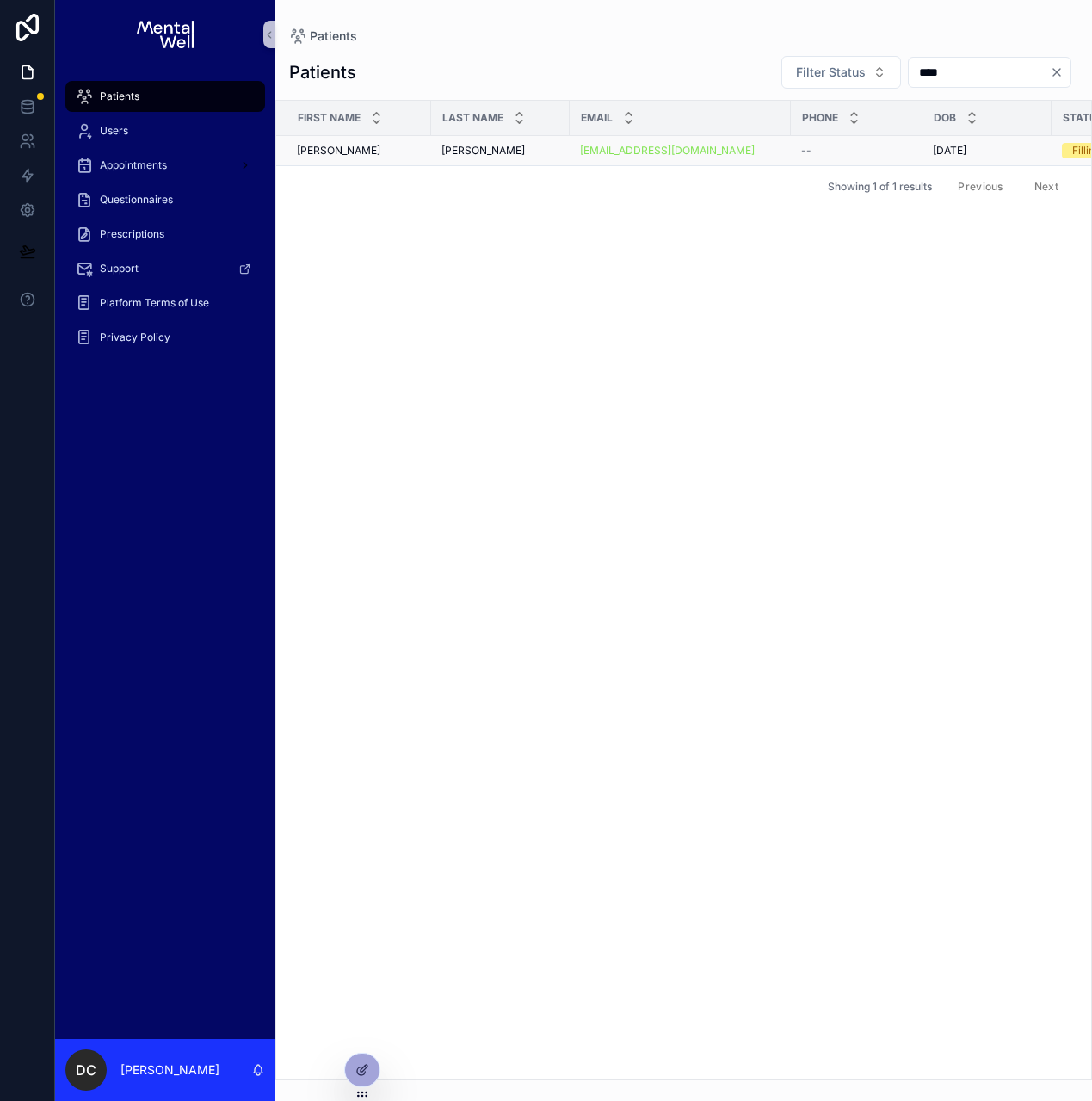
click at [457, 152] on span "[PERSON_NAME]" at bounding box center [483, 151] width 83 height 14
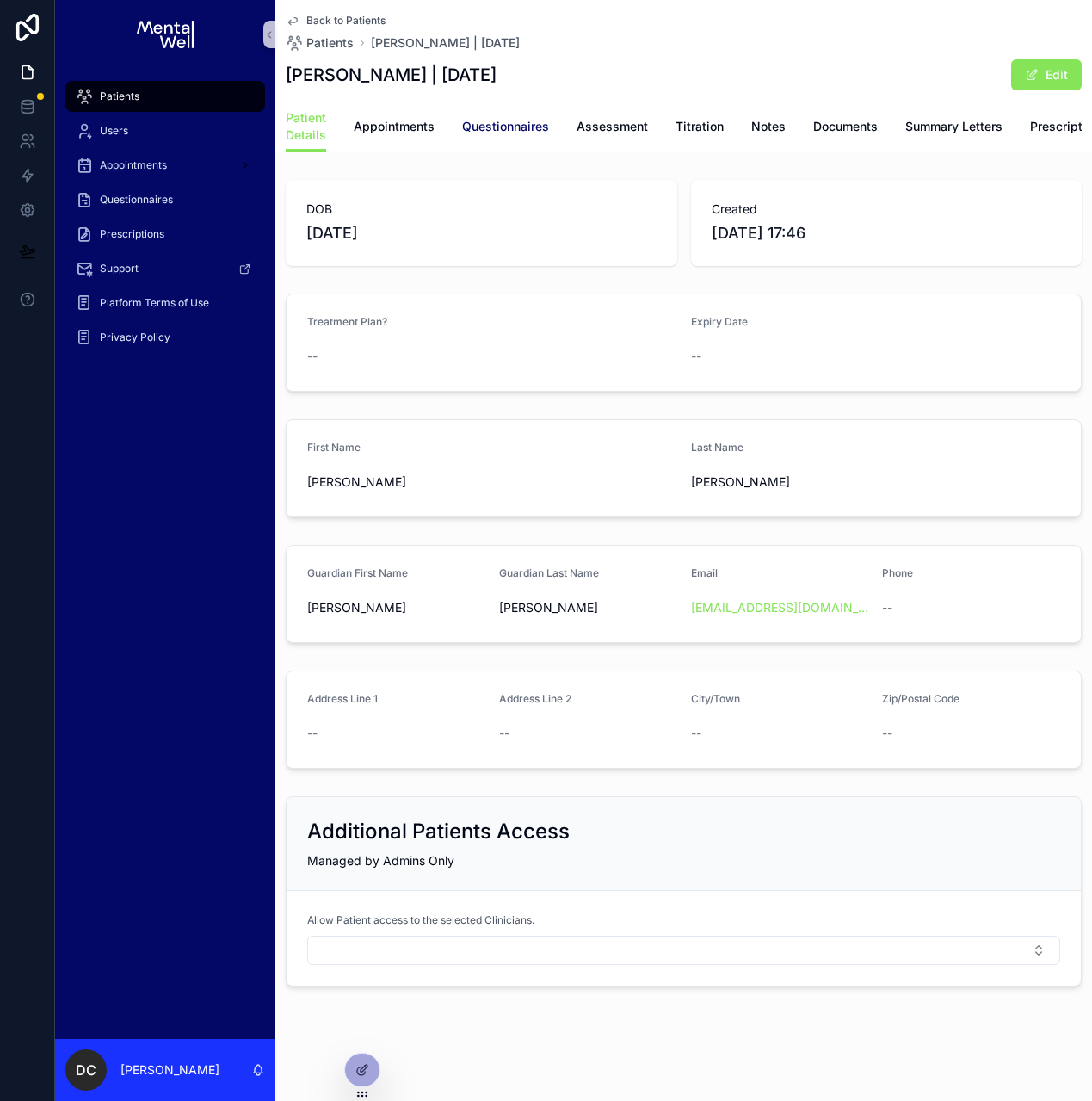
click at [492, 119] on span "Questionnaires" at bounding box center [505, 126] width 87 height 17
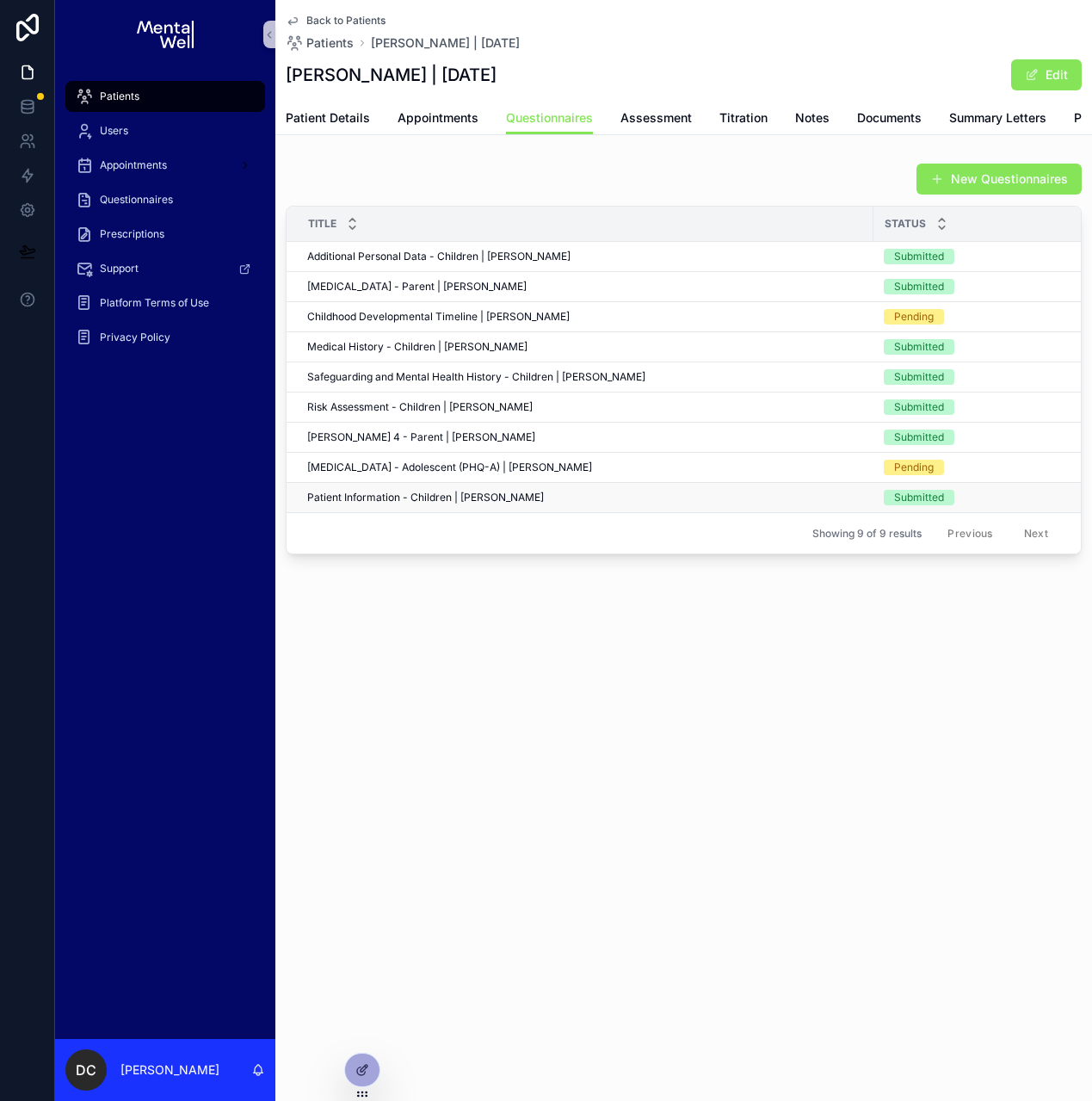
click at [415, 504] on span "Patient Information - Children | [PERSON_NAME]" at bounding box center [425, 498] width 237 height 14
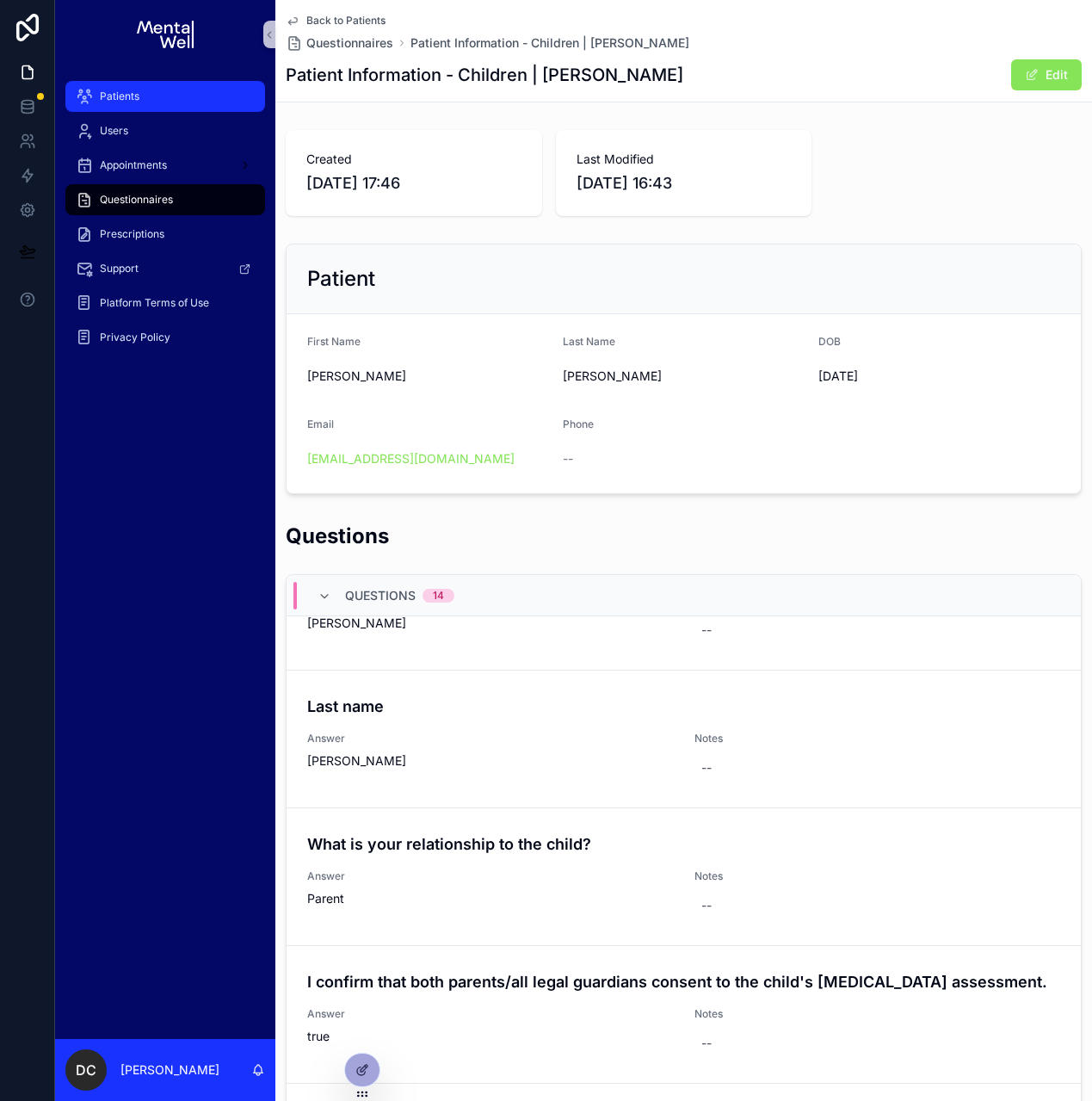
click at [183, 83] on div "Patients" at bounding box center [165, 97] width 179 height 28
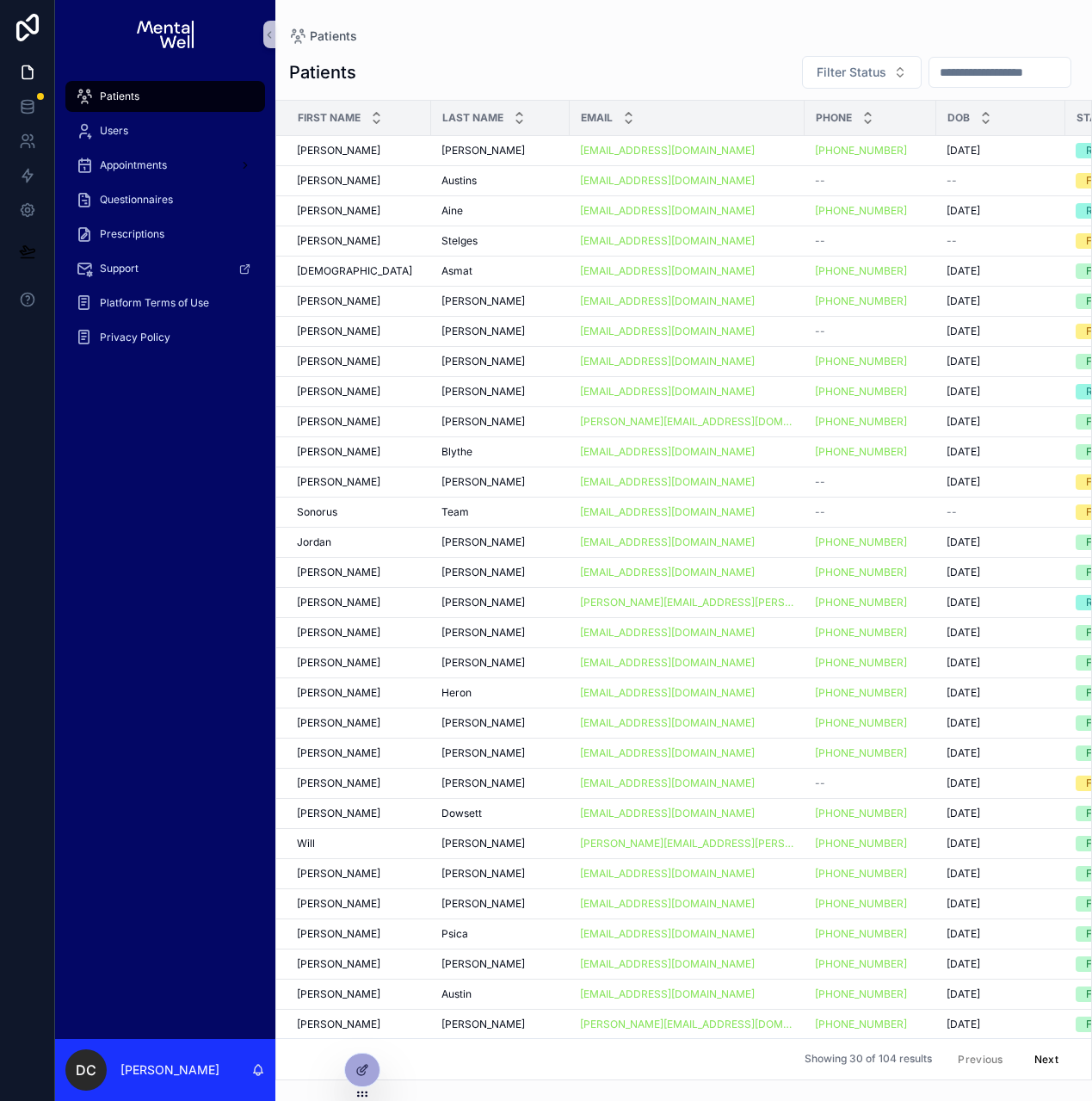
click at [948, 69] on input "scrollable content" at bounding box center [1000, 72] width 141 height 24
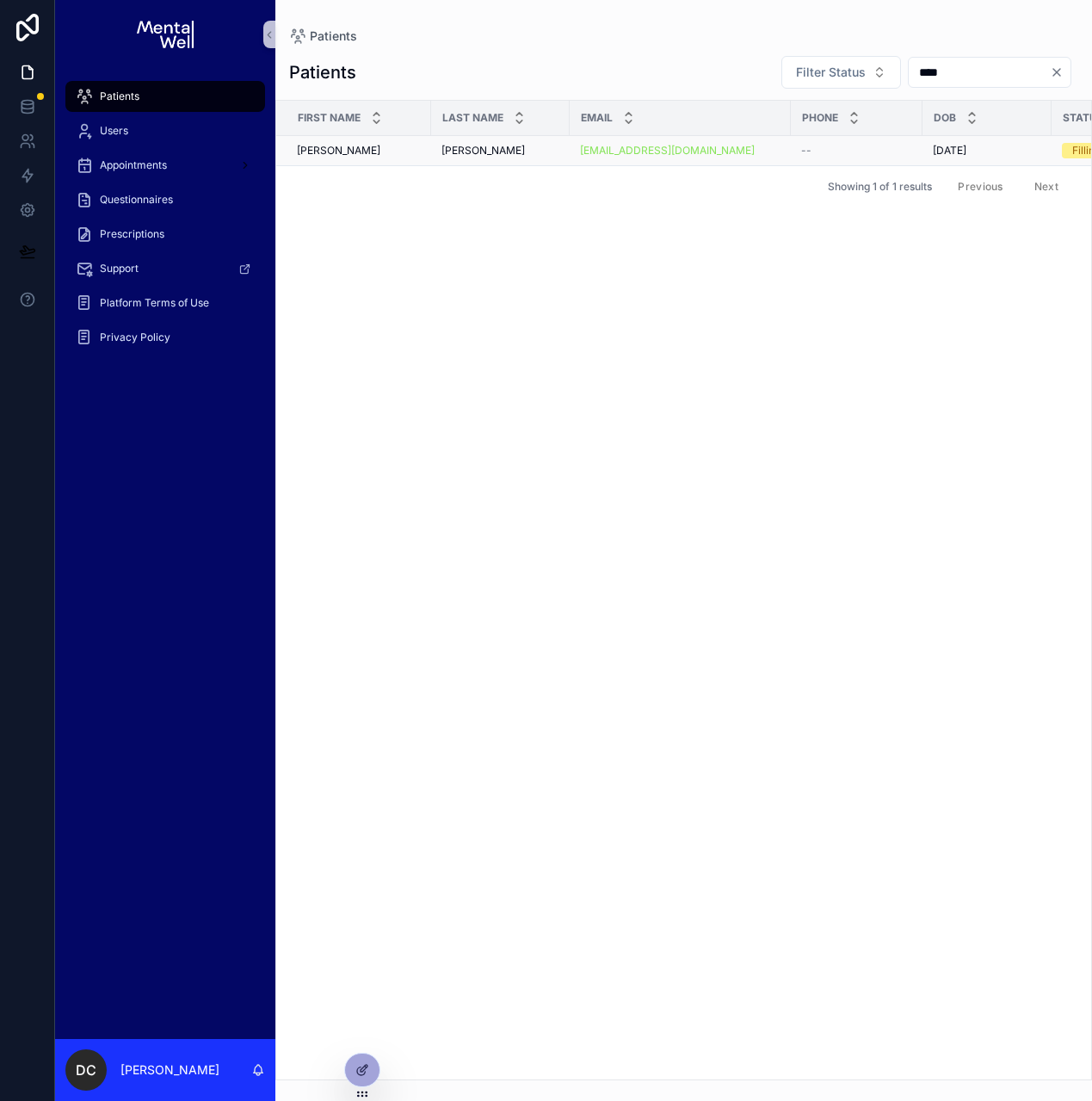
type input "****"
click at [535, 156] on div "[PERSON_NAME]" at bounding box center [501, 151] width 118 height 14
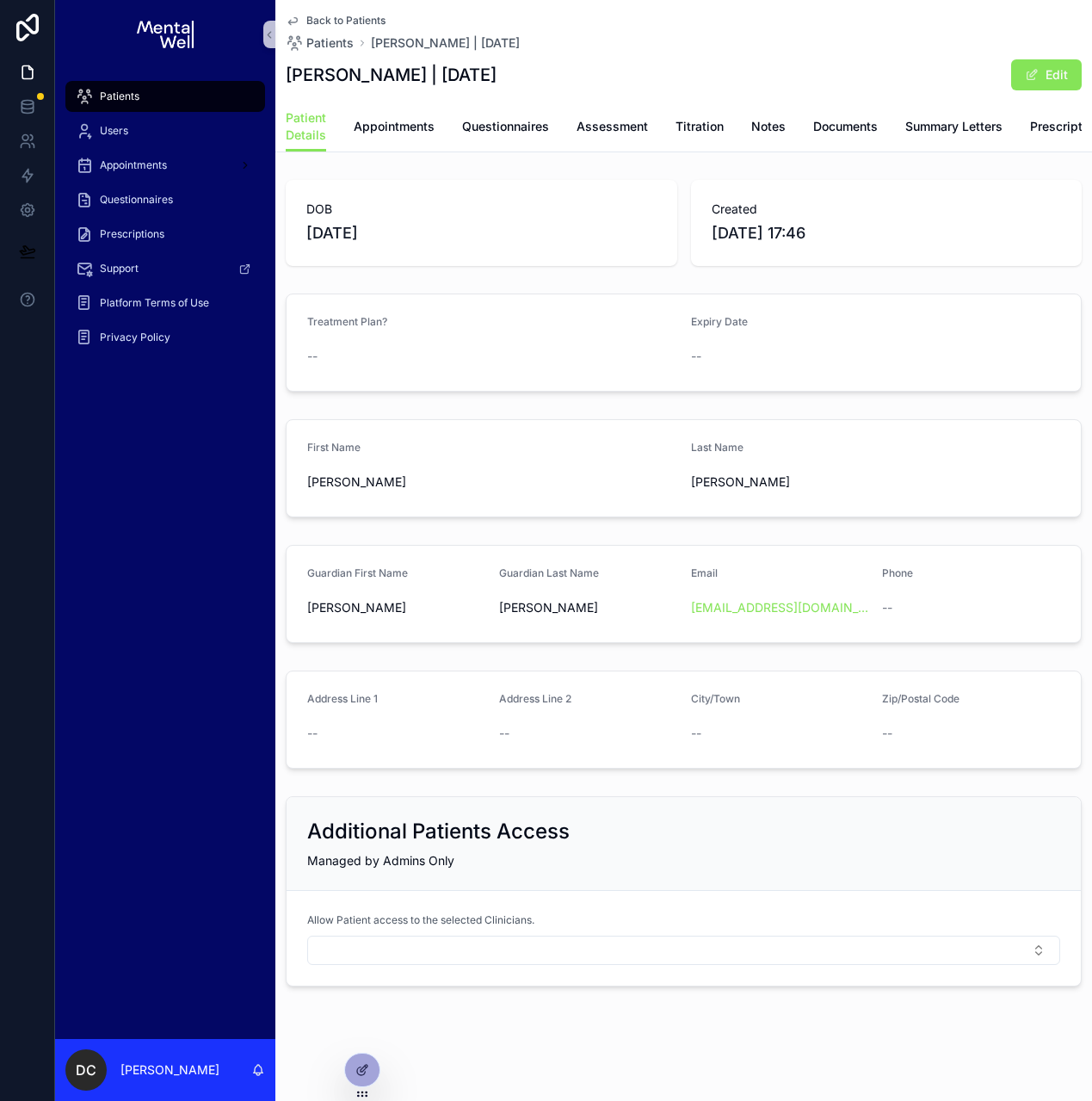
click at [121, 96] on span "Patients" at bounding box center [120, 97] width 40 height 14
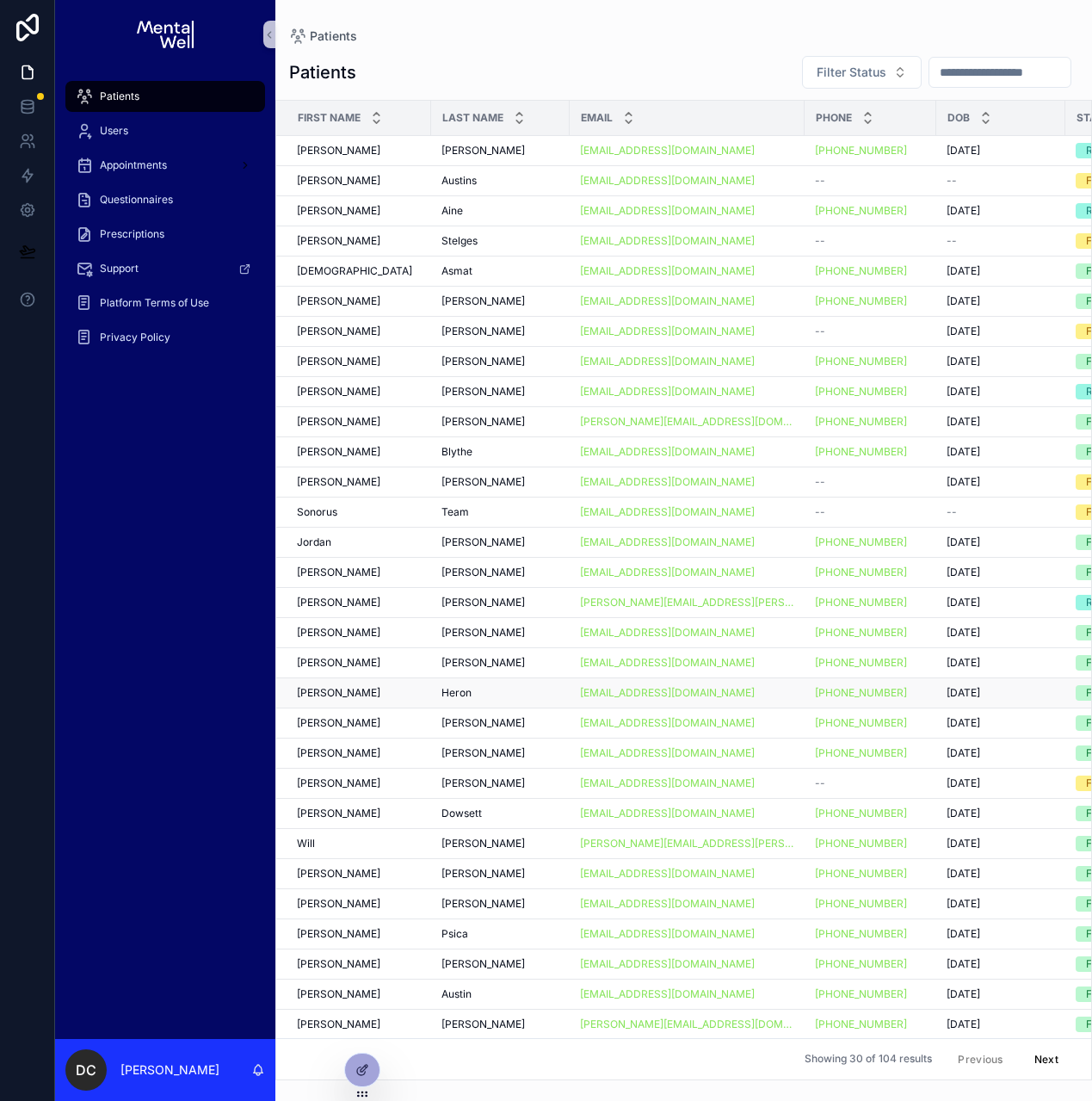
click at [354, 697] on div "[PERSON_NAME] [PERSON_NAME]" at bounding box center [359, 693] width 124 height 14
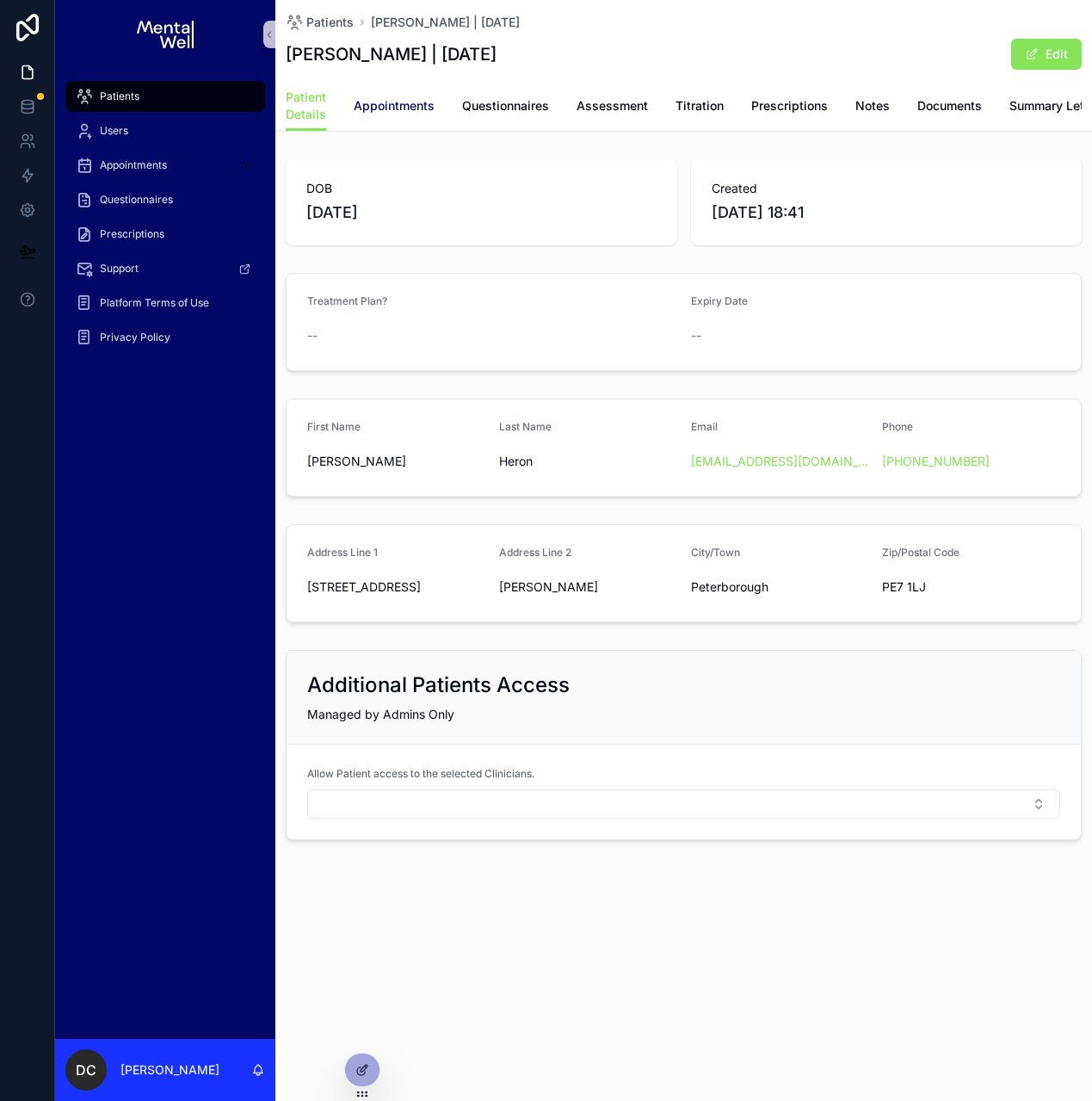
click at [410, 108] on span "Appointments" at bounding box center [394, 105] width 81 height 17
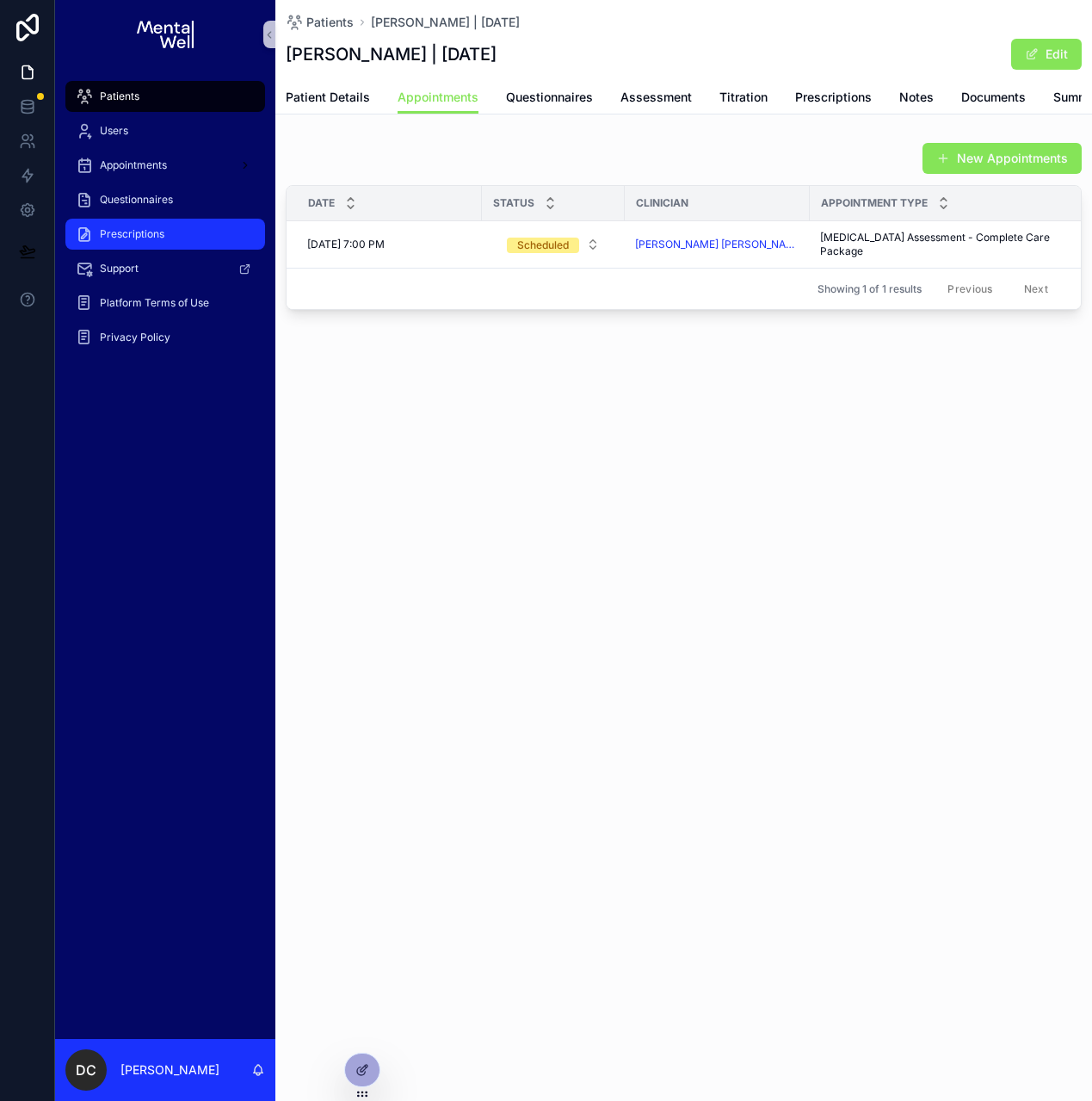
click at [154, 248] on link "Prescriptions" at bounding box center [165, 234] width 200 height 31
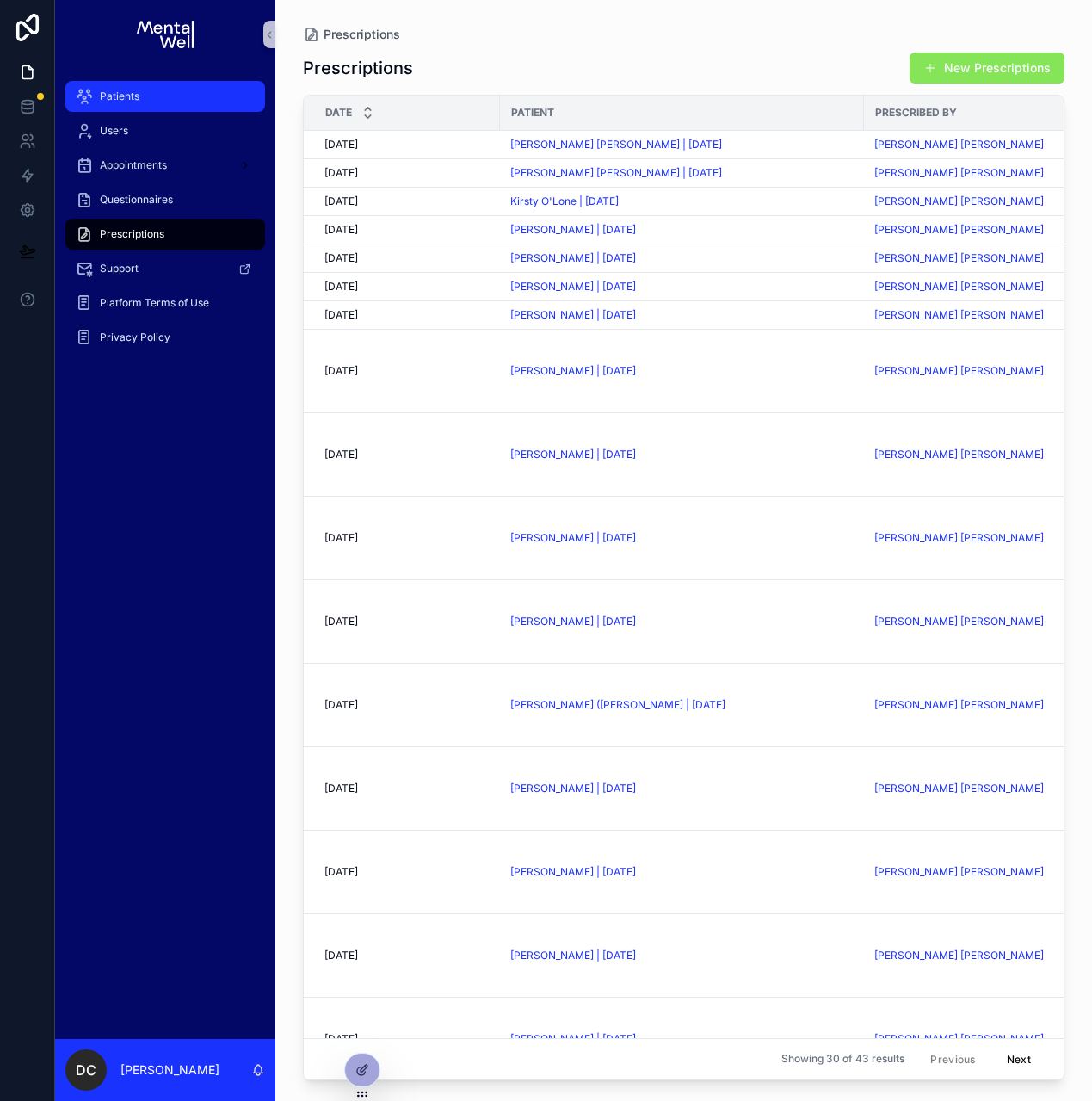
click at [152, 88] on div "Patients" at bounding box center [165, 97] width 179 height 28
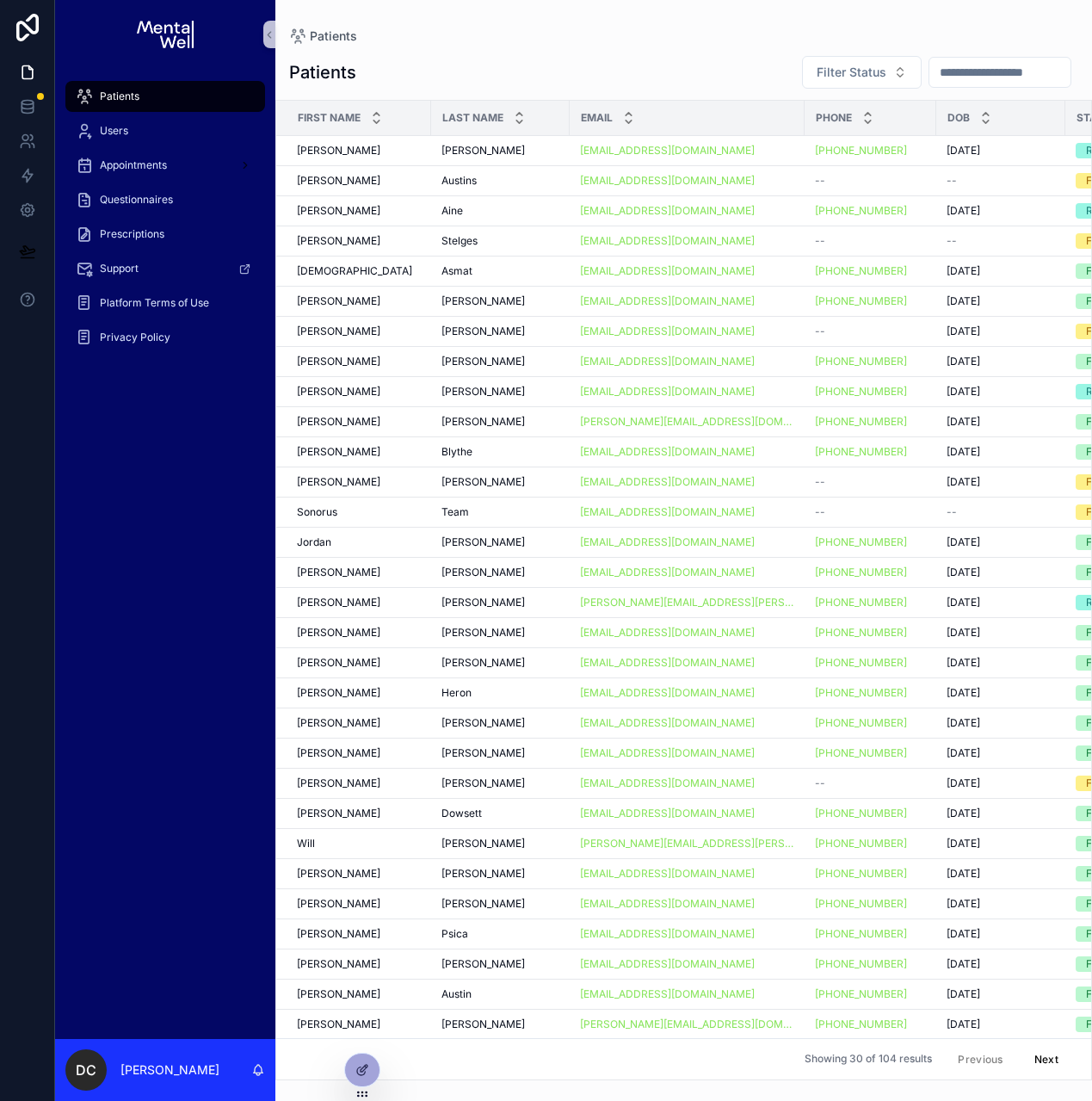
click at [938, 71] on input "scrollable content" at bounding box center [1000, 72] width 141 height 24
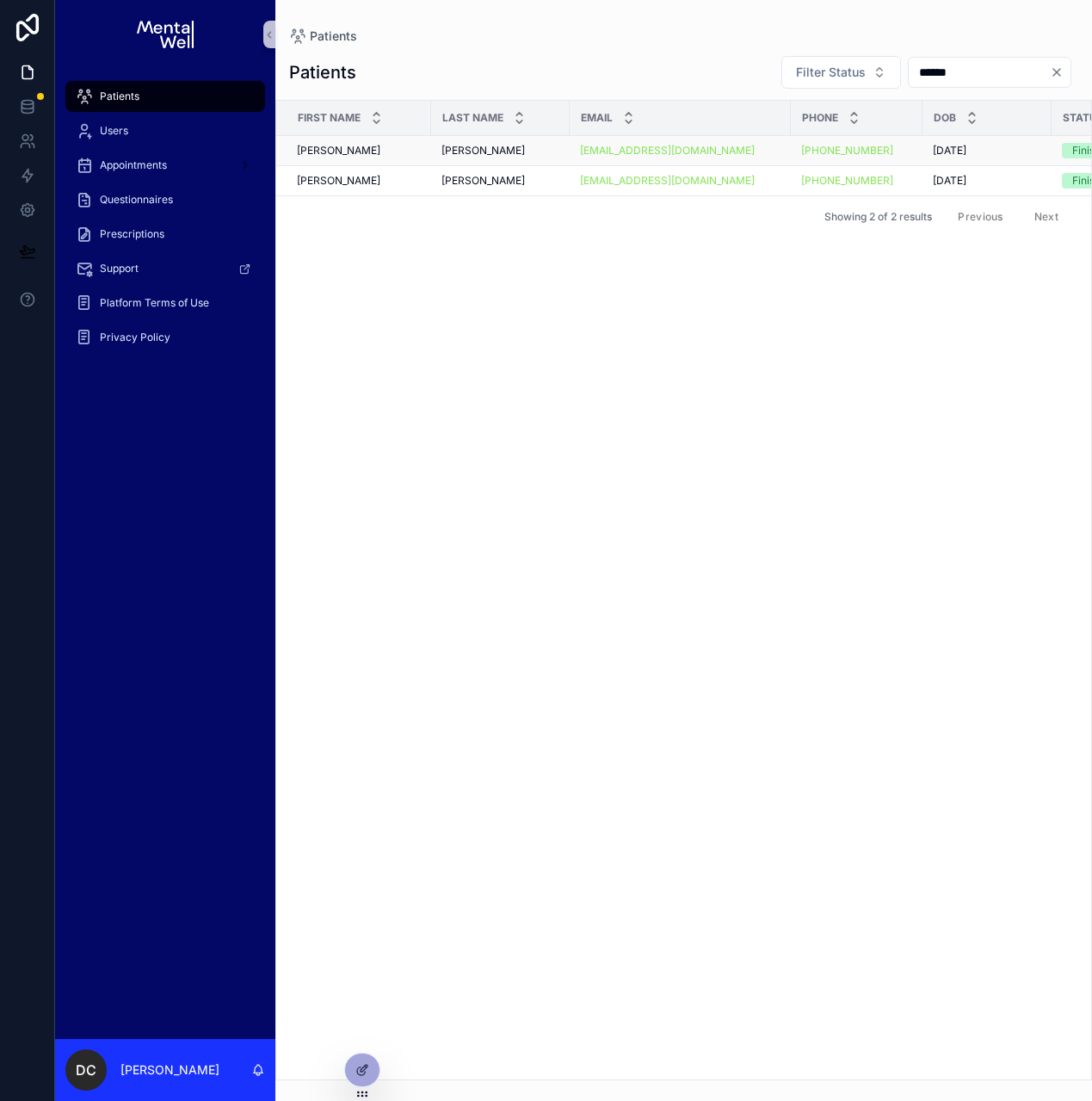
type input "******"
click at [482, 153] on span "[PERSON_NAME]" at bounding box center [483, 151] width 83 height 14
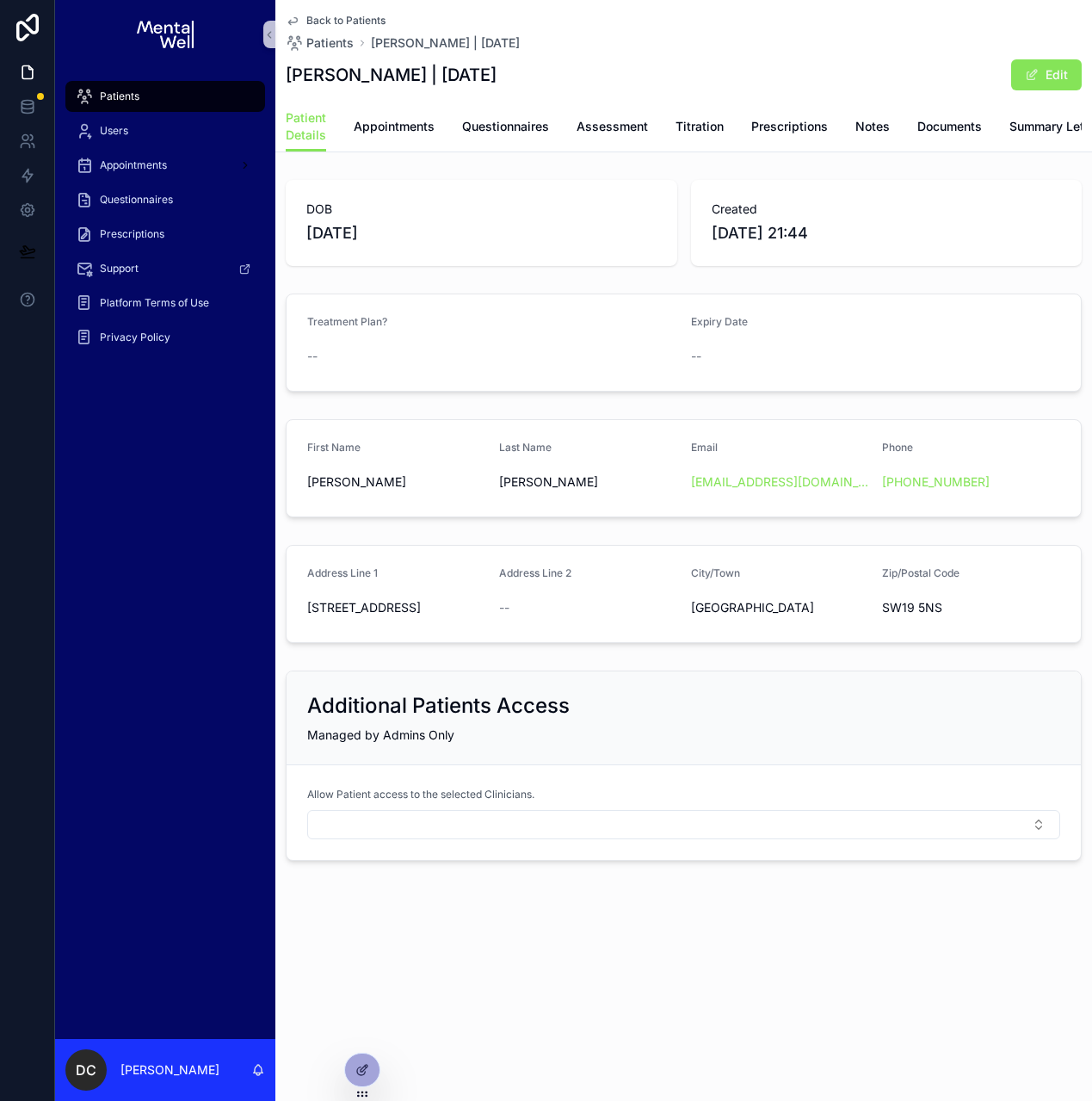
click at [435, 134] on div "Patient Details Appointments Questionnaires Assessment Titration Prescriptions …" at bounding box center [684, 127] width 796 height 50
click at [419, 133] on span "Appointments" at bounding box center [394, 126] width 81 height 17
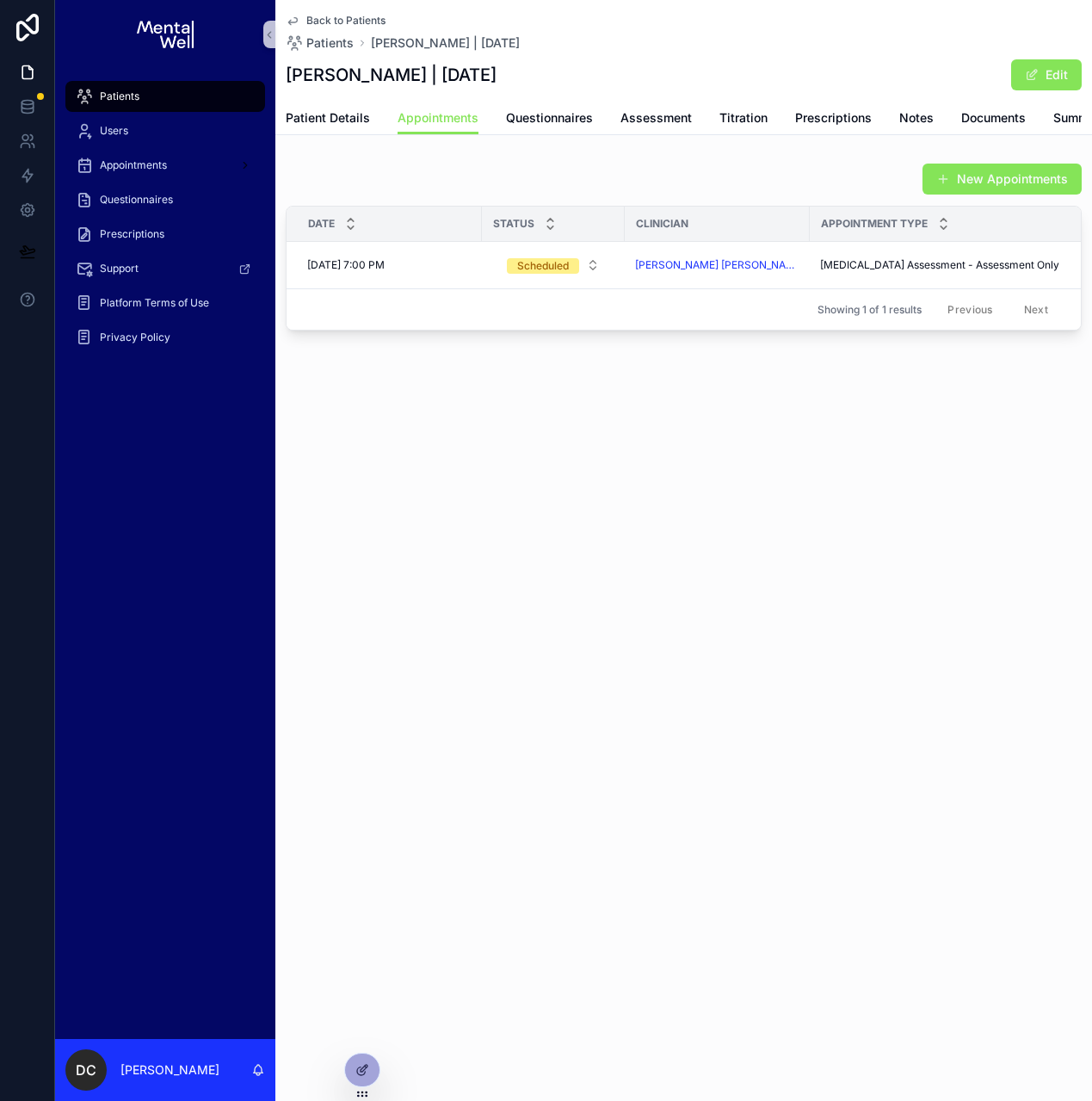
click at [1047, 120] on div "Patient Details Appointments Questionnaires Assessment Titration Prescriptions …" at bounding box center [684, 118] width 796 height 33
click at [1056, 119] on span "Summary Letters" at bounding box center [1101, 117] width 97 height 17
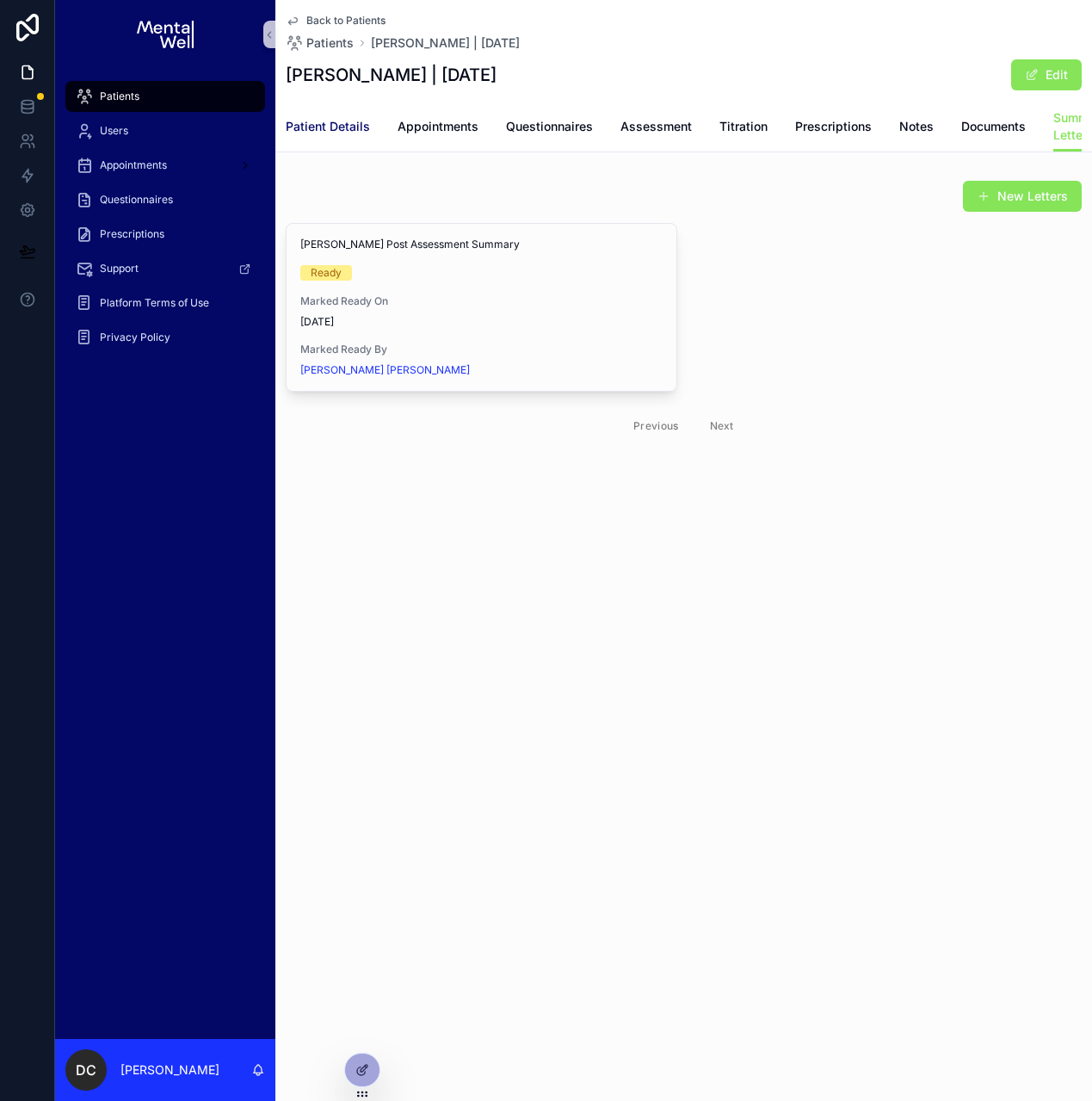
click at [308, 134] on span "Patient Details" at bounding box center [328, 126] width 84 height 17
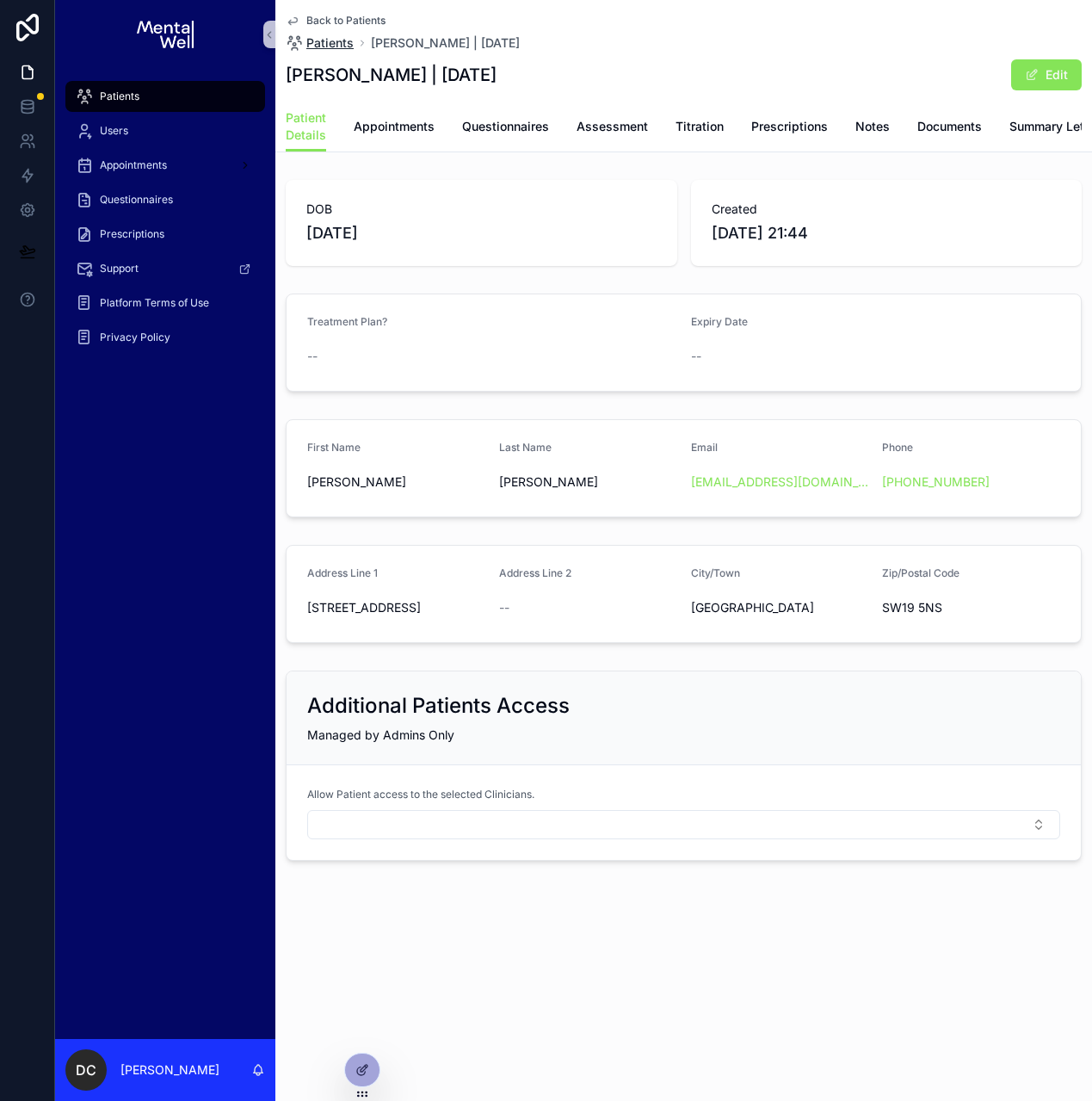
click at [337, 40] on span "Patients" at bounding box center [329, 42] width 47 height 17
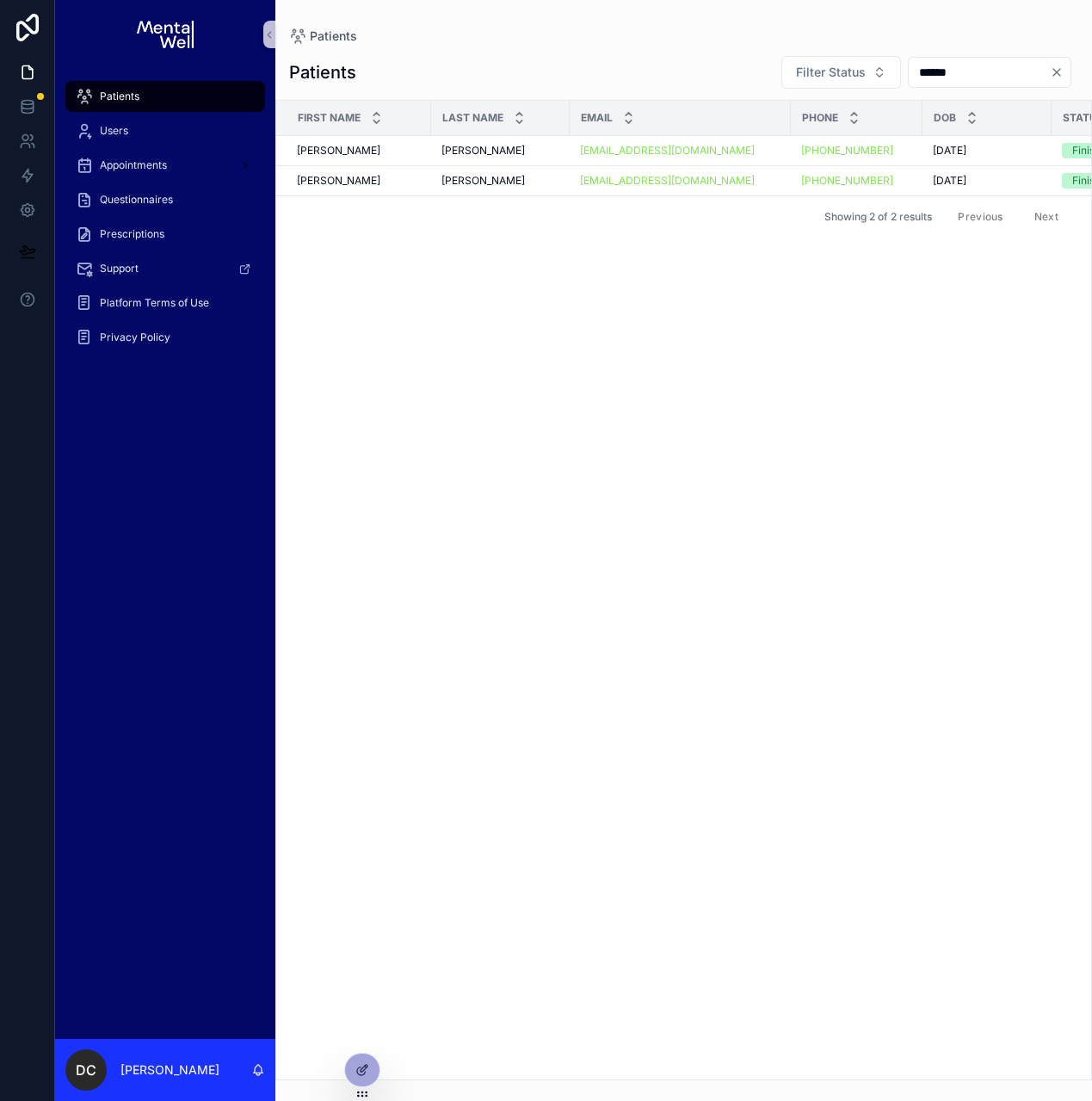
click at [927, 71] on input "******" at bounding box center [979, 72] width 141 height 24
type input "*****"
click at [452, 156] on span "[PERSON_NAME]" at bounding box center [483, 151] width 83 height 14
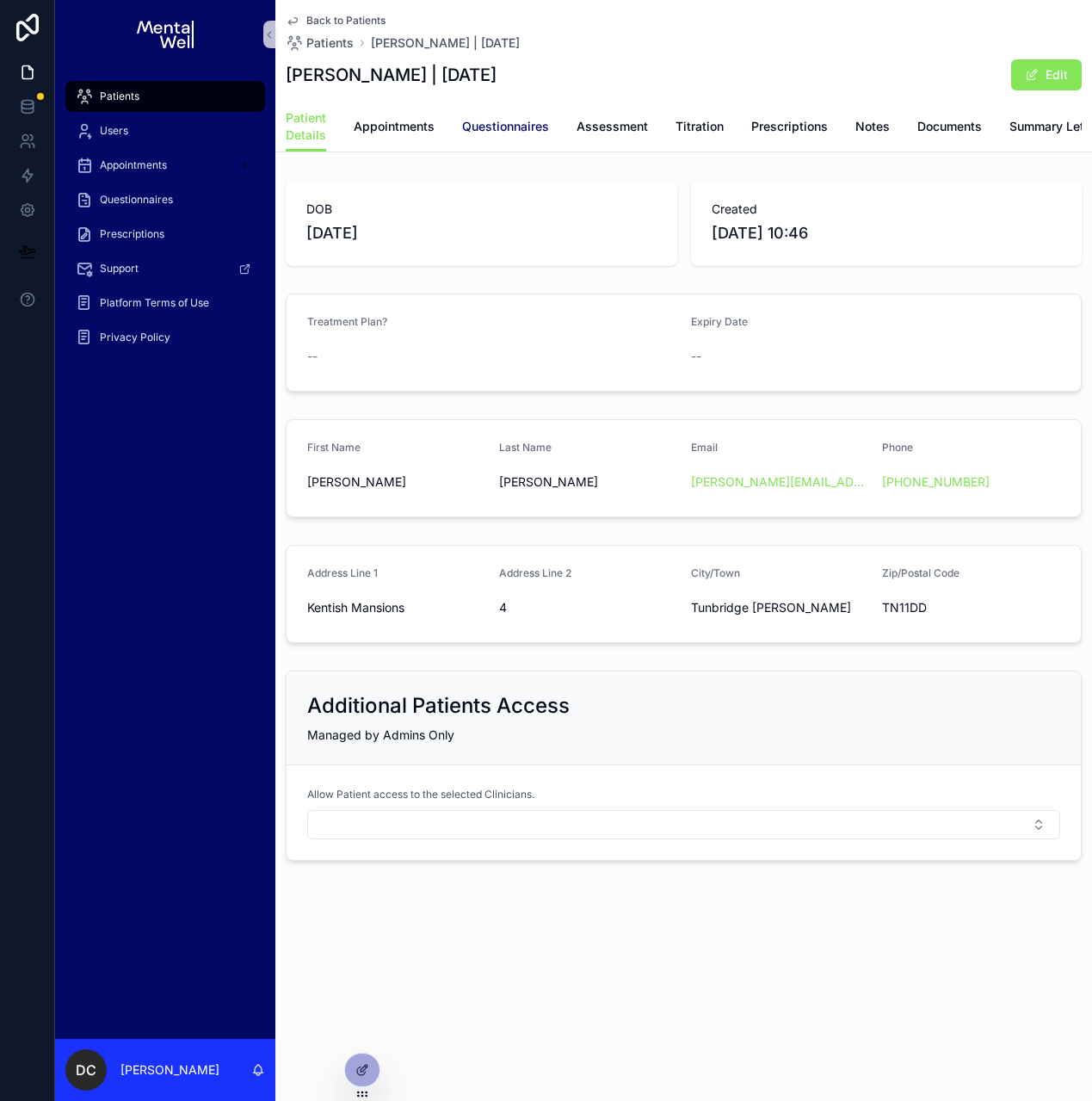
click at [497, 126] on span "Questionnaires" at bounding box center [505, 126] width 87 height 17
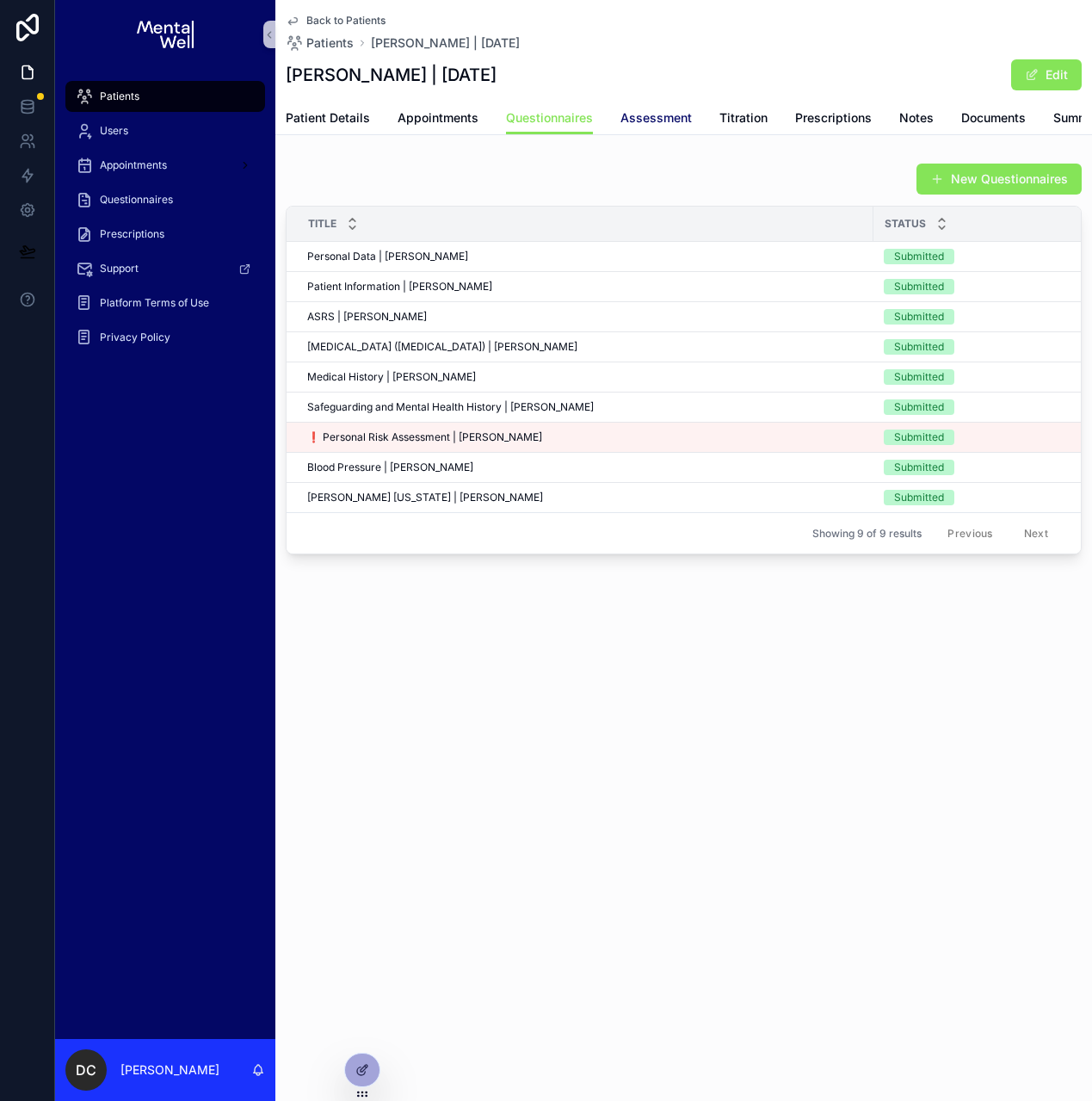
click at [663, 123] on span "Assessment" at bounding box center [656, 117] width 71 height 17
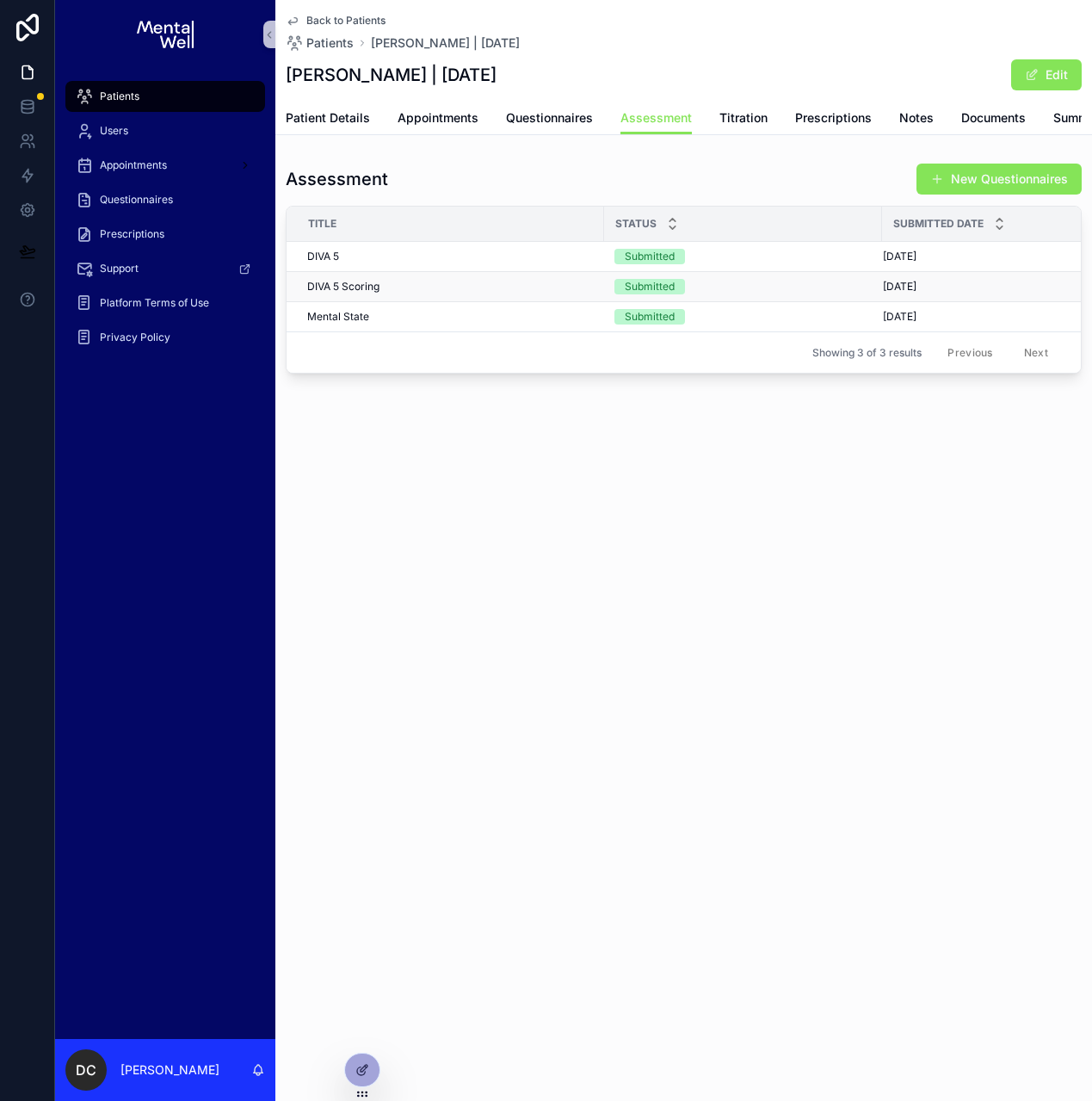
click at [474, 292] on td "DIVA 5 Scoring DIVA 5 Scoring" at bounding box center [446, 287] width 318 height 30
click at [473, 293] on div "DIVA 5 Scoring DIVA 5 Scoring" at bounding box center [450, 287] width 287 height 14
click at [1054, 115] on span "Summary Letters" at bounding box center [1101, 117] width 97 height 17
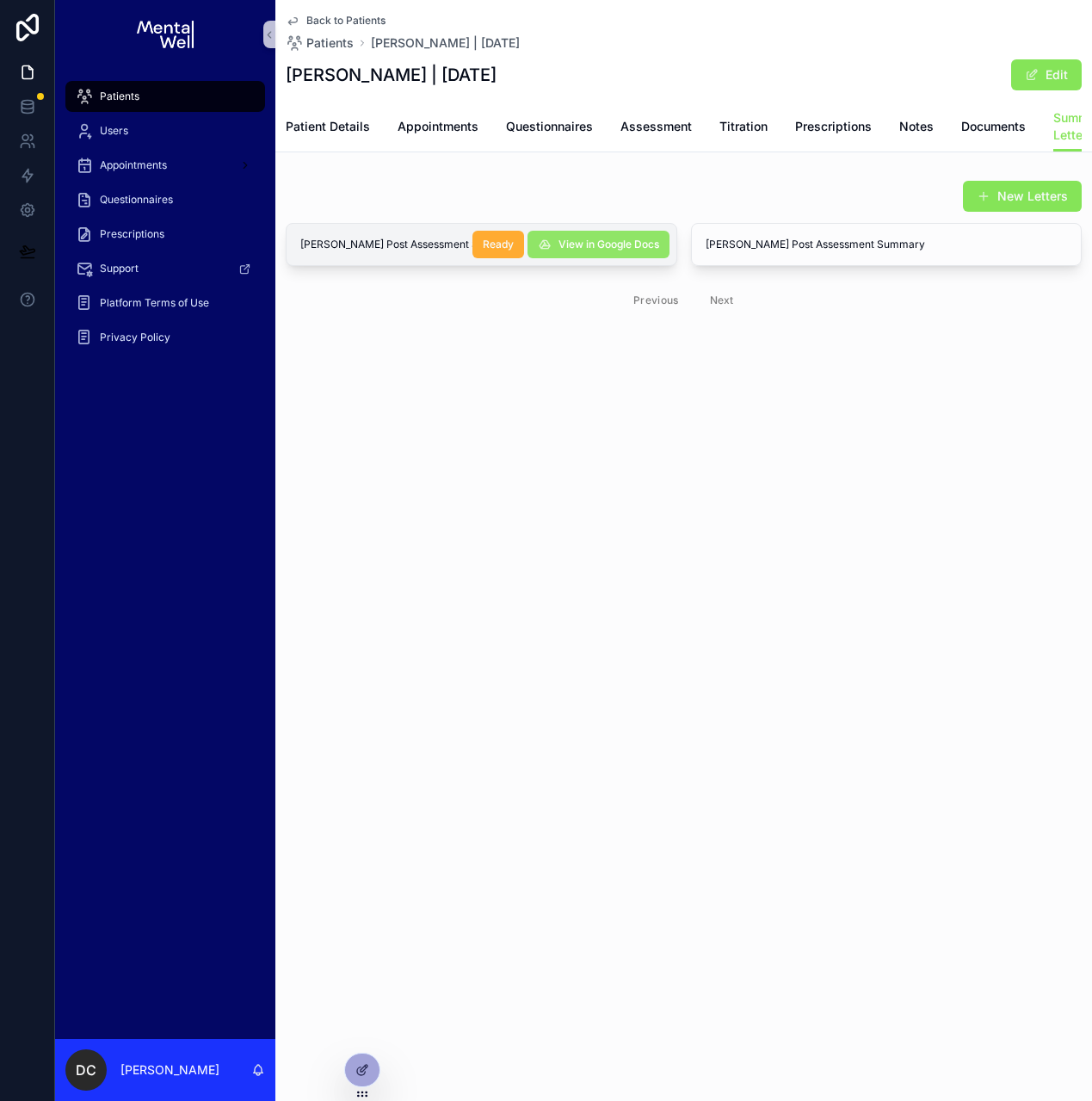
click at [540, 258] on button "View in Google Docs" at bounding box center [599, 245] width 142 height 28
click at [1036, 251] on span "View in Google Docs" at bounding box center [1013, 245] width 101 height 14
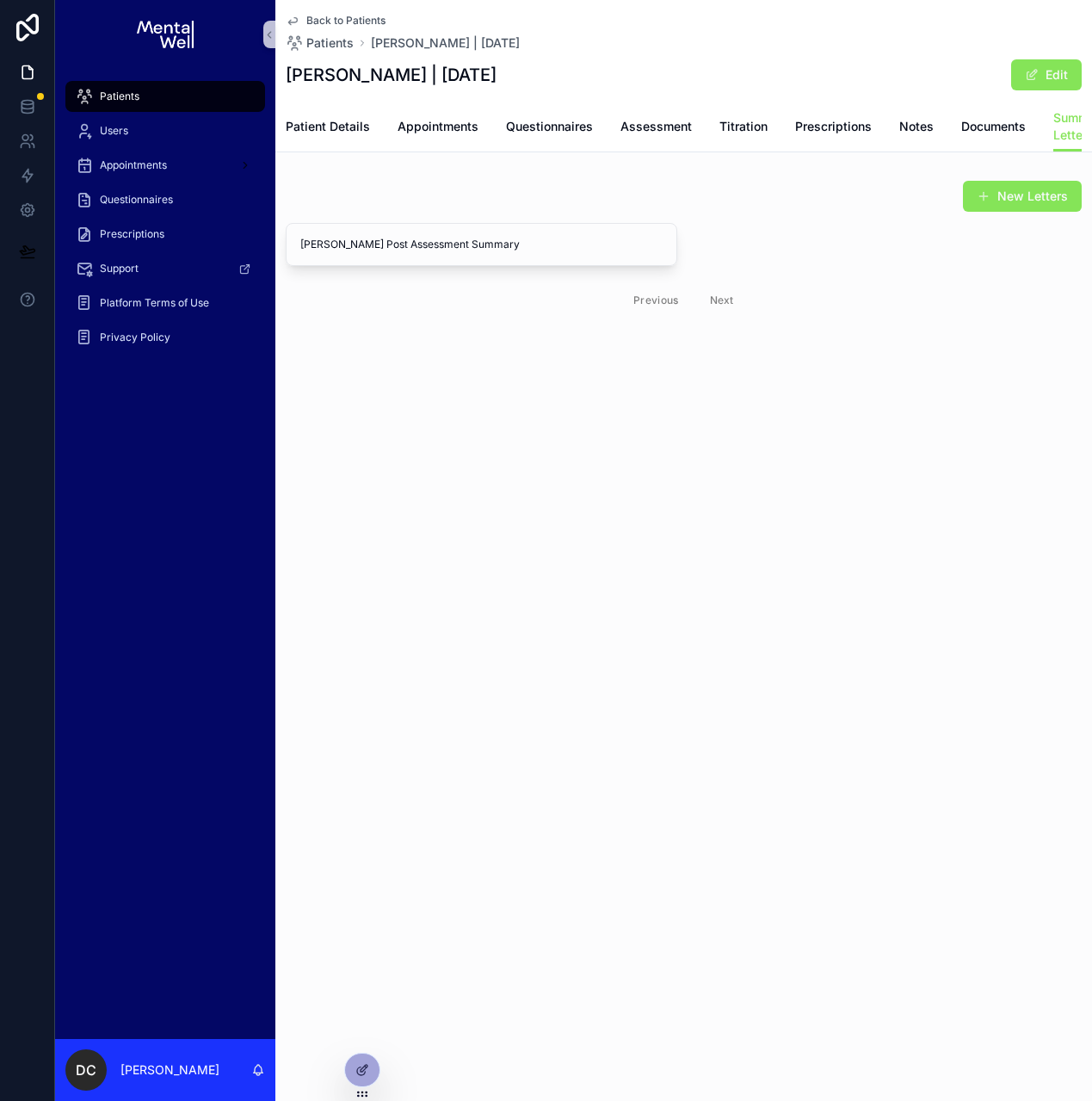
click at [154, 91] on div "Patients" at bounding box center [165, 97] width 179 height 28
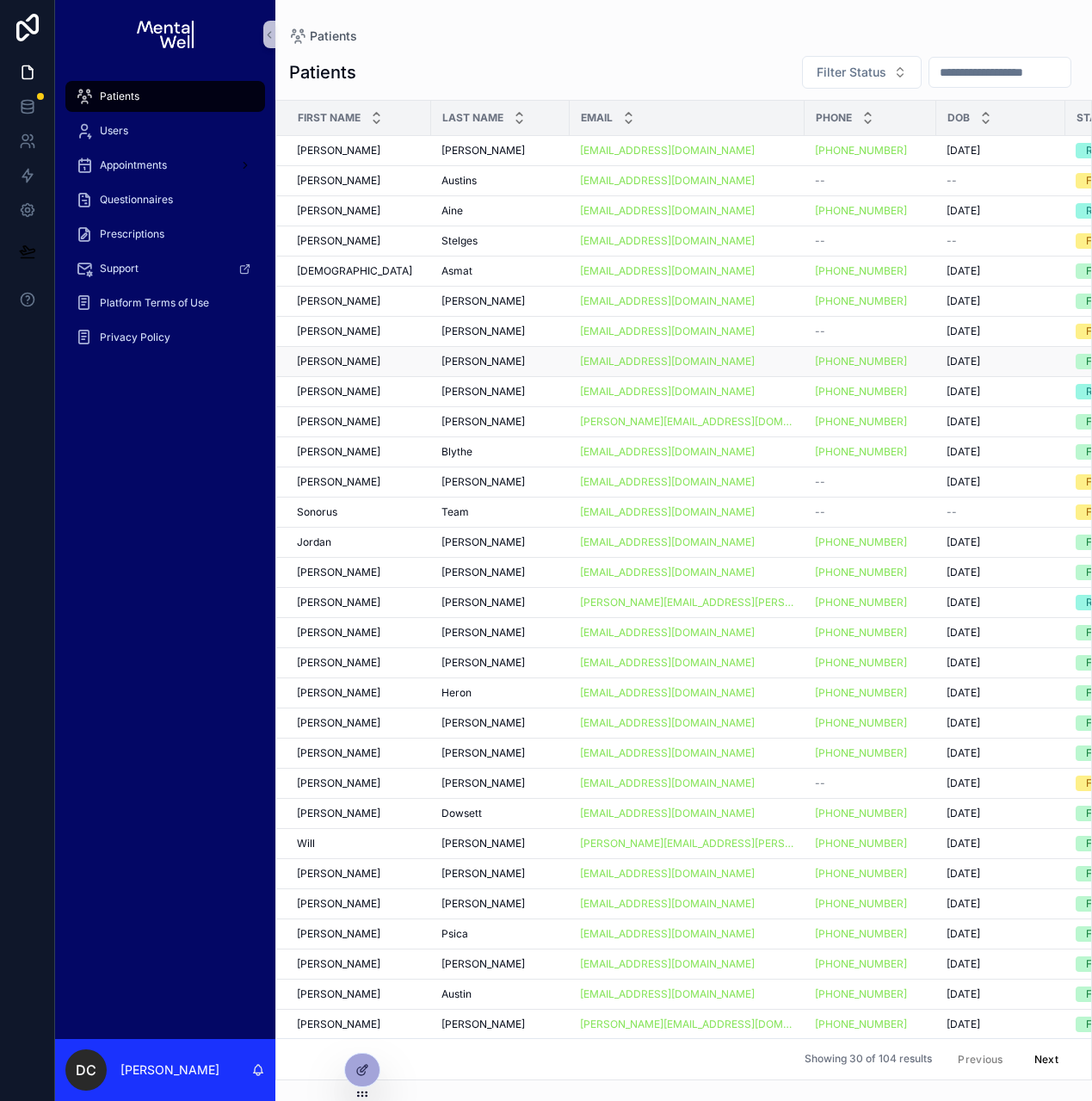
click at [494, 363] on div "[PERSON_NAME] [PERSON_NAME]" at bounding box center [501, 362] width 118 height 14
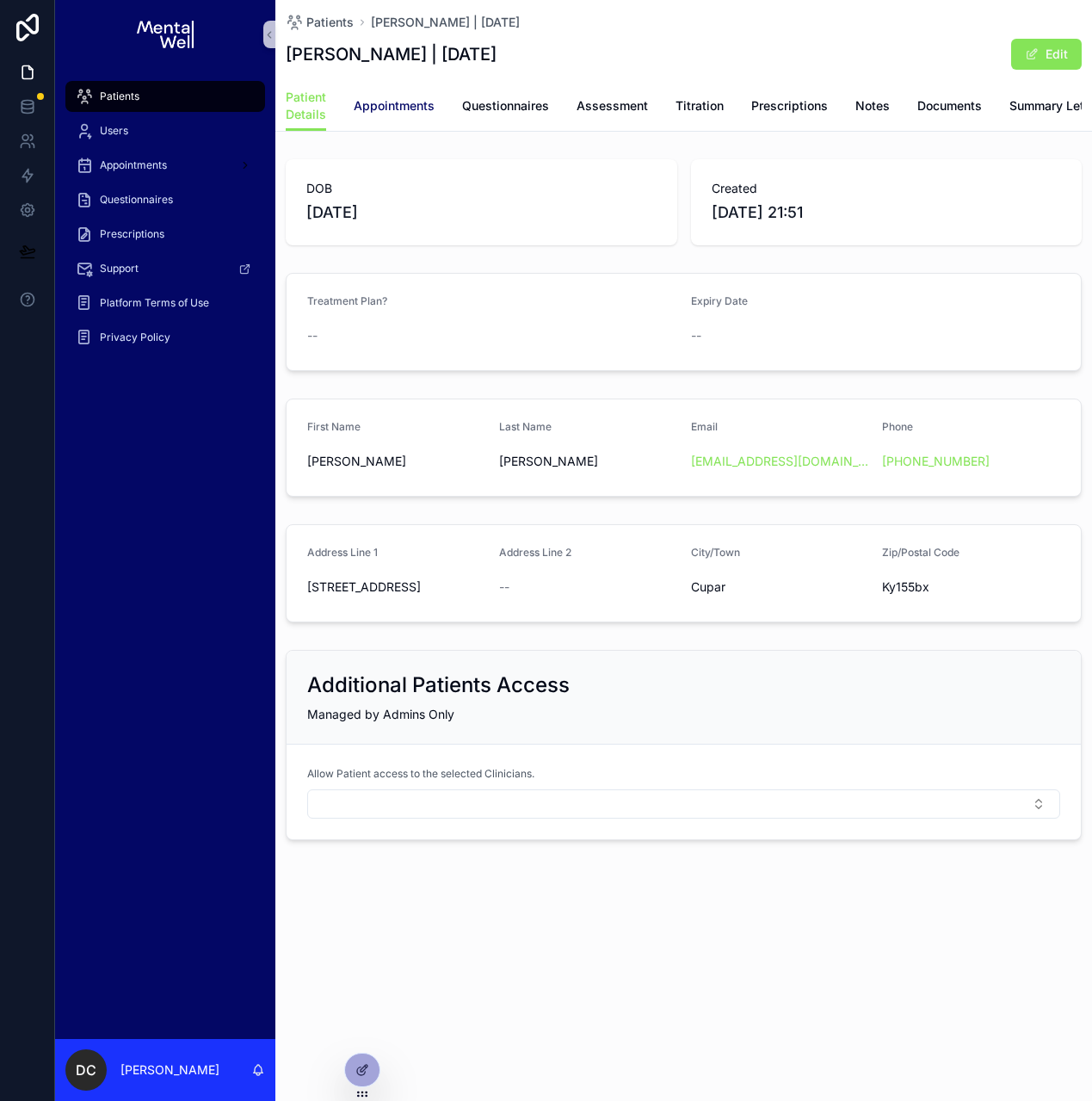
click at [423, 111] on span "Appointments" at bounding box center [394, 105] width 81 height 17
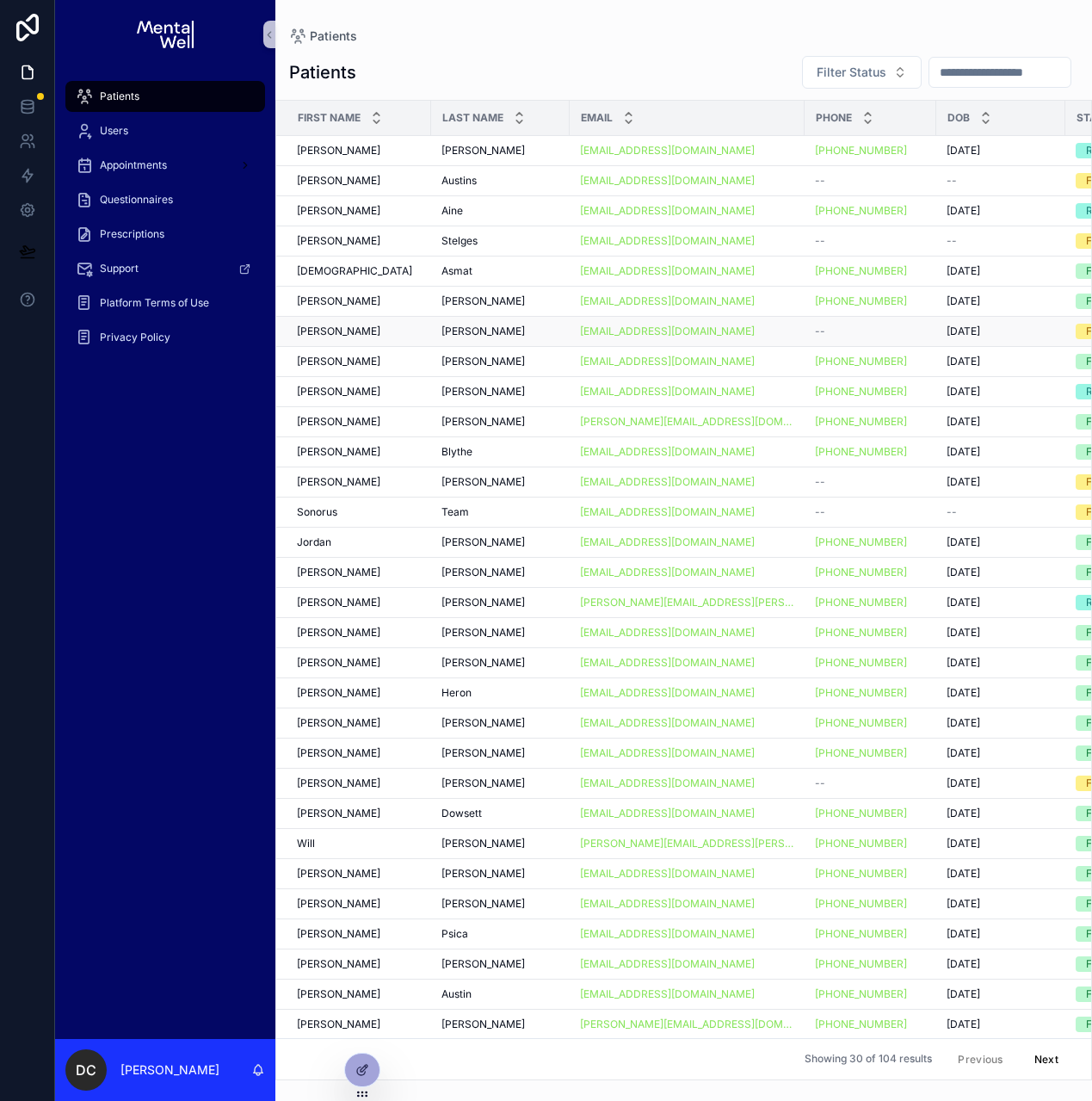
click at [459, 333] on span "[PERSON_NAME]" at bounding box center [483, 331] width 83 height 14
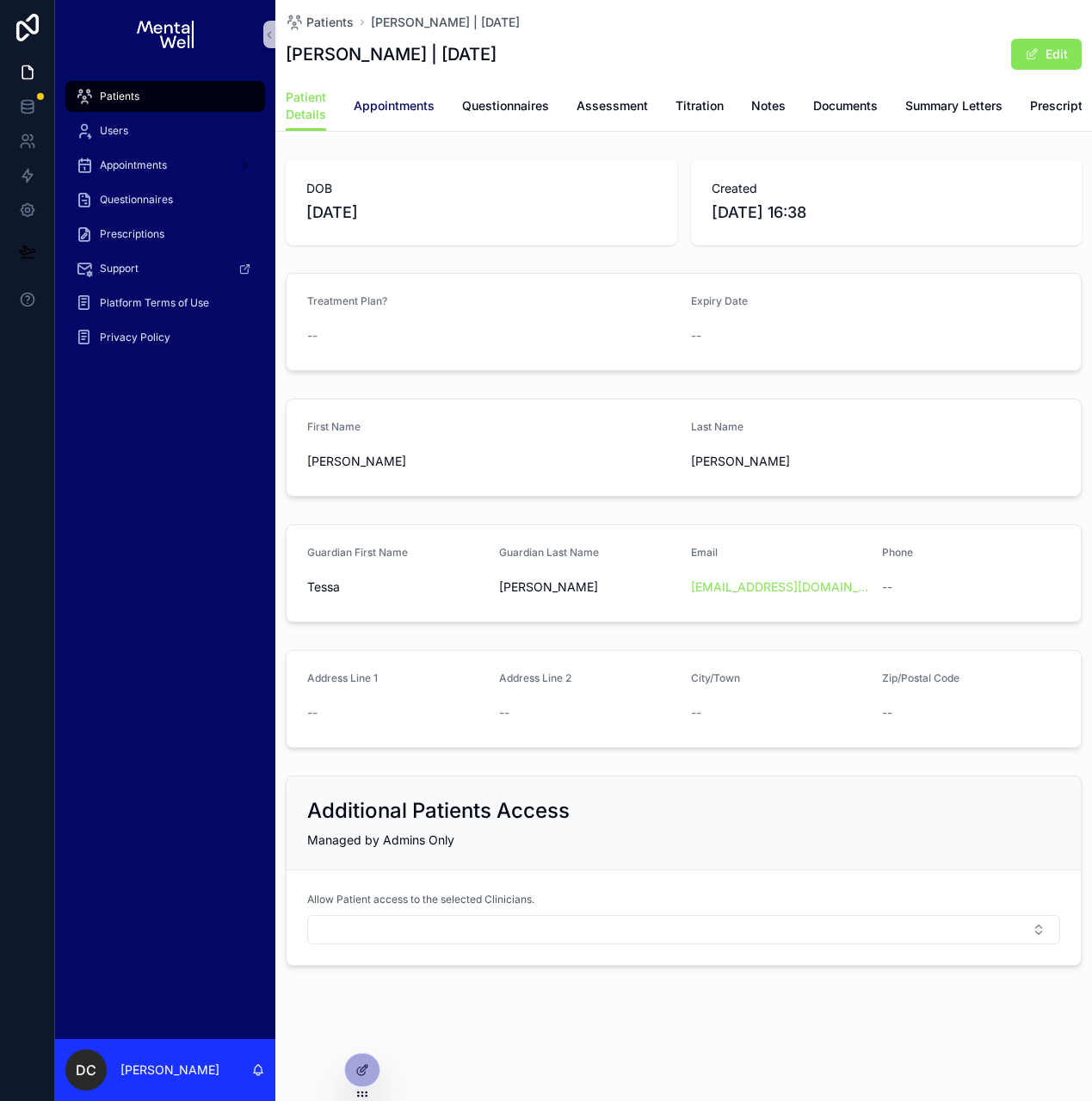
click at [394, 107] on span "Appointments" at bounding box center [394, 105] width 81 height 17
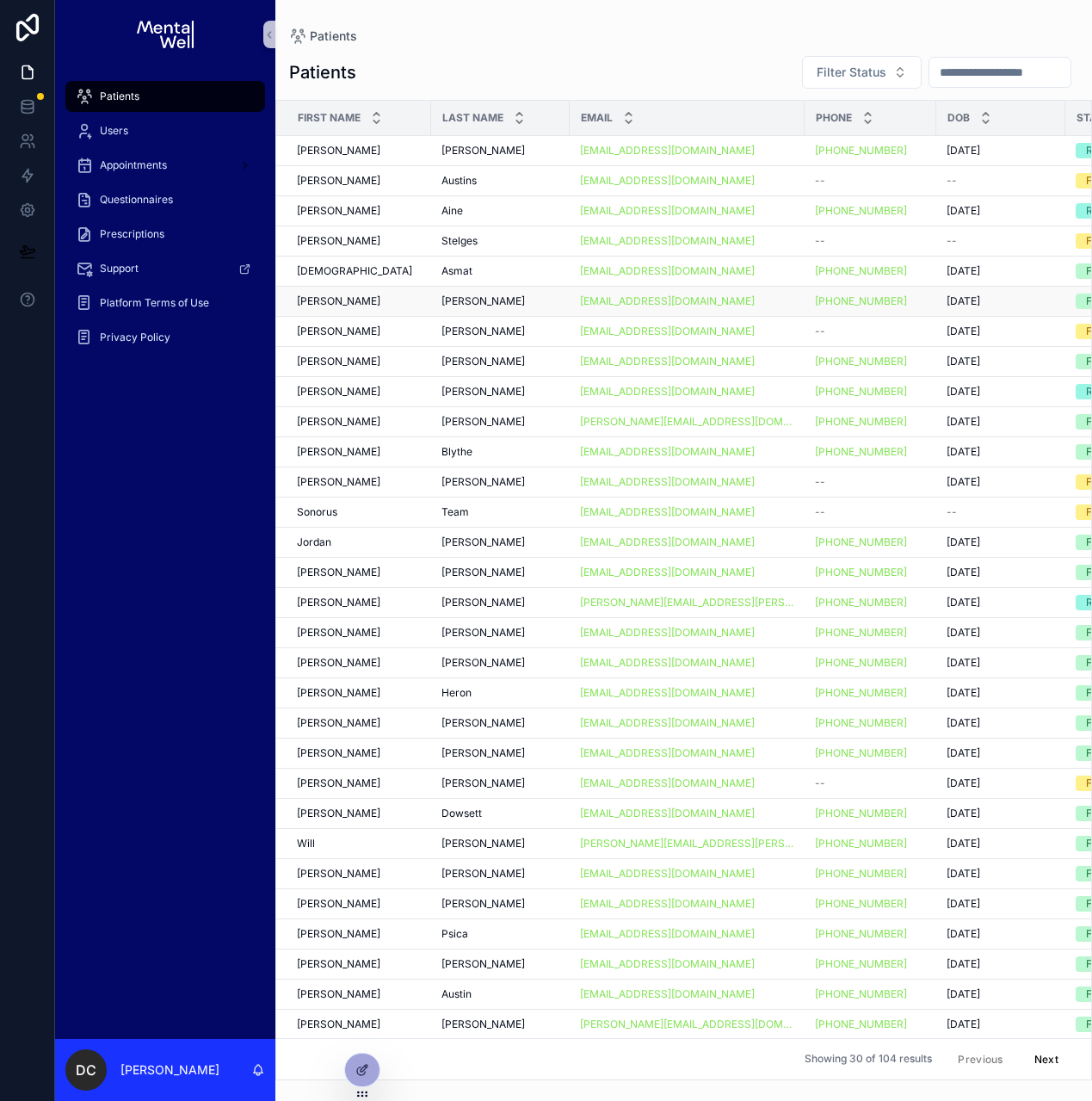
click at [366, 300] on div "[PERSON_NAME]" at bounding box center [359, 301] width 124 height 14
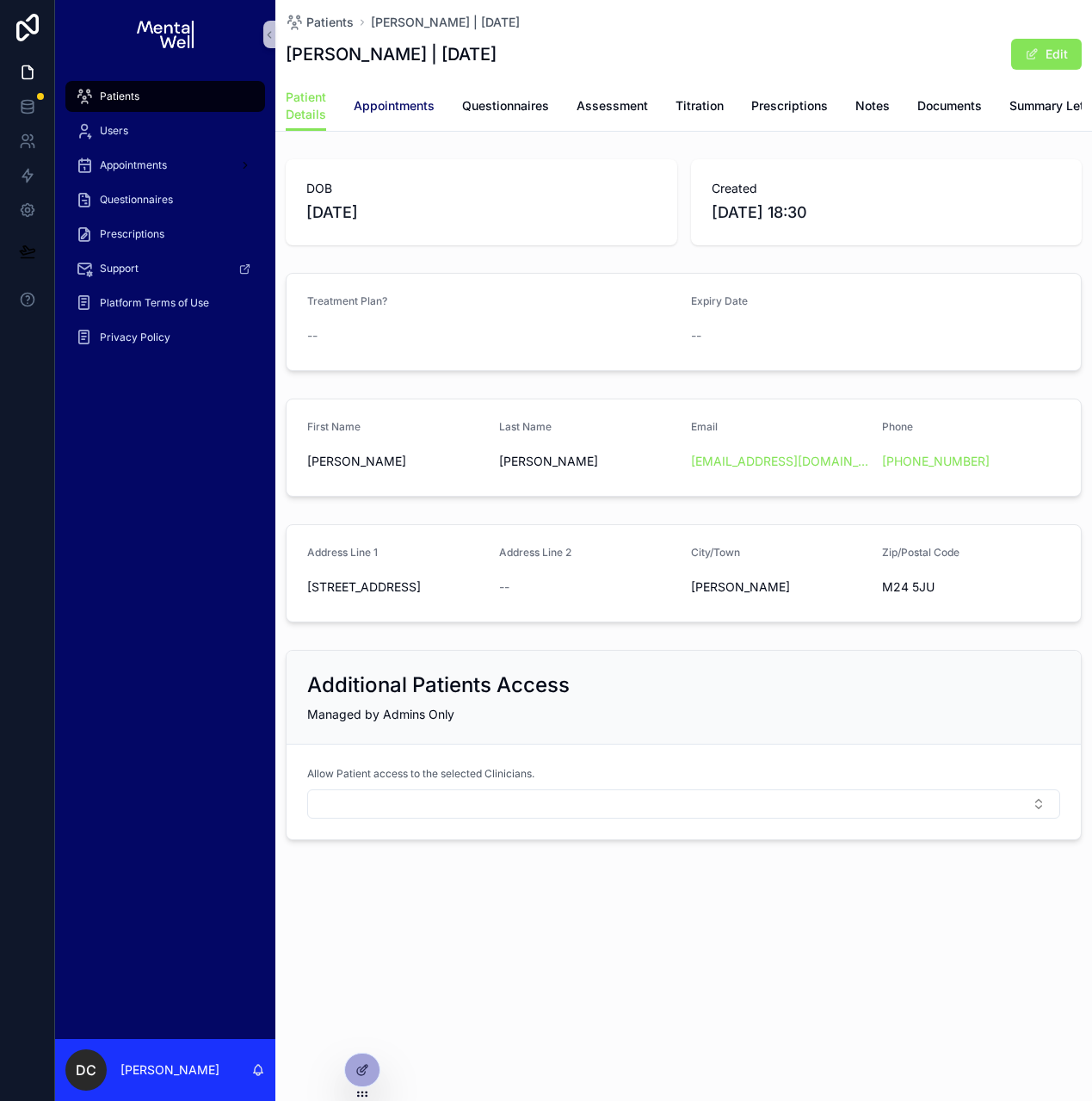
click at [403, 115] on link "Appointments" at bounding box center [394, 107] width 81 height 34
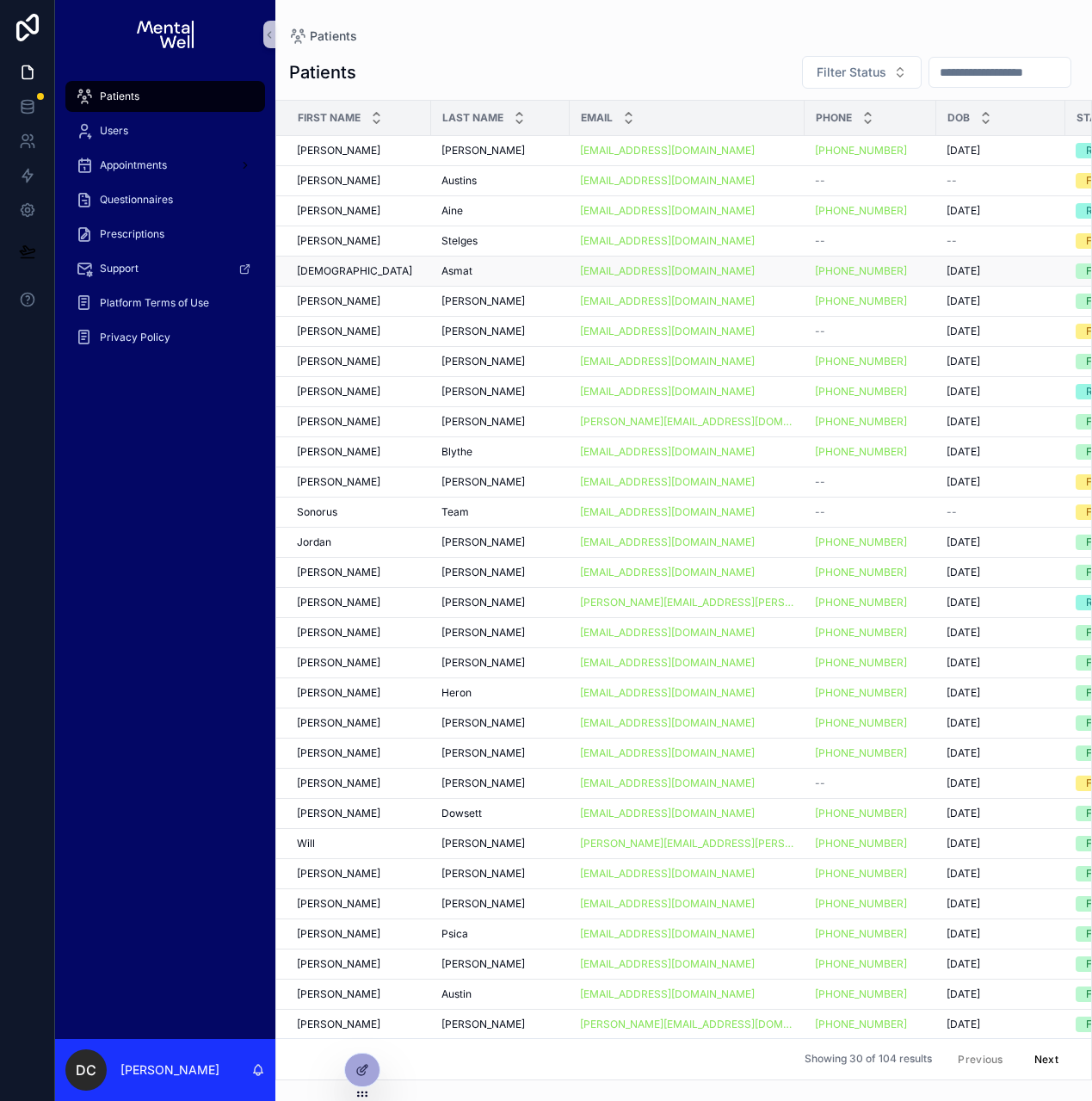
click at [413, 272] on div "Hafsah Hafsah" at bounding box center [359, 271] width 124 height 14
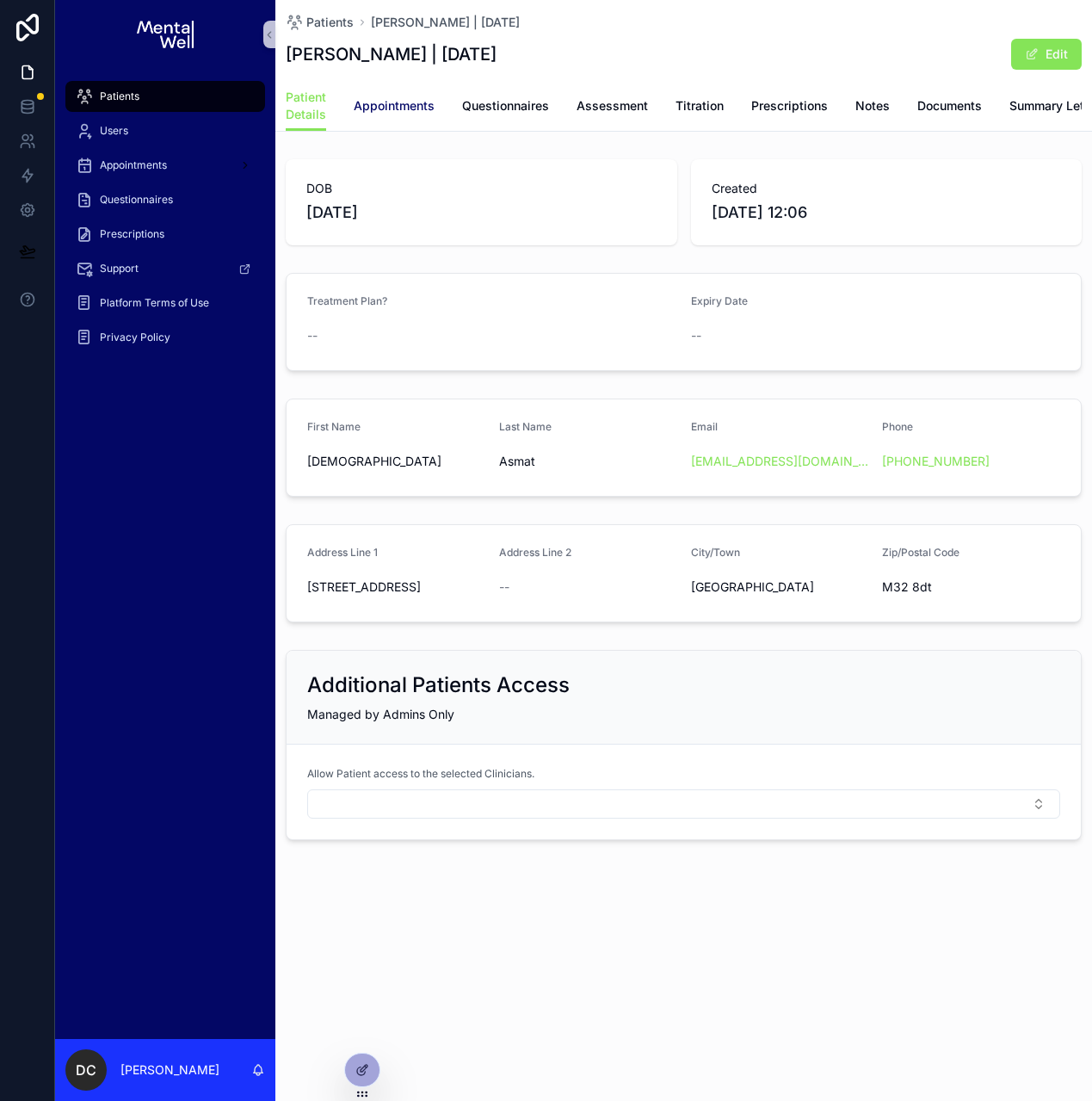
click at [410, 117] on link "Appointments" at bounding box center [394, 107] width 81 height 34
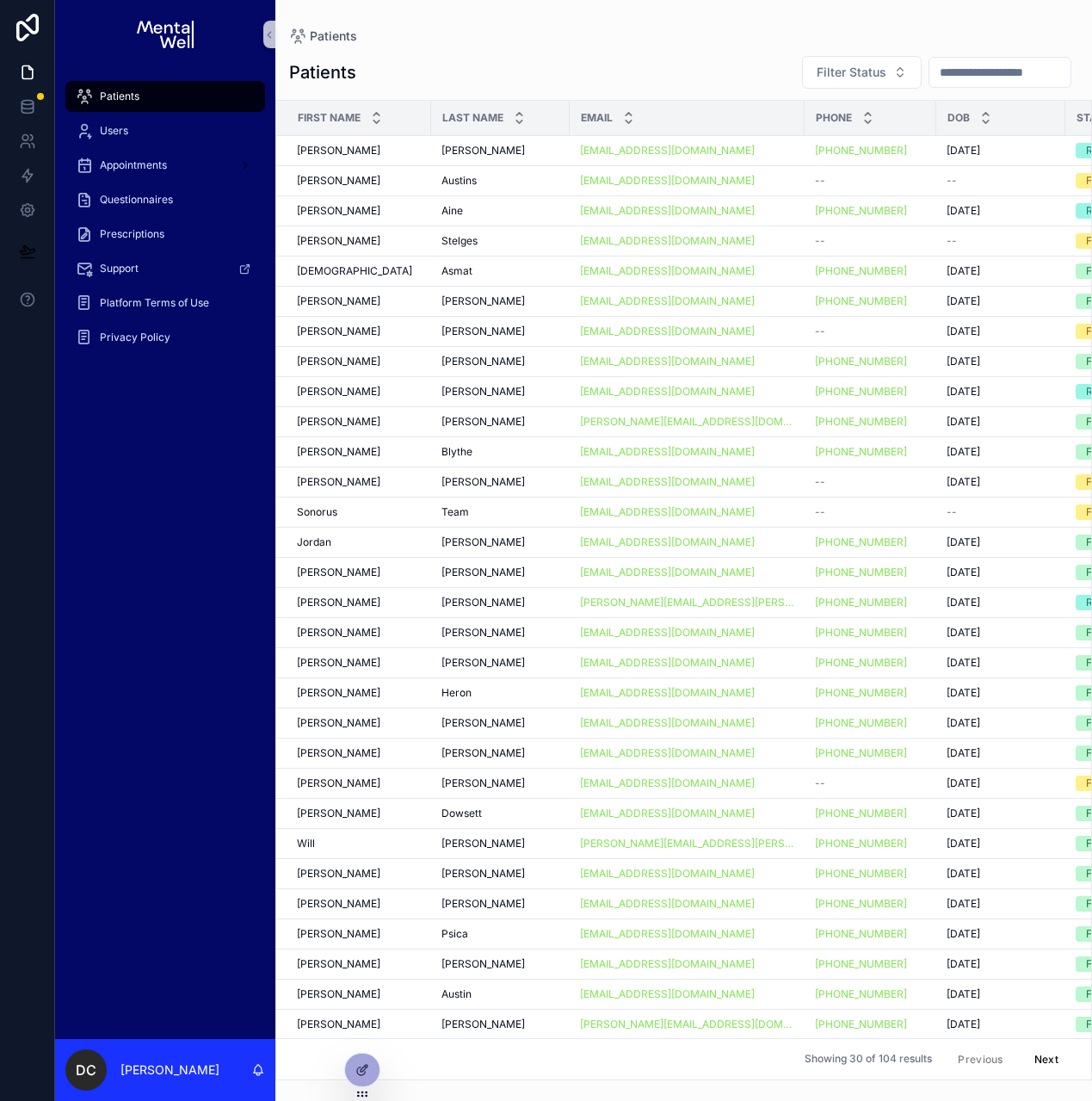
click at [405, 236] on div "[PERSON_NAME]" at bounding box center [359, 241] width 124 height 14
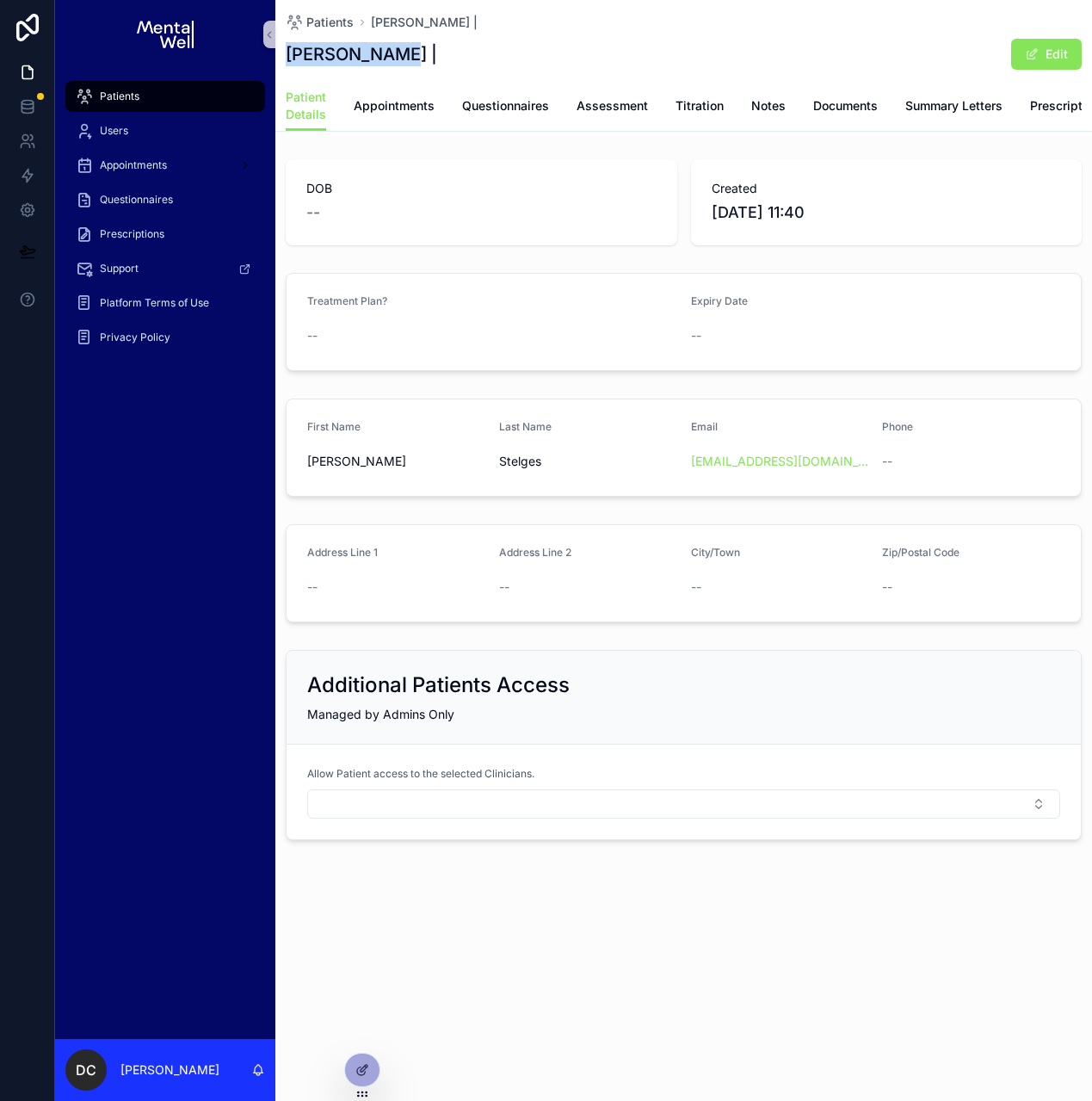
drag, startPoint x: 388, startPoint y: 54, endPoint x: 288, endPoint y: 57, distance: 99.9
click at [288, 57] on h1 "[PERSON_NAME] |" at bounding box center [361, 54] width 151 height 24
click at [382, 109] on span "Appointments" at bounding box center [394, 105] width 81 height 17
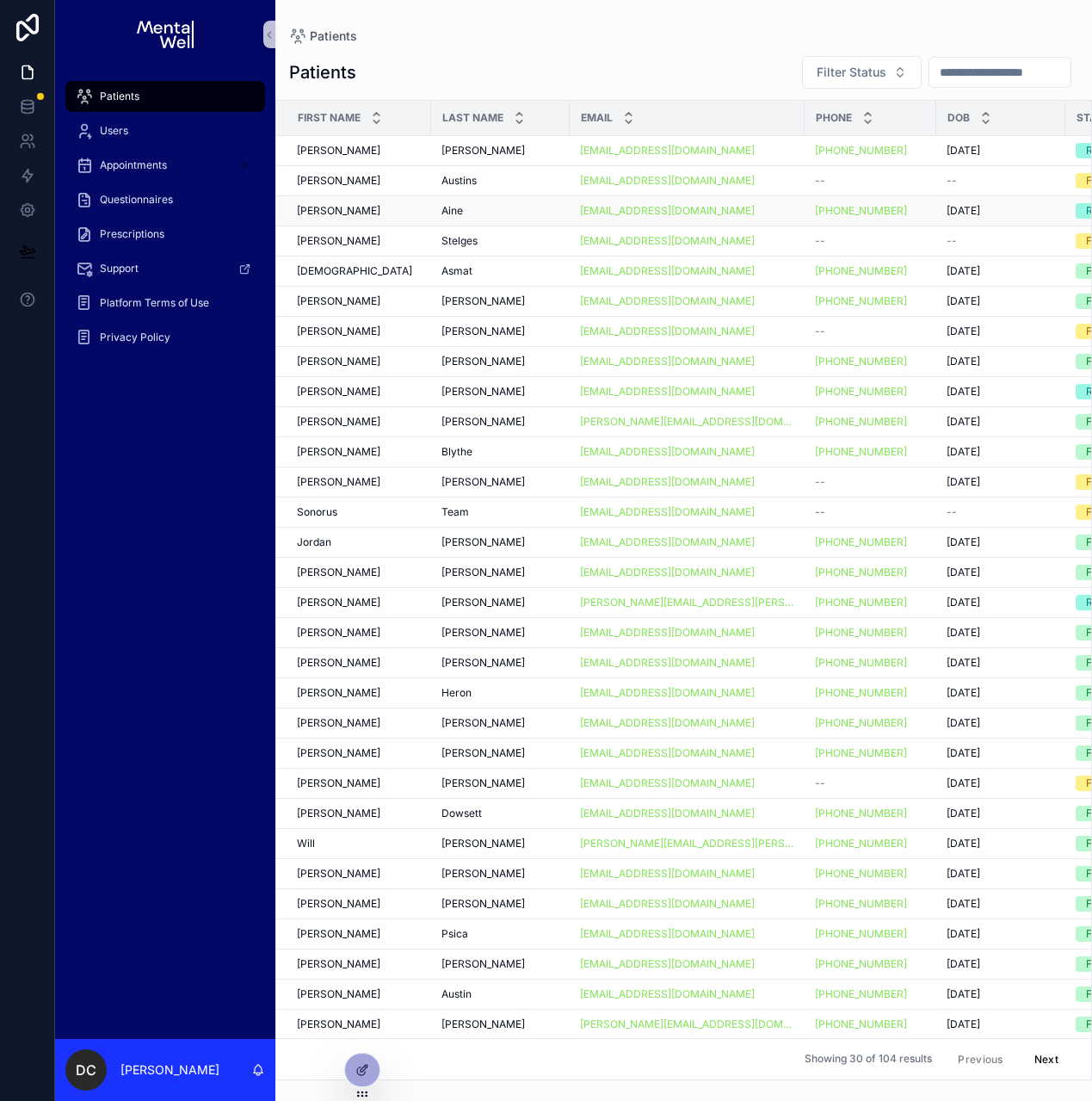
click at [485, 201] on td "[PERSON_NAME]" at bounding box center [500, 210] width 139 height 30
click at [480, 206] on div "[PERSON_NAME]" at bounding box center [501, 211] width 118 height 14
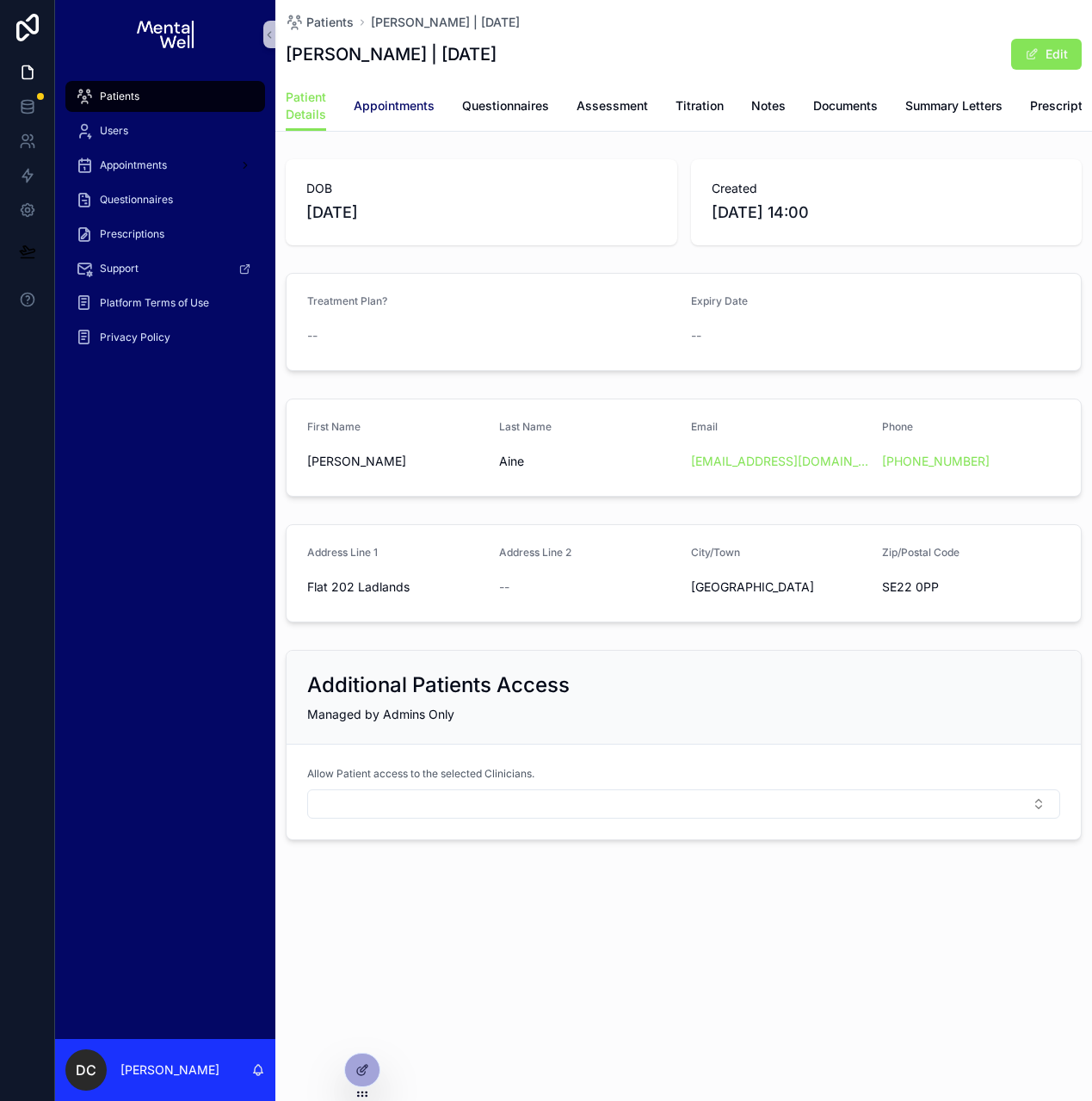
click at [383, 106] on span "Appointments" at bounding box center [394, 105] width 81 height 17
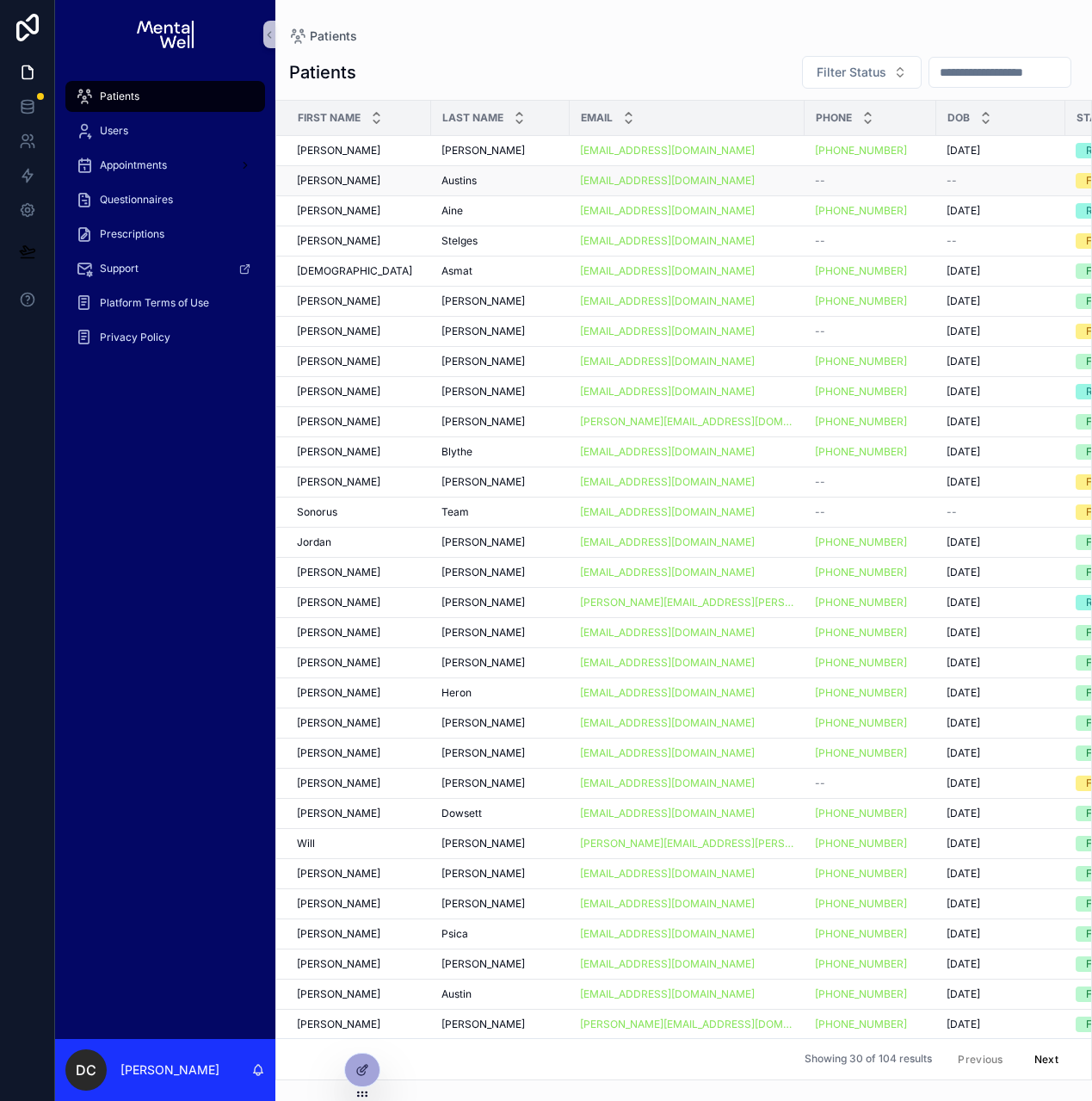
click at [447, 176] on span "Austins" at bounding box center [459, 181] width 35 height 14
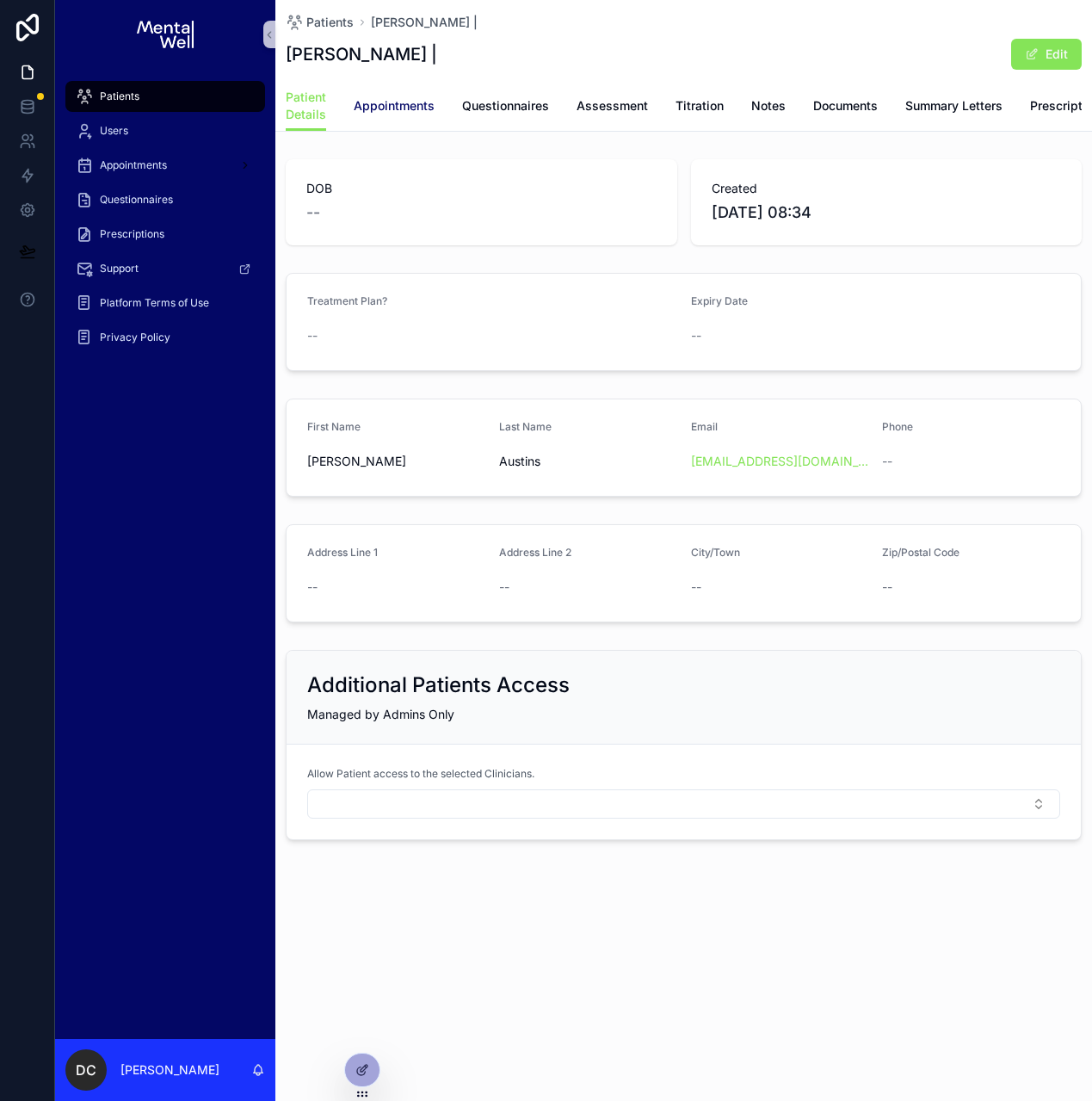
click at [419, 102] on span "Appointments" at bounding box center [394, 105] width 81 height 17
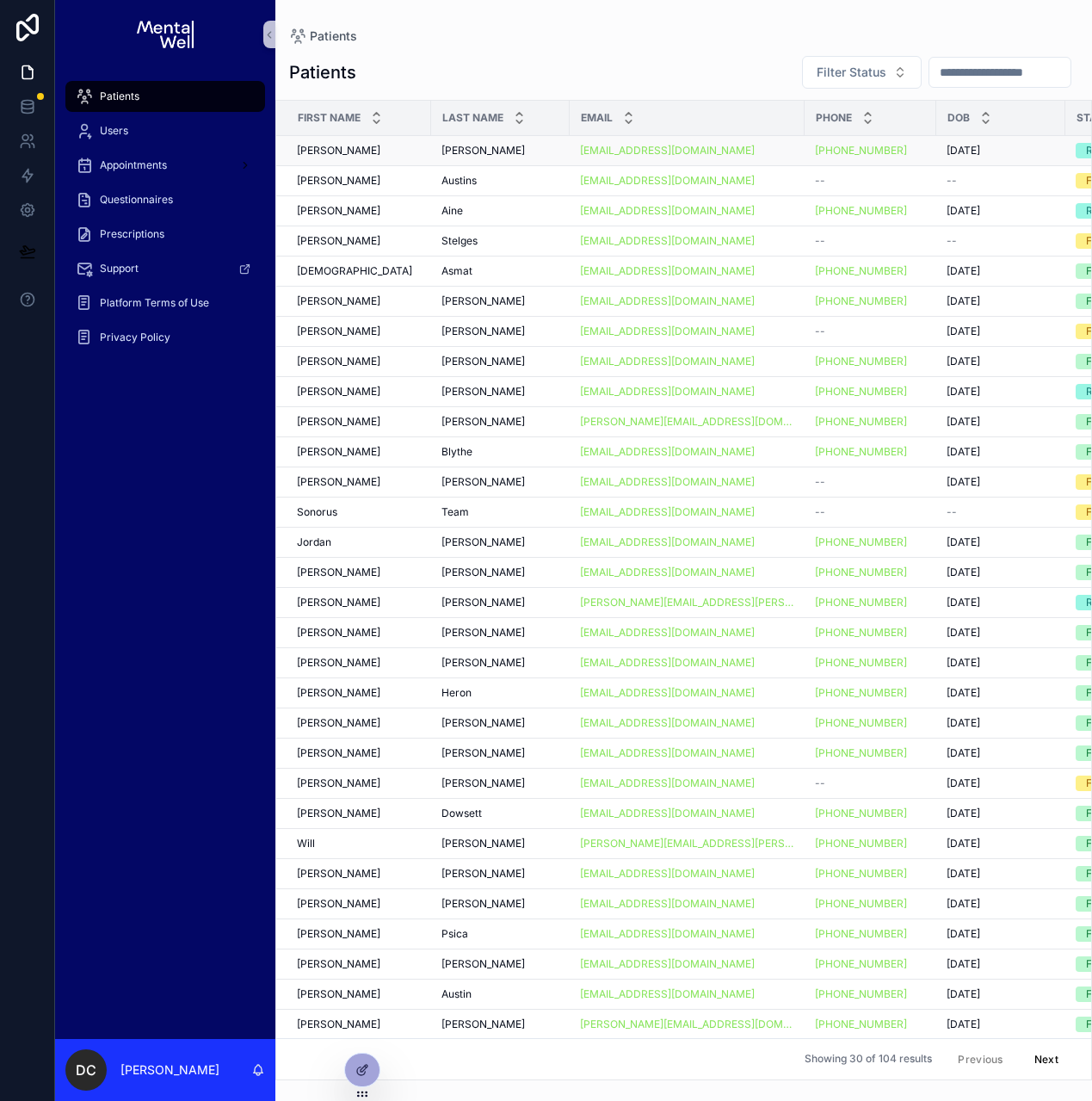
click at [406, 153] on div "[PERSON_NAME]" at bounding box center [359, 151] width 124 height 14
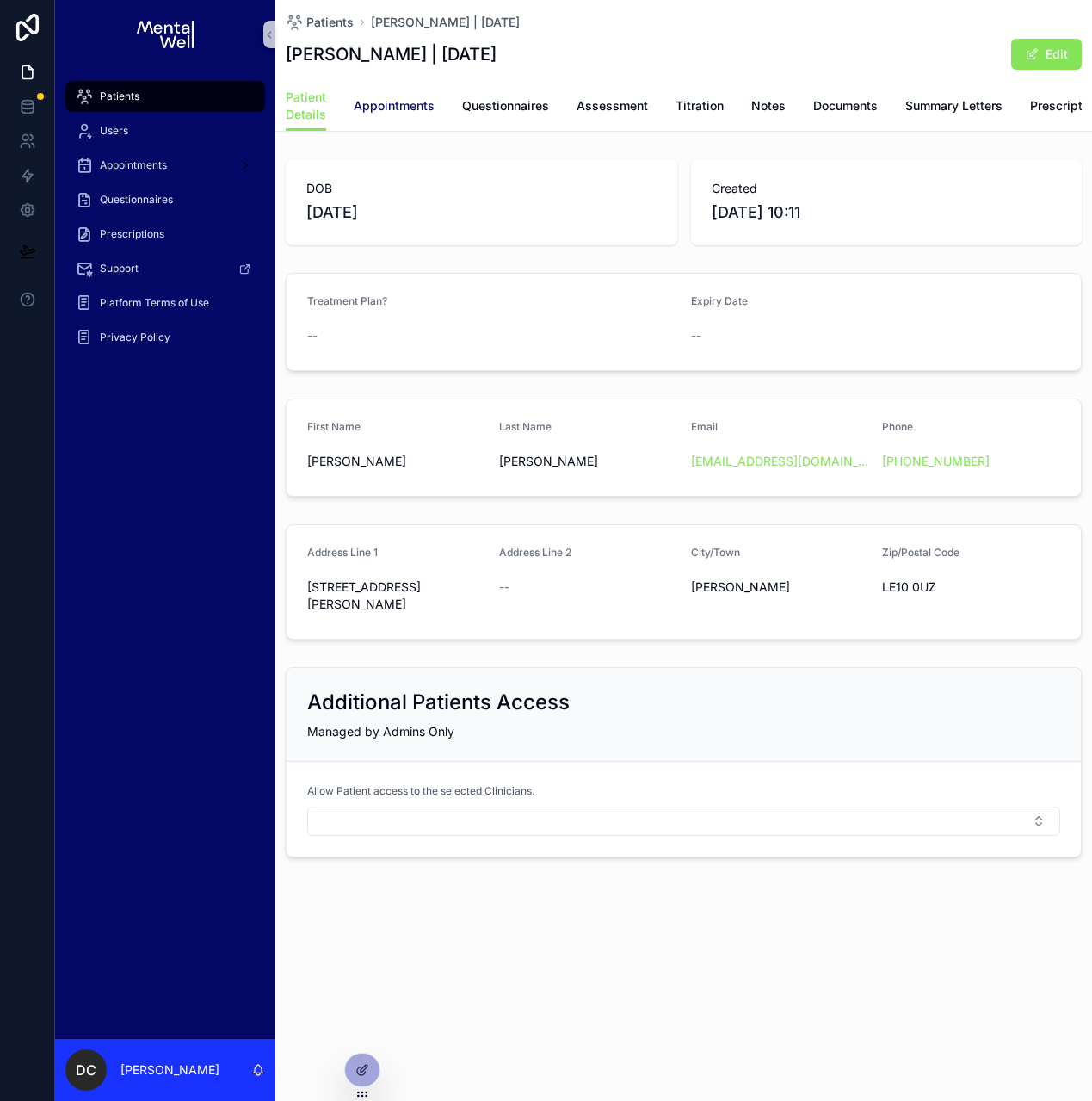
click at [422, 114] on span "Appointments" at bounding box center [394, 105] width 81 height 17
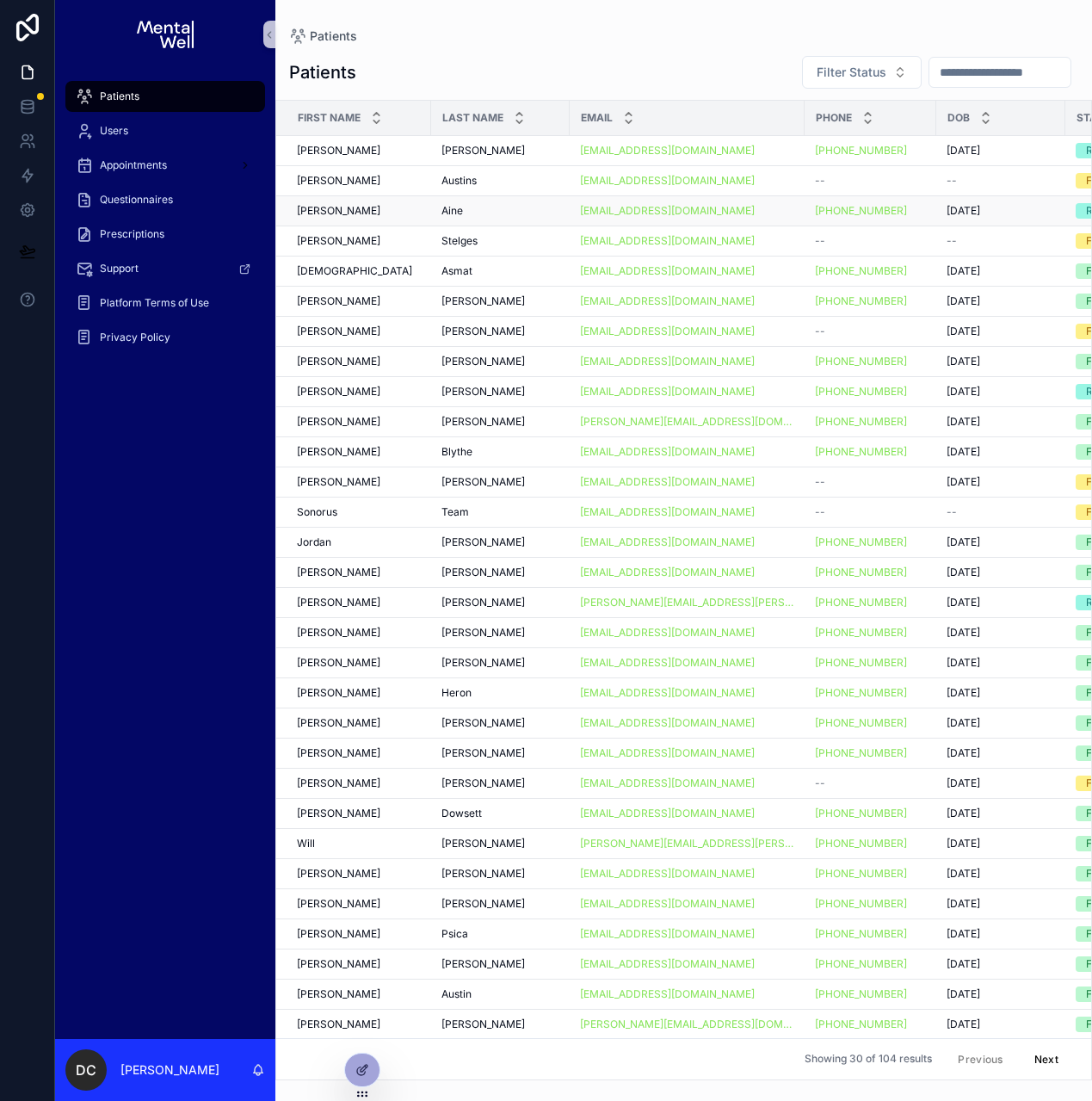
click at [372, 215] on div "[PERSON_NAME]" at bounding box center [359, 211] width 124 height 14
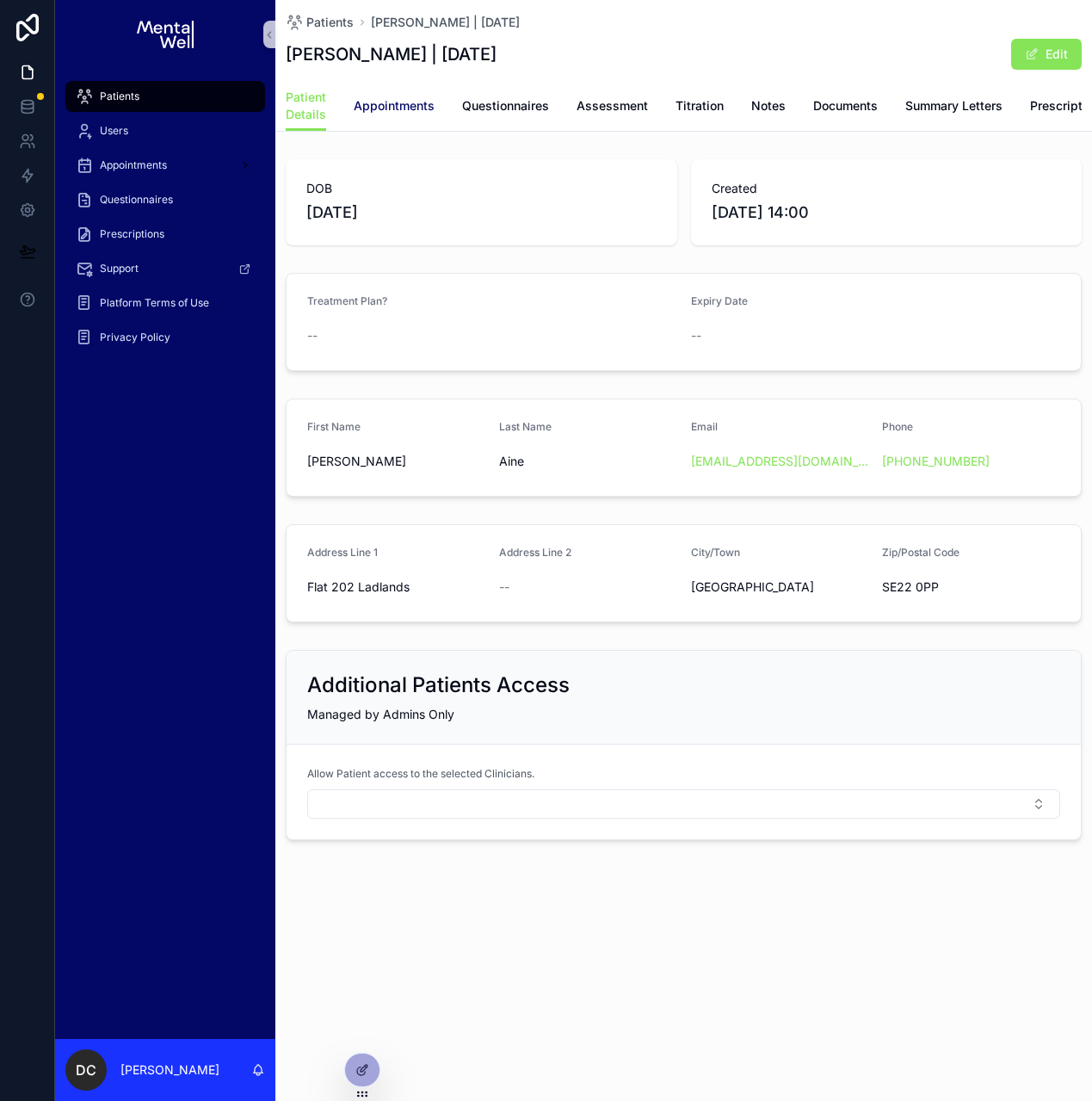
click at [387, 103] on span "Appointments" at bounding box center [394, 105] width 81 height 17
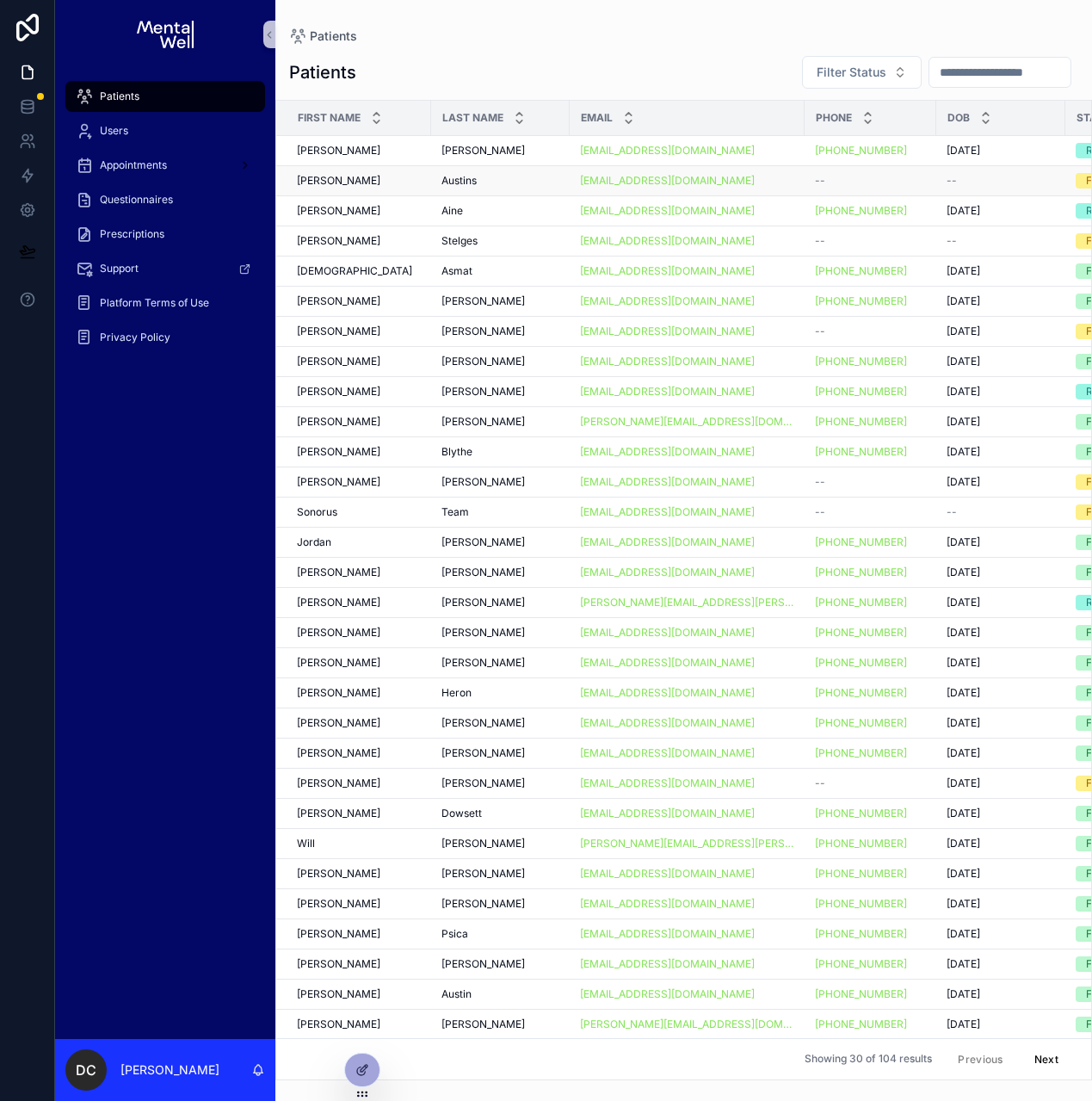
click at [372, 184] on div "[PERSON_NAME]" at bounding box center [359, 181] width 124 height 14
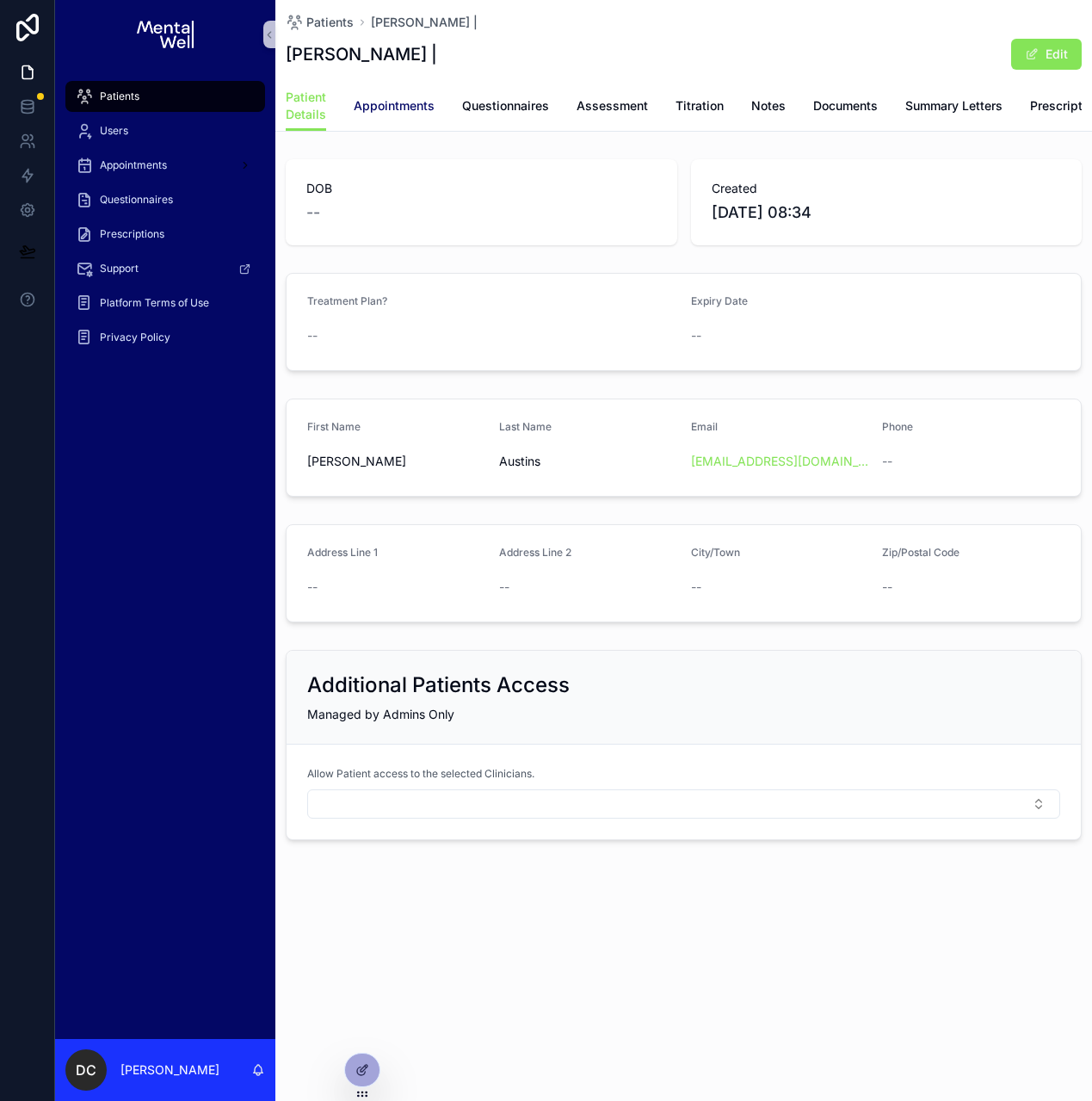
click at [429, 99] on span "Appointments" at bounding box center [394, 105] width 81 height 17
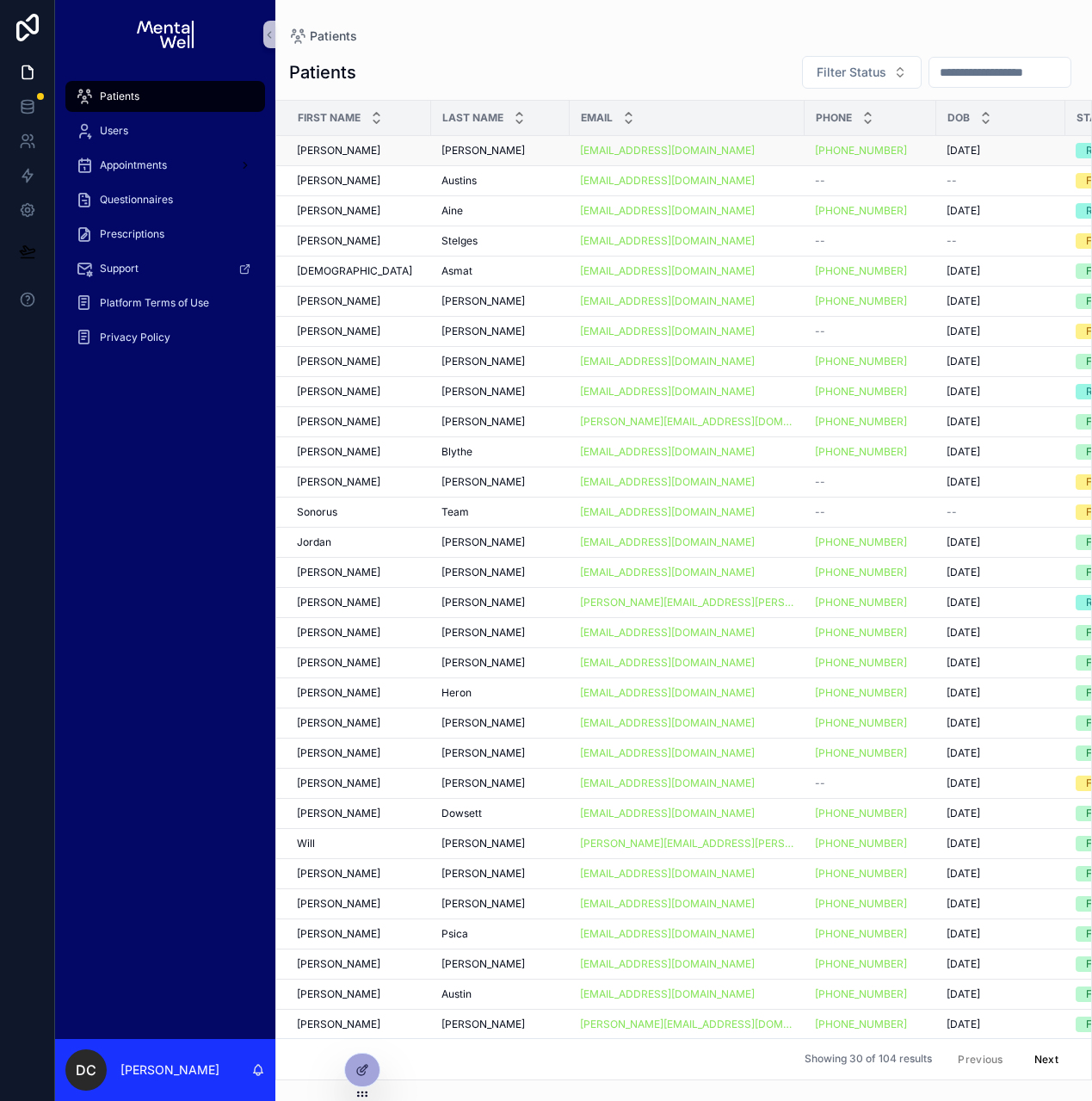
click at [390, 147] on div "[PERSON_NAME]" at bounding box center [359, 151] width 124 height 14
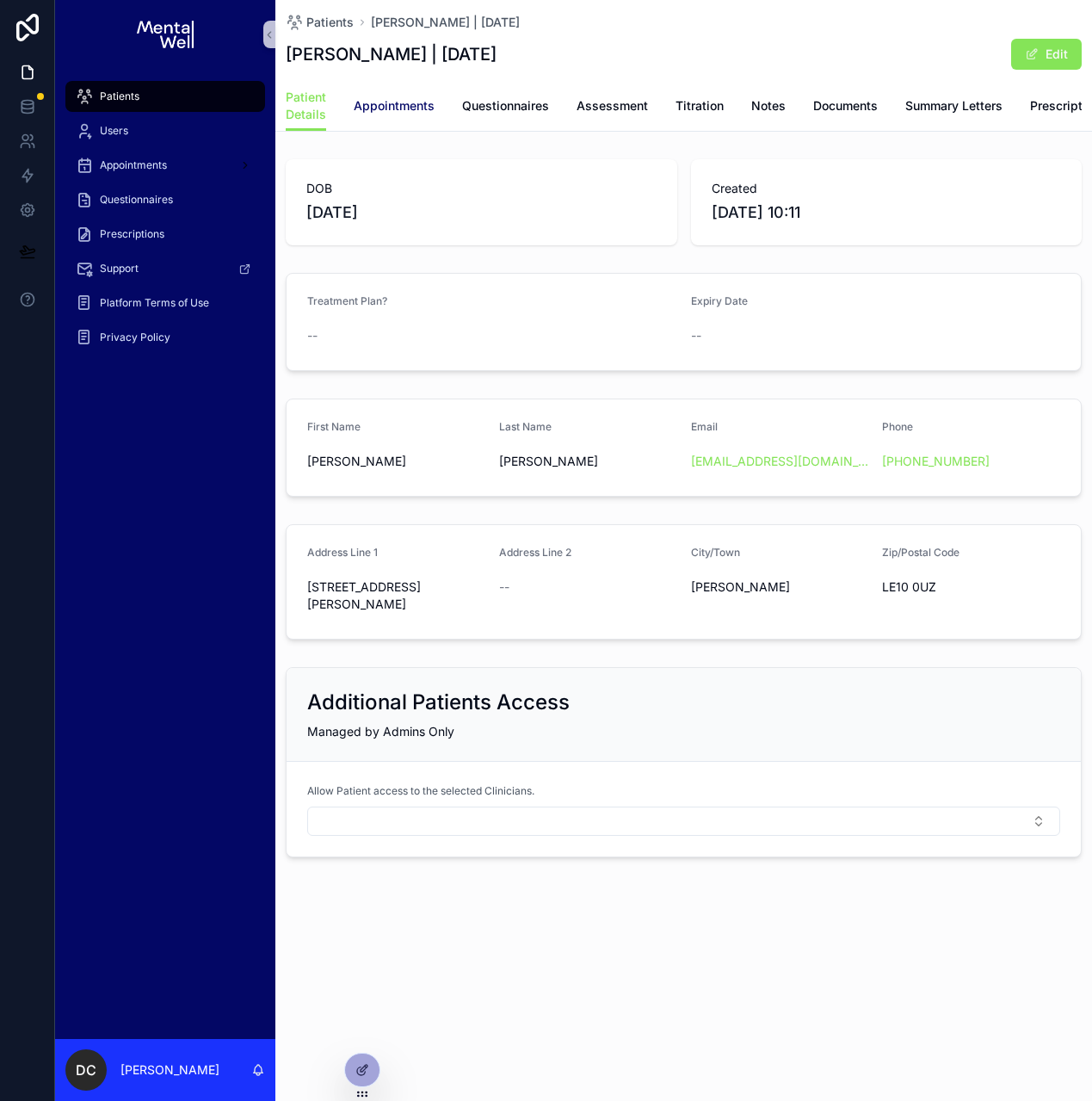
click at [397, 120] on link "Appointments" at bounding box center [394, 107] width 81 height 34
